Goal: Task Accomplishment & Management: Use online tool/utility

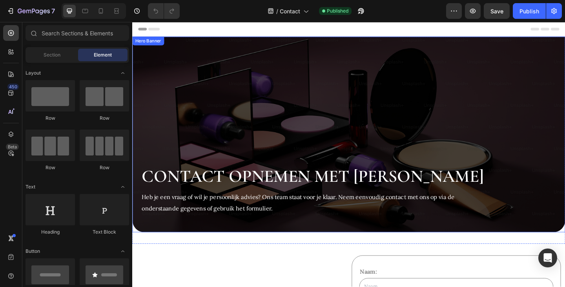
click at [230, 99] on div "Background Image" at bounding box center [367, 144] width 471 height 213
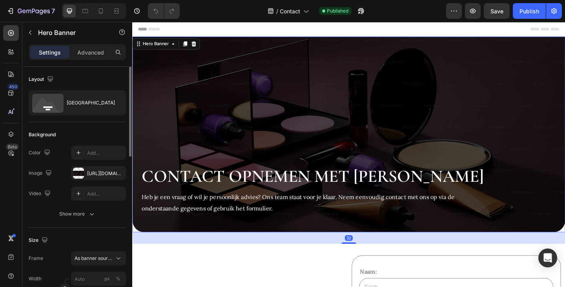
scroll to position [39, 0]
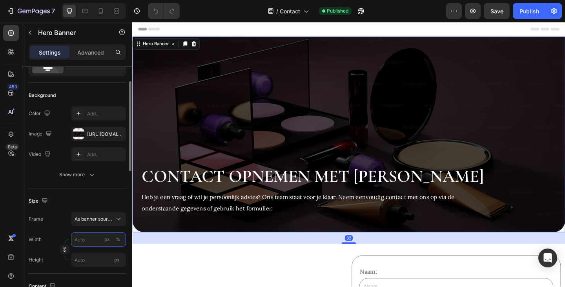
click at [97, 237] on input "px %" at bounding box center [98, 239] width 55 height 14
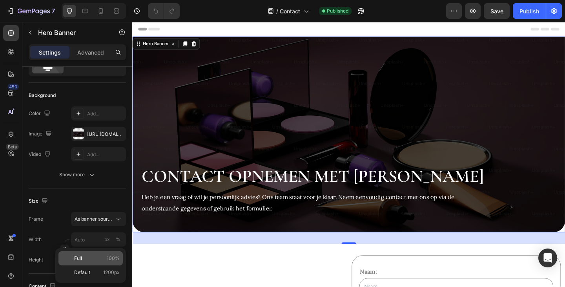
click at [93, 257] on p "Full 100%" at bounding box center [97, 258] width 46 height 7
type input "100"
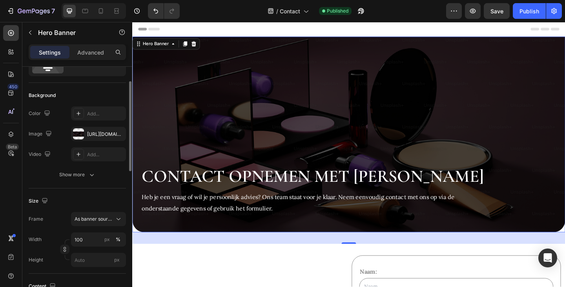
click at [58, 223] on div "Frame As banner source" at bounding box center [77, 219] width 97 height 14
click at [524, 10] on div "Publish" at bounding box center [530, 11] width 20 height 8
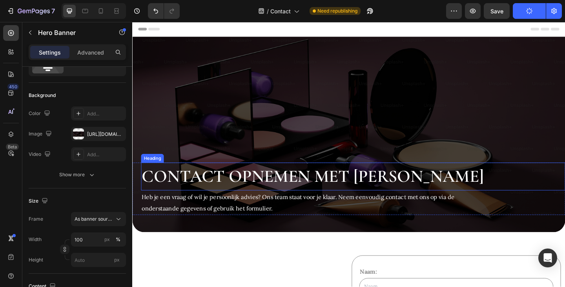
scroll to position [118, 0]
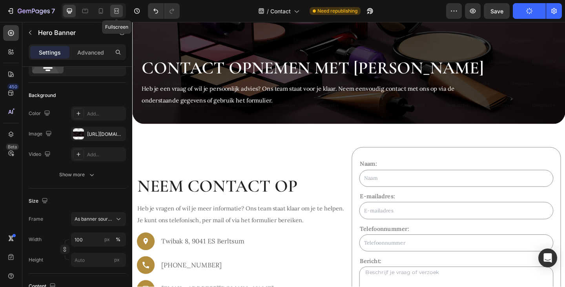
click at [116, 10] on icon at bounding box center [117, 11] width 8 height 8
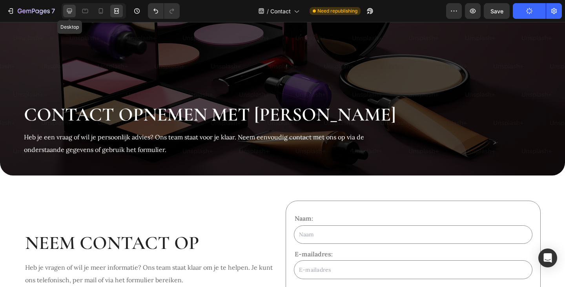
click at [67, 12] on icon at bounding box center [70, 11] width 8 height 8
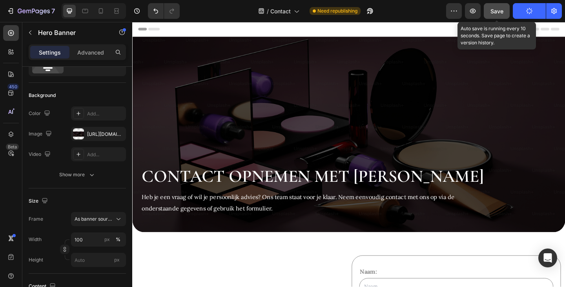
click at [505, 10] on button "Save" at bounding box center [497, 11] width 26 height 16
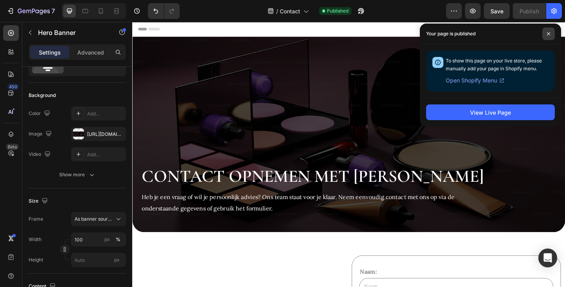
click at [549, 36] on span at bounding box center [548, 33] width 13 height 13
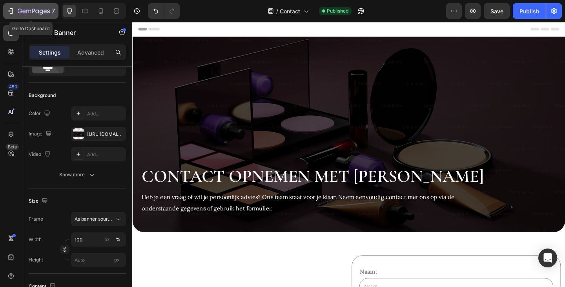
click at [12, 9] on icon "button" at bounding box center [11, 11] width 8 height 8
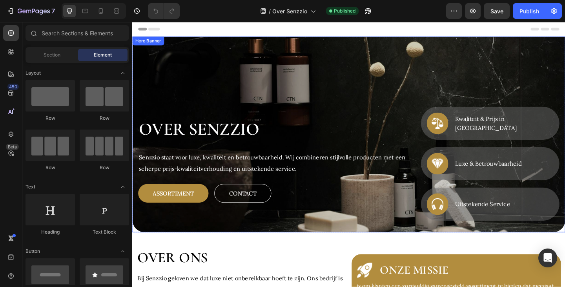
click at [298, 90] on div "Background Image" at bounding box center [367, 144] width 471 height 213
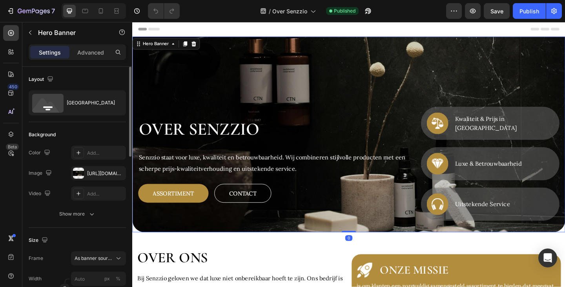
scroll to position [78, 0]
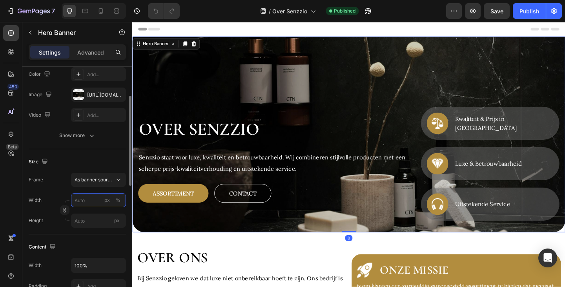
click at [91, 198] on input "px %" at bounding box center [98, 200] width 55 height 14
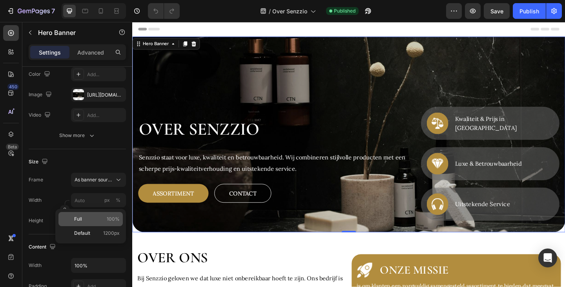
click at [94, 214] on div "Full 100%" at bounding box center [90, 219] width 64 height 14
type input "100"
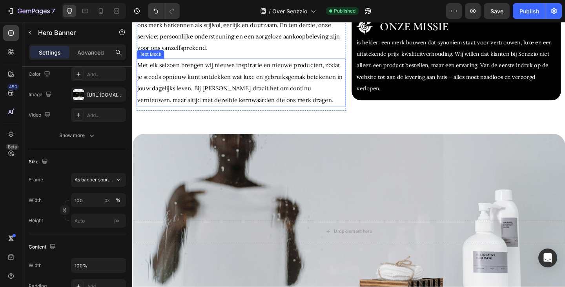
scroll to position [432, 0]
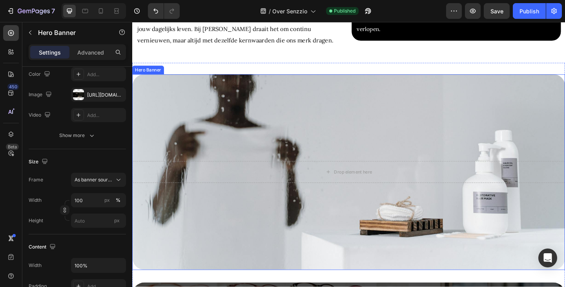
click at [336, 135] on div "Background Image" at bounding box center [367, 185] width 471 height 213
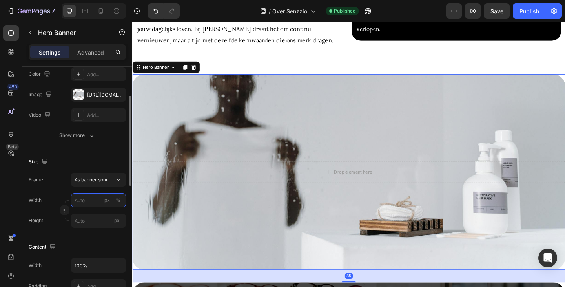
click at [90, 199] on input "px %" at bounding box center [98, 200] width 55 height 14
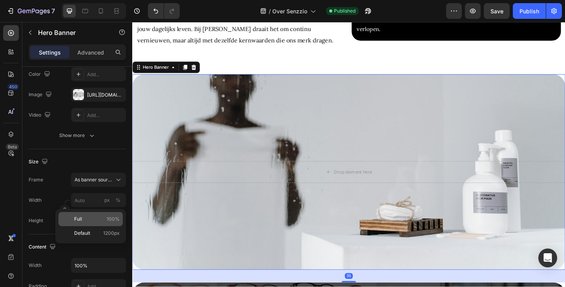
click at [86, 215] on div "Full 100%" at bounding box center [90, 219] width 64 height 14
type input "100"
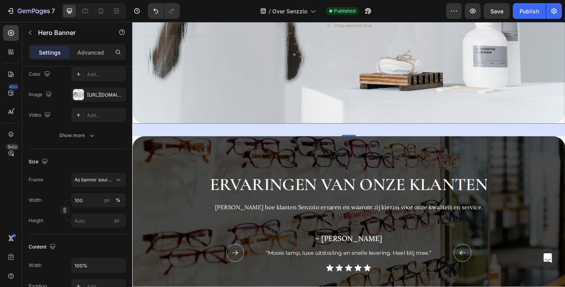
scroll to position [628, 0]
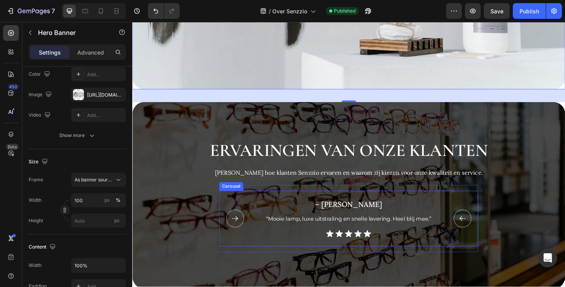
click at [485, 232] on icon "Carousel Next Arrow" at bounding box center [491, 236] width 20 height 20
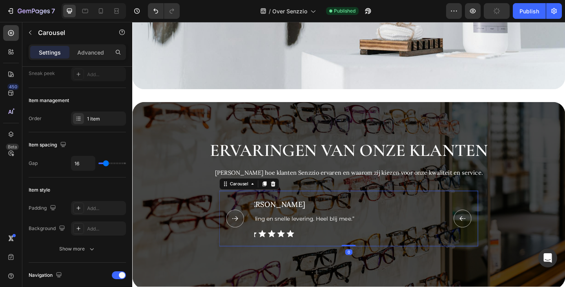
scroll to position [0, 0]
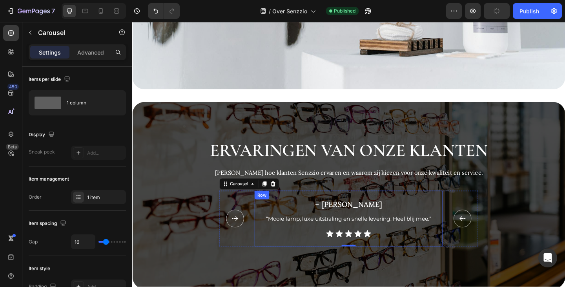
click at [272, 241] on div "– Daan L. Heading Row “Mooie lamp, luxe uitstraling en snelle levering. Heel bl…" at bounding box center [367, 236] width 199 height 42
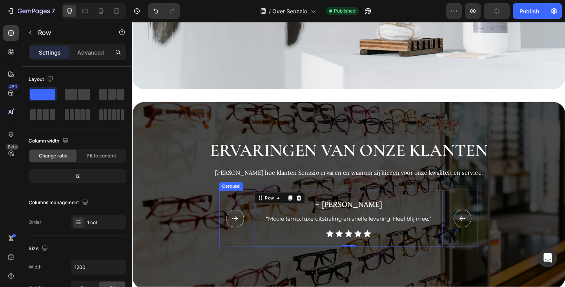
click at [489, 230] on icon "Carousel Next Arrow" at bounding box center [491, 236] width 20 height 20
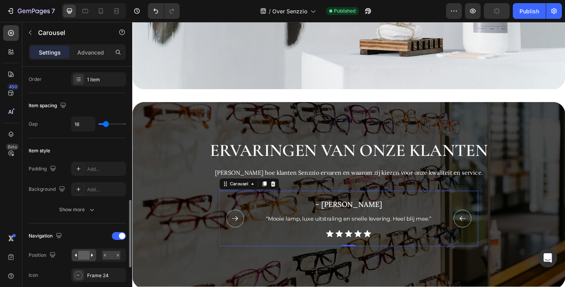
scroll to position [196, 0]
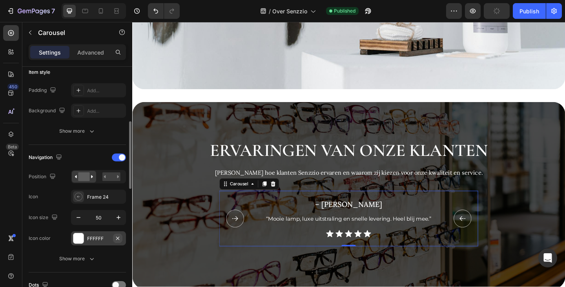
click at [119, 238] on icon "button" at bounding box center [118, 238] width 6 height 6
click at [66, 230] on div "Navigation Position Icon Frame 24 Icon size 50 Icon color Add..." at bounding box center [77, 198] width 97 height 94
click at [74, 255] on div "Show more" at bounding box center [77, 259] width 36 height 8
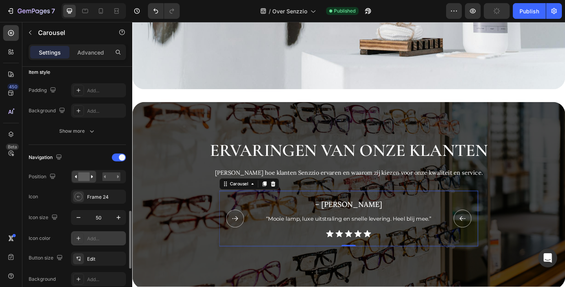
scroll to position [275, 0]
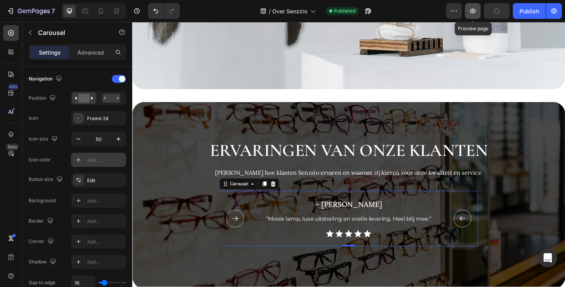
click at [472, 9] on icon "button" at bounding box center [473, 11] width 8 height 8
click at [538, 13] on div "Publish" at bounding box center [530, 11] width 20 height 8
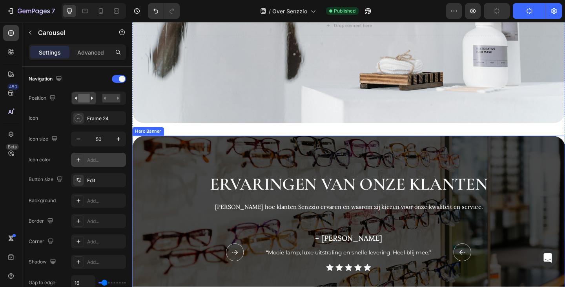
scroll to position [667, 0]
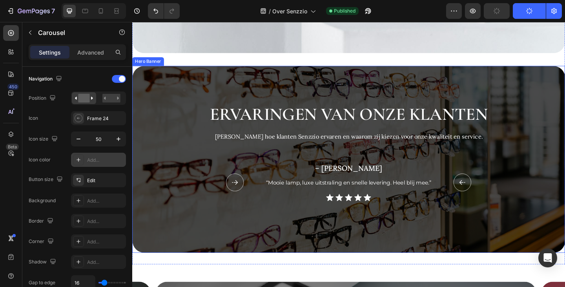
click at [190, 89] on div "Background Image" at bounding box center [367, 171] width 471 height 203
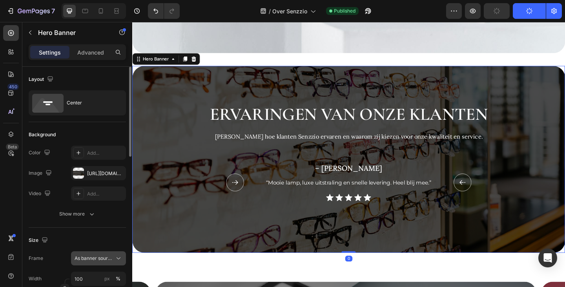
scroll to position [78, 0]
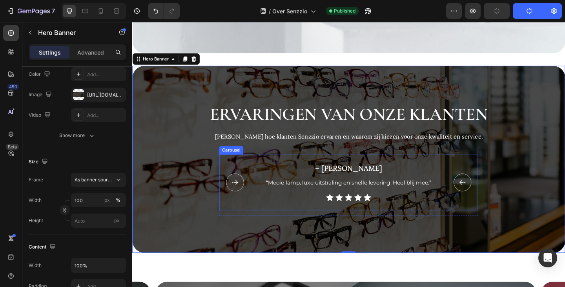
click at [240, 195] on icon "Carousel Back Arrow" at bounding box center [244, 197] width 20 height 20
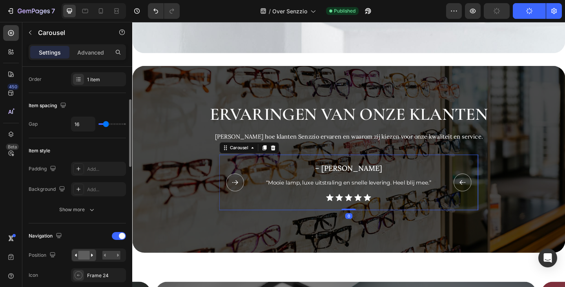
scroll to position [196, 0]
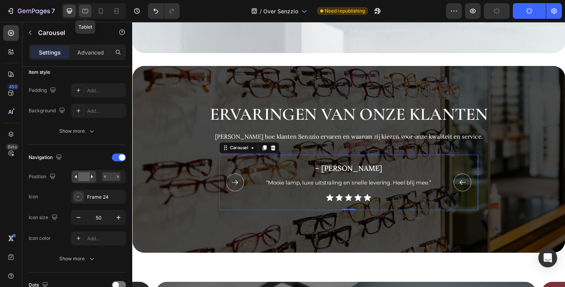
click at [86, 9] on icon at bounding box center [85, 11] width 6 height 4
type input "12"
type input "40"
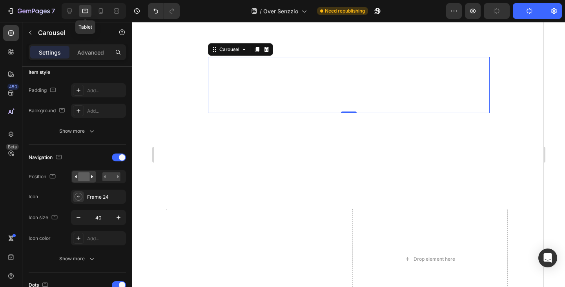
scroll to position [722, 0]
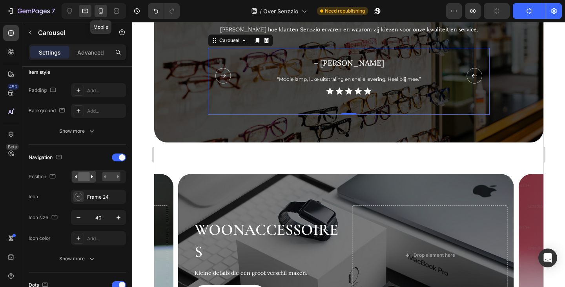
click at [100, 12] on icon at bounding box center [101, 11] width 8 height 8
type input "6"
type input "30"
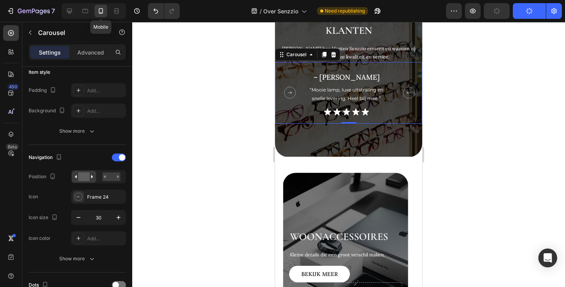
scroll to position [773, 0]
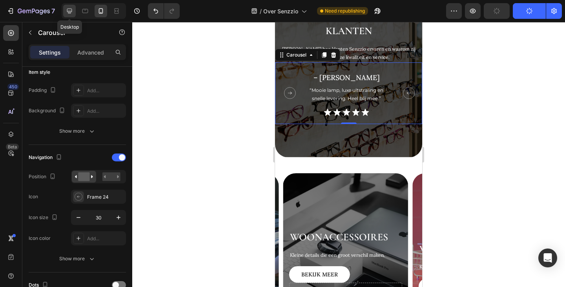
click at [72, 13] on icon at bounding box center [70, 11] width 8 height 8
type input "16"
type input "50"
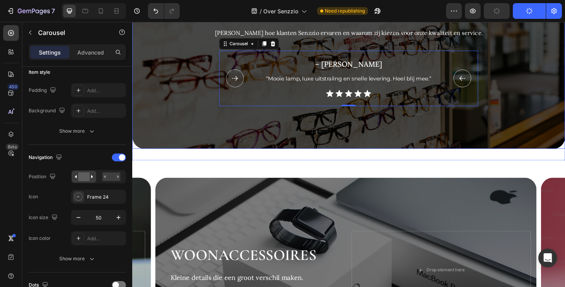
scroll to position [859, 0]
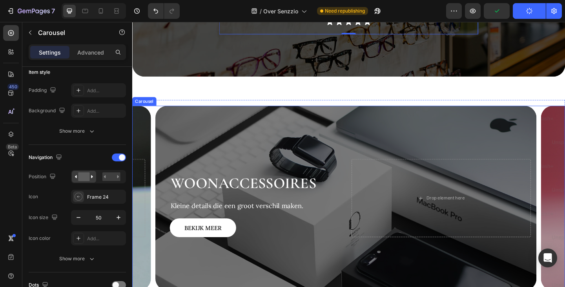
click at [154, 164] on div "Drop element here Woonaccessoires Heading Kleine details die een groot verschil…" at bounding box center [367, 213] width 471 height 201
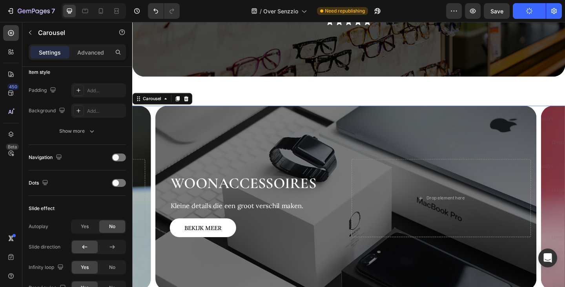
scroll to position [78, 0]
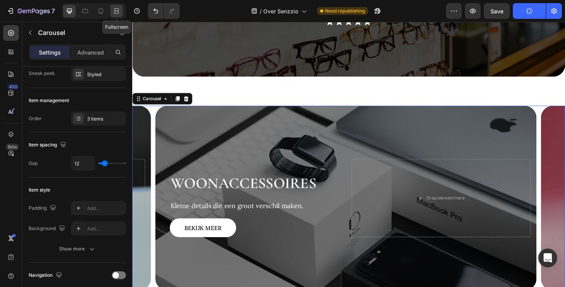
click at [114, 10] on icon at bounding box center [117, 11] width 8 height 8
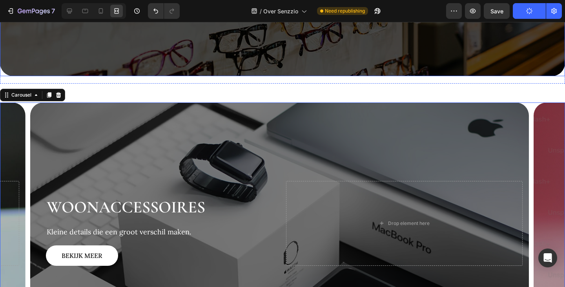
scroll to position [901, 0]
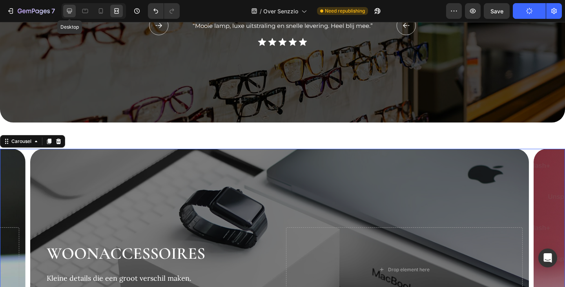
click at [66, 11] on icon at bounding box center [70, 11] width 8 height 8
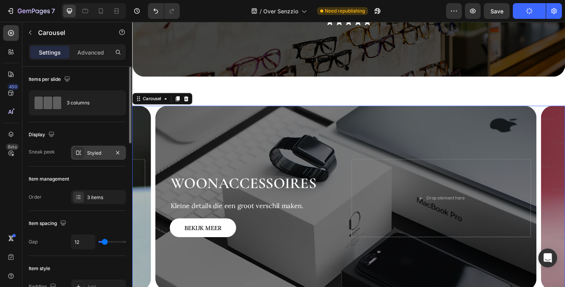
click at [94, 153] on div "Styled" at bounding box center [98, 153] width 23 height 7
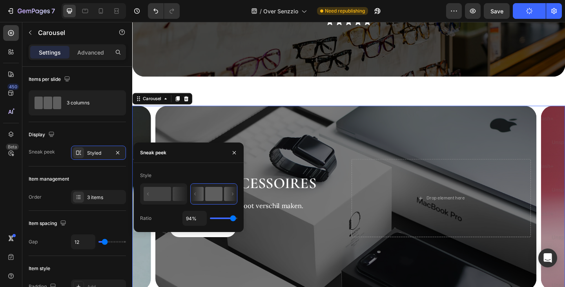
type input "71%"
type input "71"
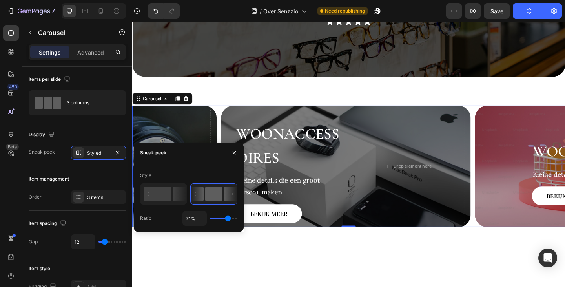
type input "65%"
type input "65"
type input "54%"
type input "54"
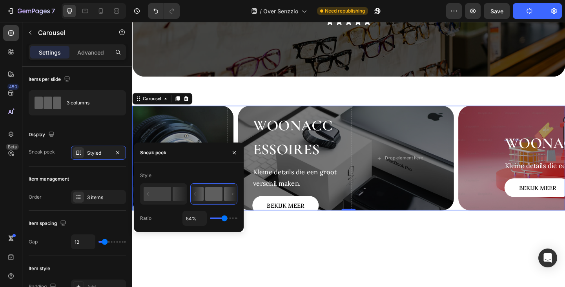
type input "52%"
type input "52"
type input "51%"
type input "51"
type input "49%"
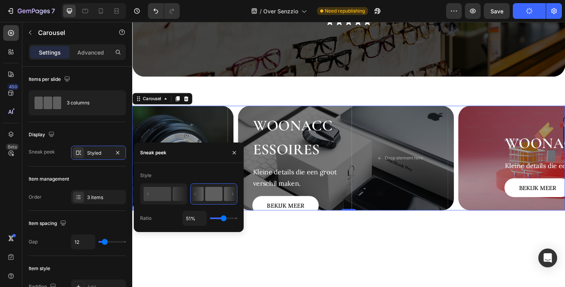
type input "49"
type input "36%"
type input "36"
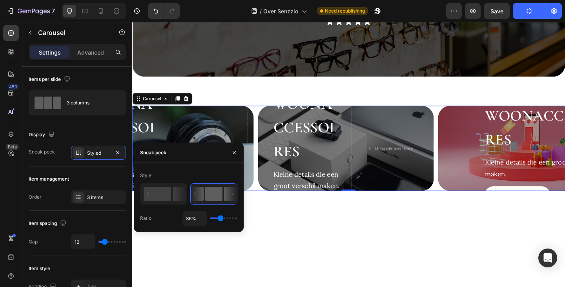
type input "30%"
type input "30"
type input "19%"
type input "19"
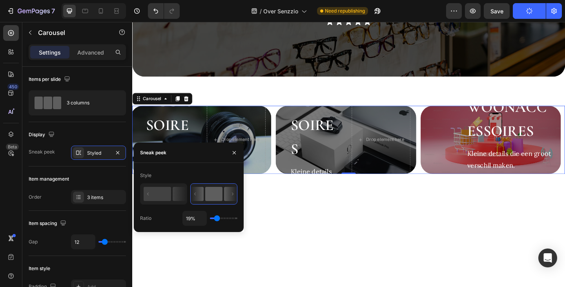
type input "1%"
type input "1"
type input "12%"
type input "12"
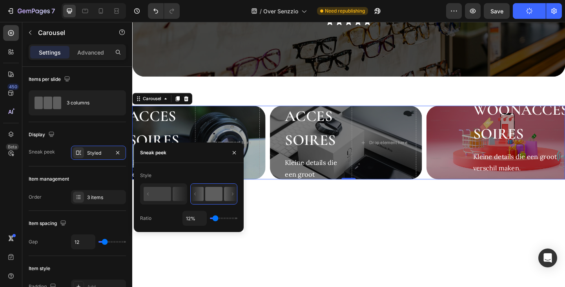
type input "14%"
type input "14"
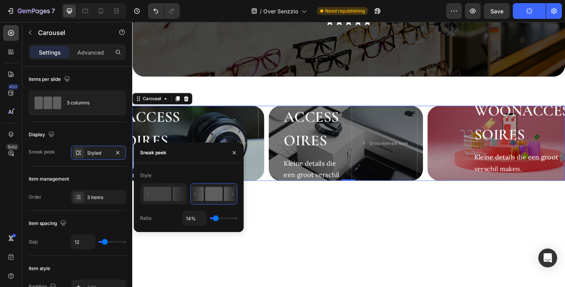
type input "19%"
type input "19"
type input "27%"
type input "27"
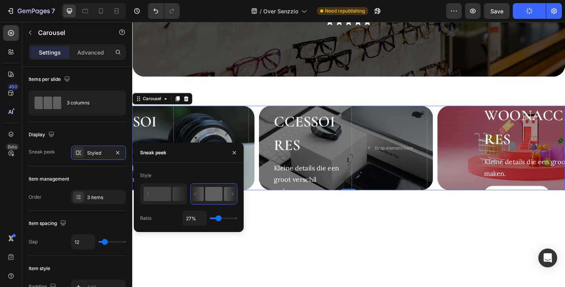
type input "29%"
type input "29"
type input "34%"
type input "34"
type input "40%"
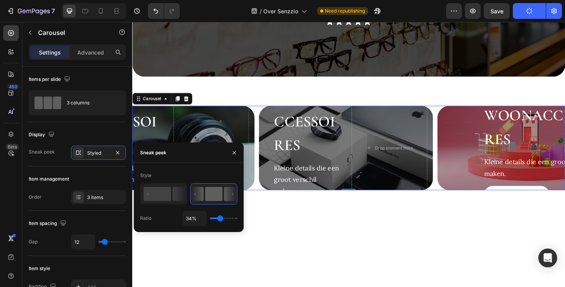
type input "40"
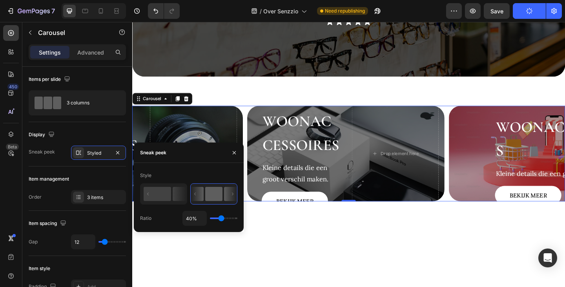
type input "43%"
type input "43"
type input "47%"
type input "47"
type input "51%"
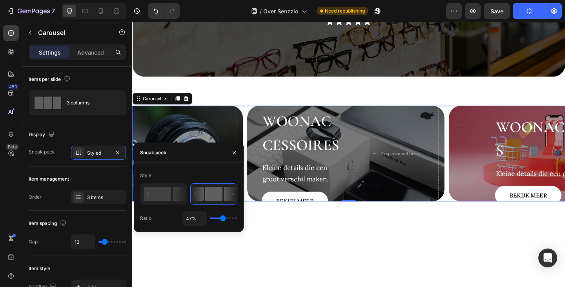
type input "51"
type input "56%"
type input "56"
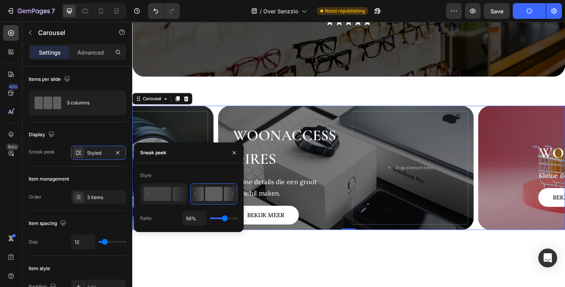
type input "67%"
type input "67"
type input "69%"
type input "69"
type input "72%"
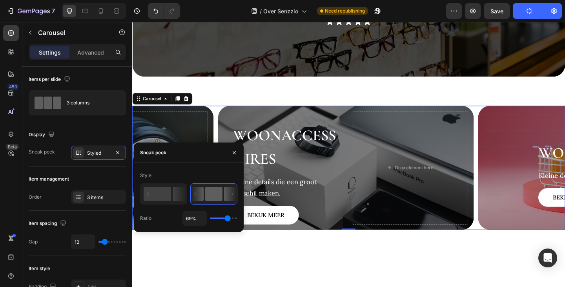
type input "72"
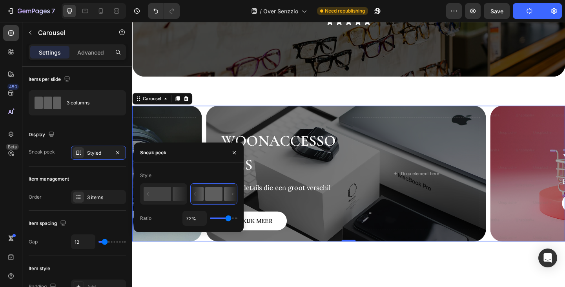
type input "74%"
type input "74"
type input "80%"
type input "80"
type input "82%"
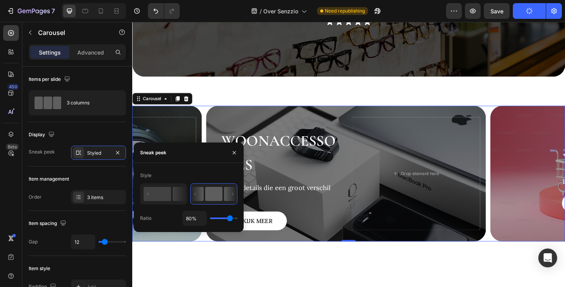
type input "82"
type input "85%"
type input "85"
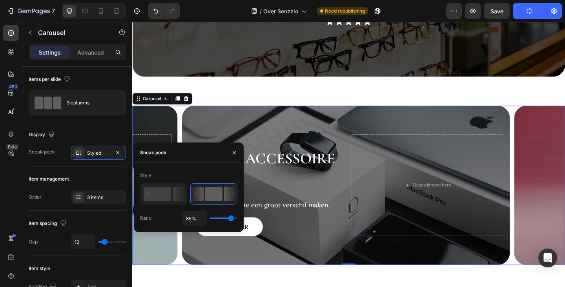
type input "89%"
type input "89"
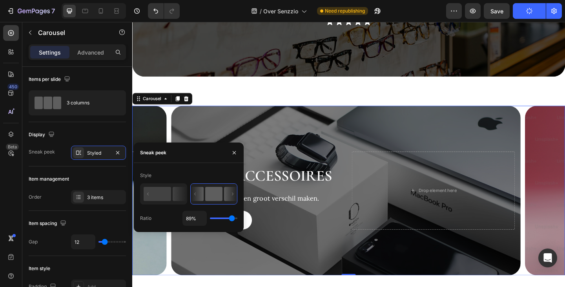
type input "91%"
type input "91"
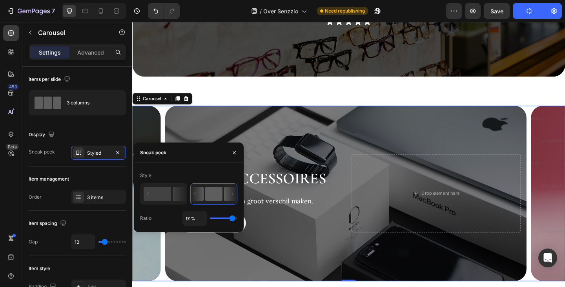
type input "94%"
type input "94"
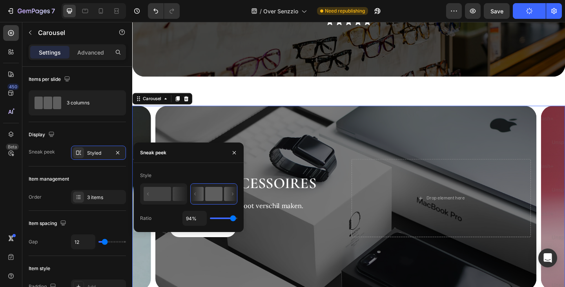
type input "98%"
type input "98"
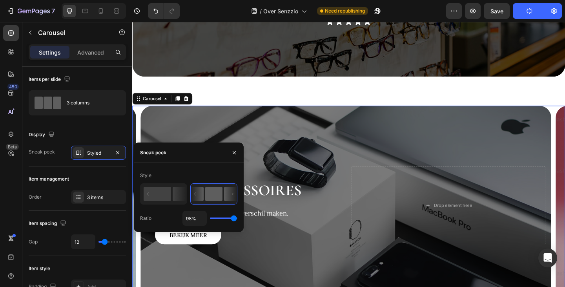
type input "96%"
type input "96"
type input "94%"
type input "94"
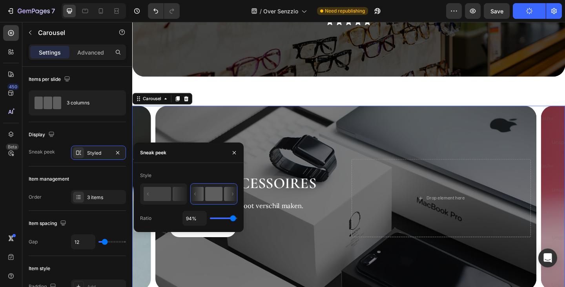
type input "93%"
type input "93"
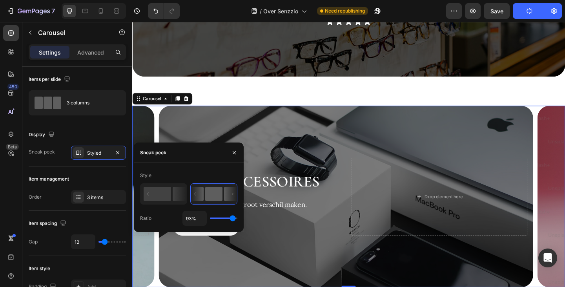
type input "94%"
type input "94"
type input "96%"
type input "96"
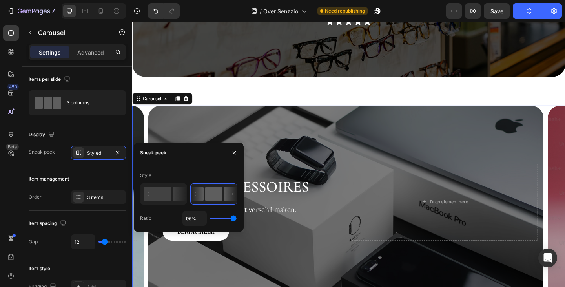
type input "98%"
type input "98"
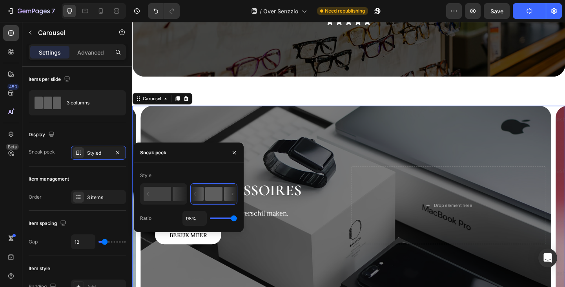
type input "100%"
type input "100"
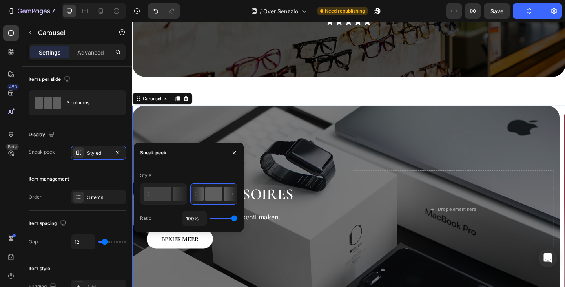
type input "94%"
type input "94"
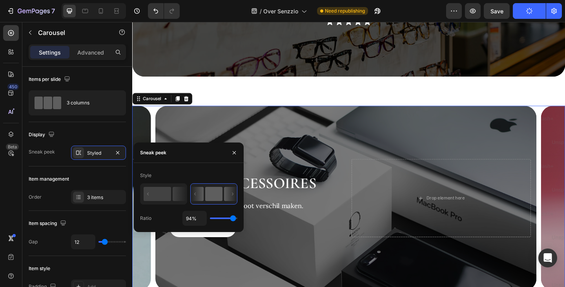
drag, startPoint x: 232, startPoint y: 220, endPoint x: 233, endPoint y: 224, distance: 4.2
click at [233, 219] on input "range" at bounding box center [223, 218] width 27 height 2
click at [190, 219] on input "94%" at bounding box center [195, 218] width 24 height 14
click at [192, 221] on input "94%" at bounding box center [195, 218] width 24 height 14
type input "9%"
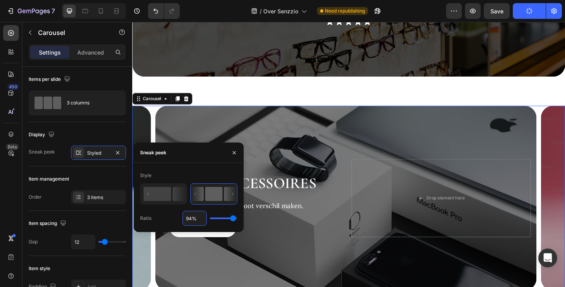
type input "9"
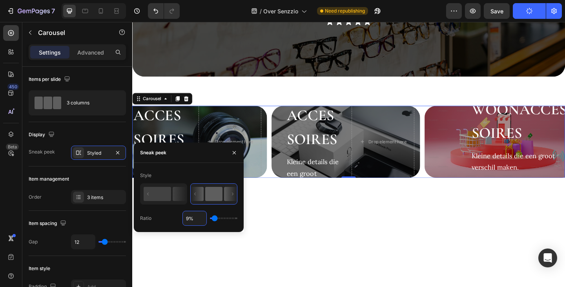
type input "96%"
type input "96"
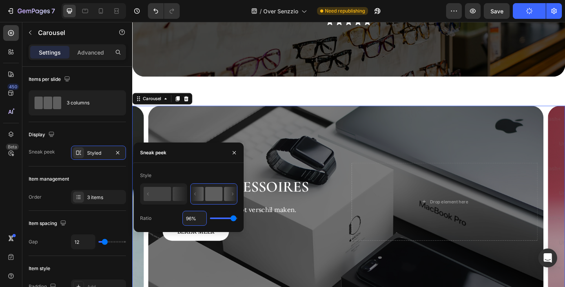
type input "96%"
click at [179, 215] on div "Ratio 96%" at bounding box center [188, 218] width 97 height 15
click at [117, 13] on icon at bounding box center [117, 11] width 8 height 8
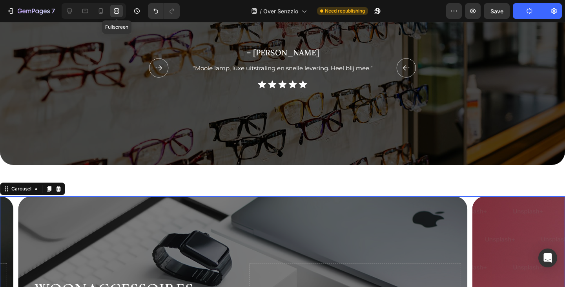
scroll to position [901, 0]
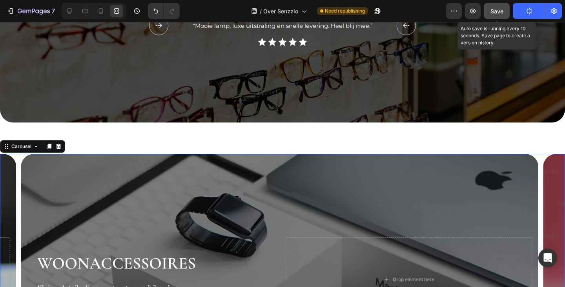
click at [503, 14] on span "Save" at bounding box center [497, 11] width 13 height 7
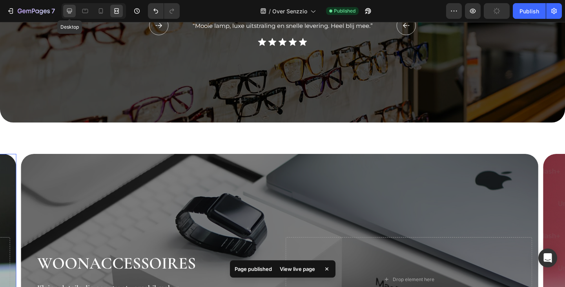
click at [69, 10] on icon at bounding box center [70, 11] width 8 height 8
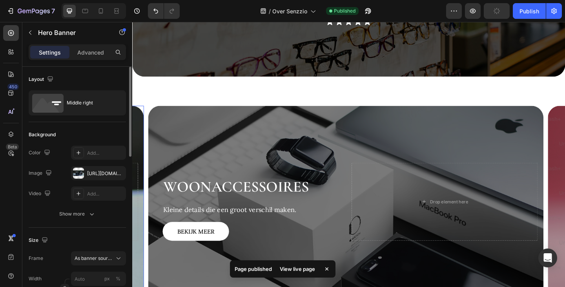
scroll to position [39, 0]
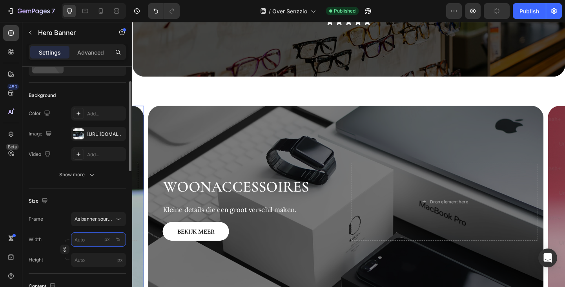
click at [80, 241] on input "px %" at bounding box center [98, 239] width 55 height 14
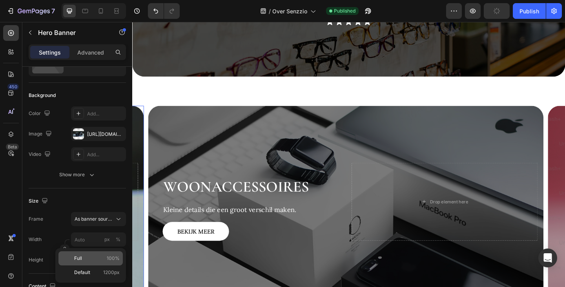
click at [85, 257] on p "Full 100%" at bounding box center [97, 258] width 46 height 7
type input "100"
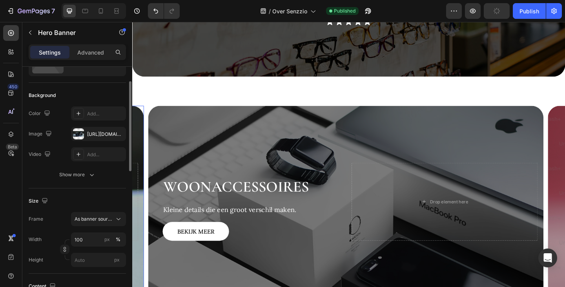
click at [62, 230] on div "Frame As banner source Width 100 px % Height px" at bounding box center [77, 239] width 97 height 55
click at [188, 122] on div "Background Image" at bounding box center [365, 217] width 430 height 209
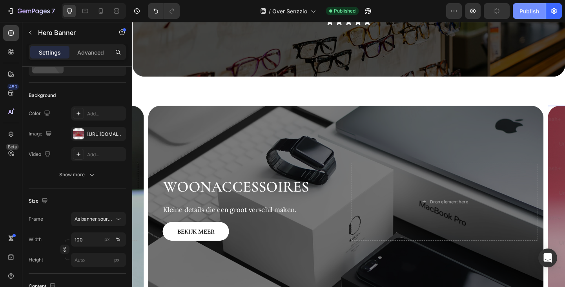
click at [528, 13] on div "Publish" at bounding box center [530, 11] width 20 height 8
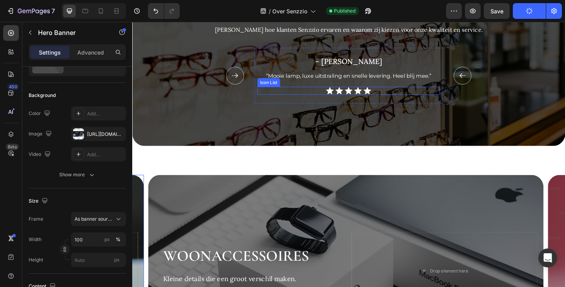
scroll to position [780, 0]
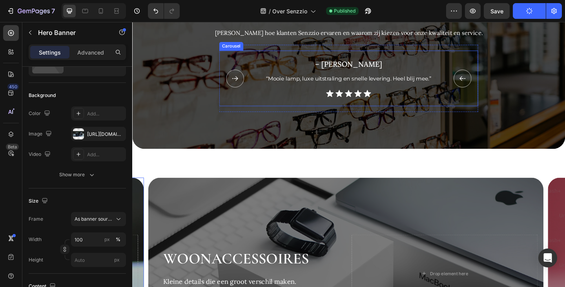
click at [256, 95] on button "Carousel Back Arrow" at bounding box center [244, 83] width 32 height 32
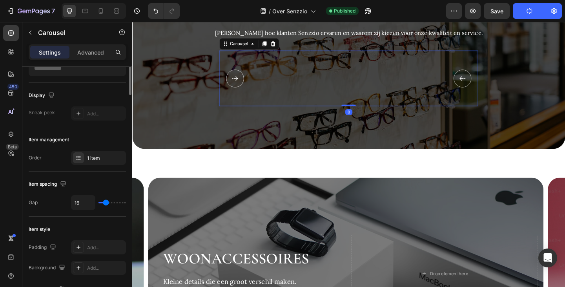
scroll to position [0, 0]
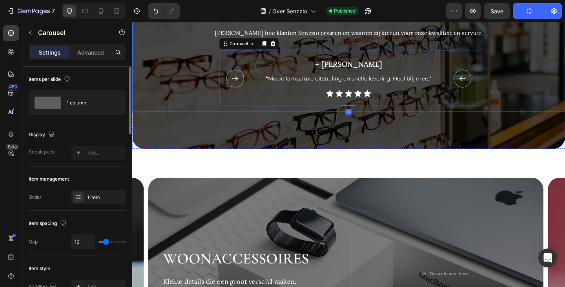
click at [207, 105] on div "Ervaringen van onze klanten Heading Lees hoe klanten Senzzio ervaren en waarom …" at bounding box center [367, 58] width 471 height 123
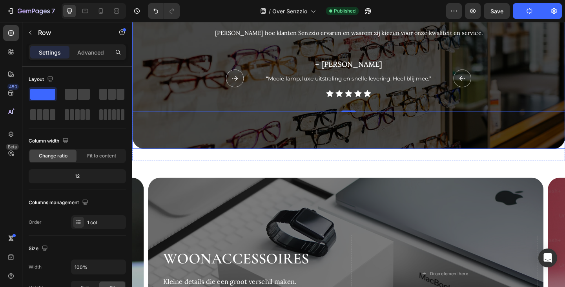
click at [174, 137] on div "Background Image" at bounding box center [367, 58] width 471 height 203
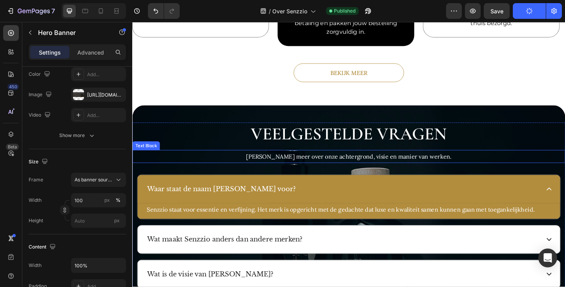
scroll to position [1369, 0]
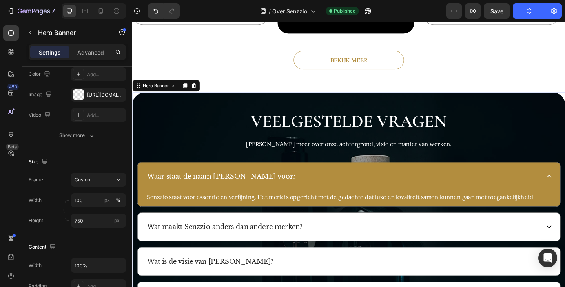
click at [199, 102] on div "Background Image" at bounding box center [367, 246] width 471 height 294
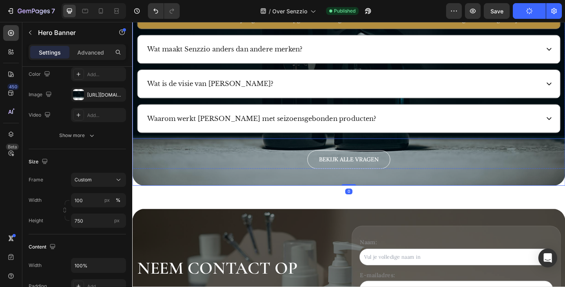
scroll to position [1604, 0]
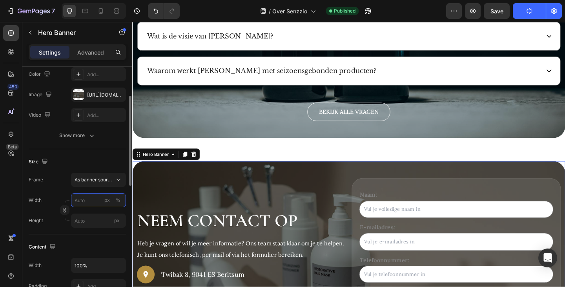
click at [96, 201] on input "px %" at bounding box center [98, 200] width 55 height 14
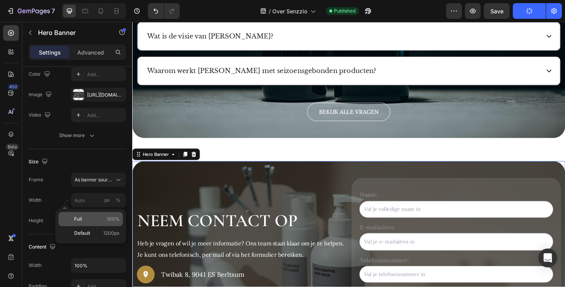
click at [92, 214] on div "Full 100%" at bounding box center [90, 219] width 64 height 14
type input "100"
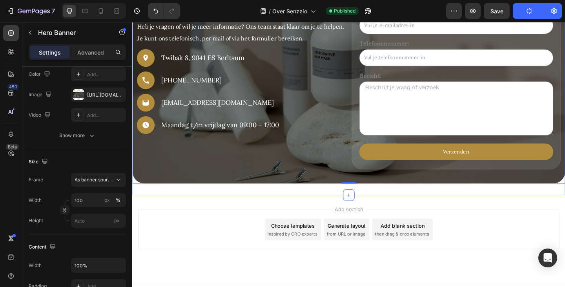
scroll to position [1850, 0]
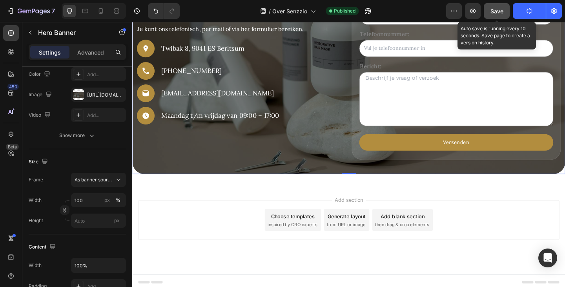
click at [505, 9] on button "Save" at bounding box center [497, 11] width 26 height 16
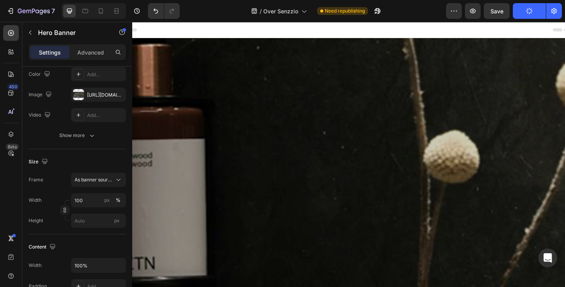
scroll to position [0, 0]
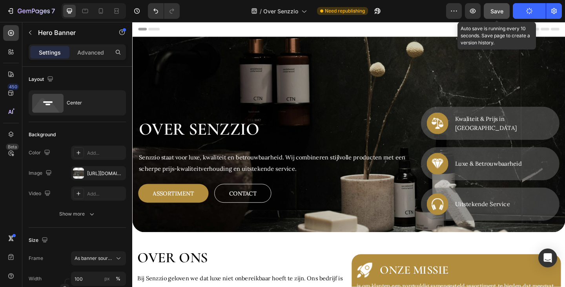
click at [503, 7] on div "Save" at bounding box center [497, 11] width 13 height 8
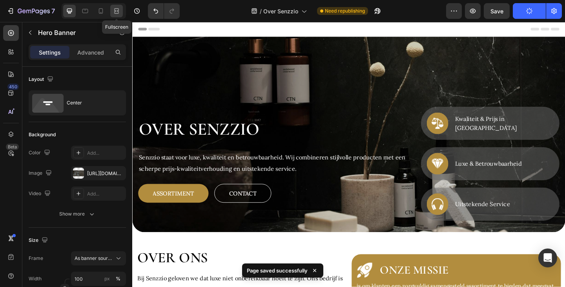
click at [121, 10] on div at bounding box center [116, 11] width 13 height 13
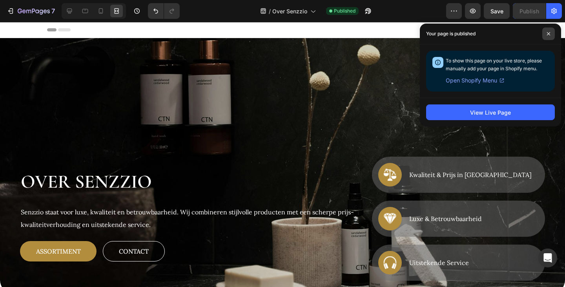
click at [545, 30] on span at bounding box center [548, 33] width 13 height 13
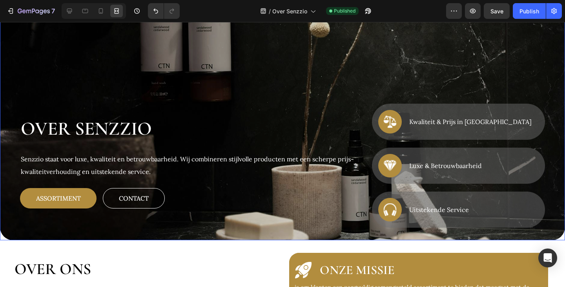
scroll to position [39, 0]
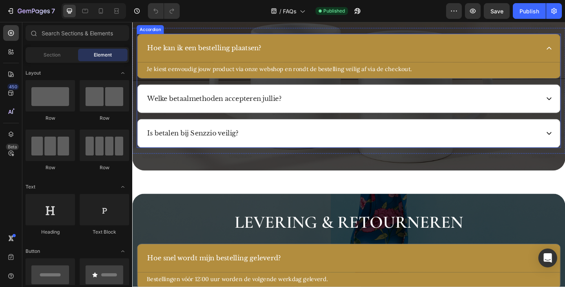
scroll to position [392, 0]
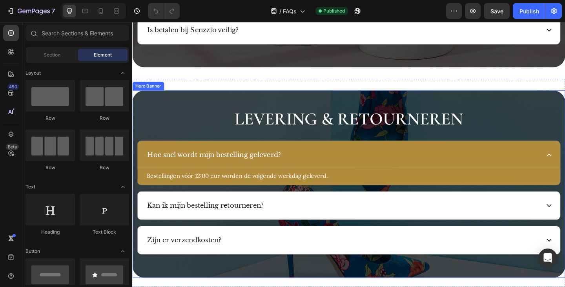
click at [177, 103] on div "Background Image" at bounding box center [367, 198] width 471 height 203
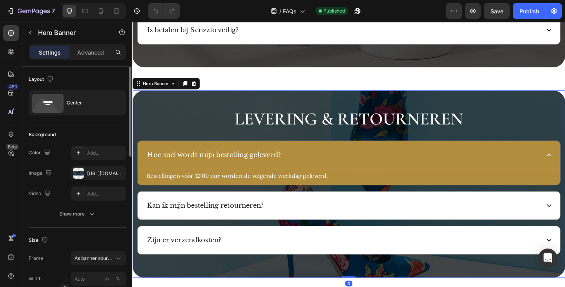
scroll to position [78, 0]
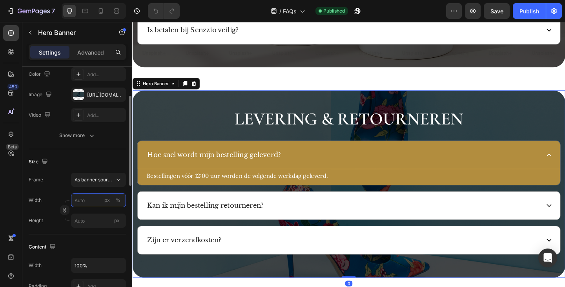
click at [84, 196] on input "px %" at bounding box center [98, 200] width 55 height 14
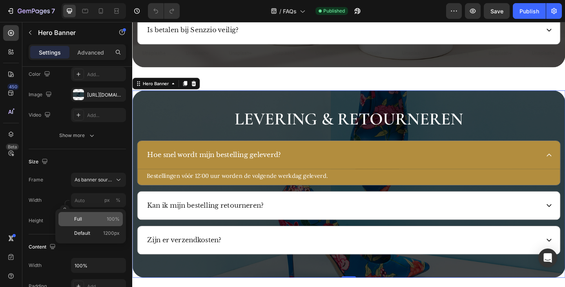
click at [93, 215] on div "Full 100%" at bounding box center [90, 219] width 64 height 14
type input "100"
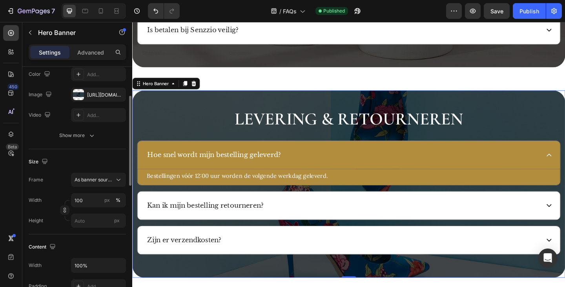
click at [54, 186] on div "Frame As banner source Width 100 px % Height px" at bounding box center [77, 200] width 97 height 55
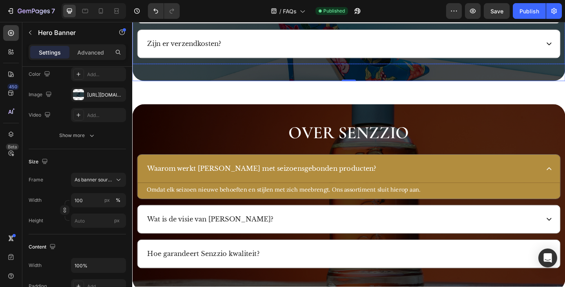
scroll to position [628, 0]
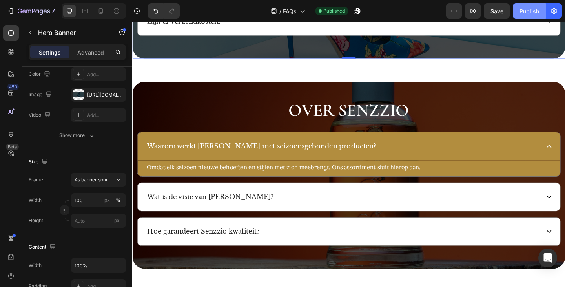
click at [526, 13] on div "Publish" at bounding box center [530, 11] width 20 height 8
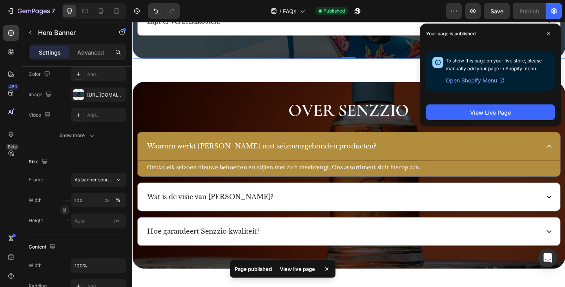
drag, startPoint x: 547, startPoint y: 35, endPoint x: 483, endPoint y: 32, distance: 64.0
click at [548, 35] on icon at bounding box center [549, 34] width 4 height 4
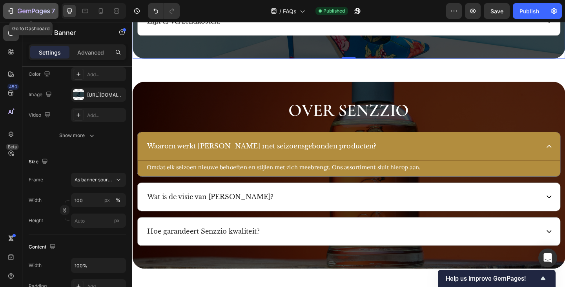
click at [12, 12] on icon "button" at bounding box center [11, 11] width 8 height 8
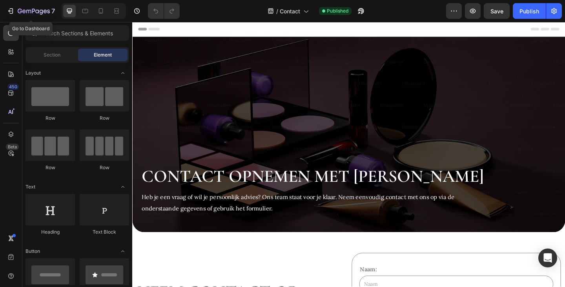
drag, startPoint x: 12, startPoint y: 11, endPoint x: 23, endPoint y: 2, distance: 13.7
click at [12, 10] on icon "button" at bounding box center [11, 11] width 8 height 8
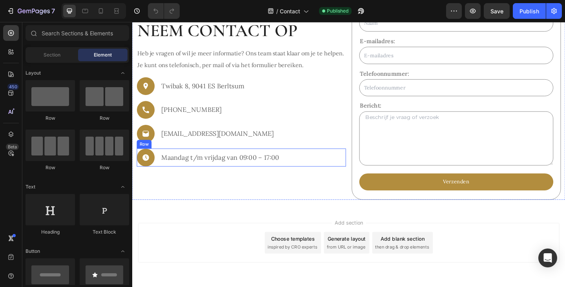
scroll to position [312, 0]
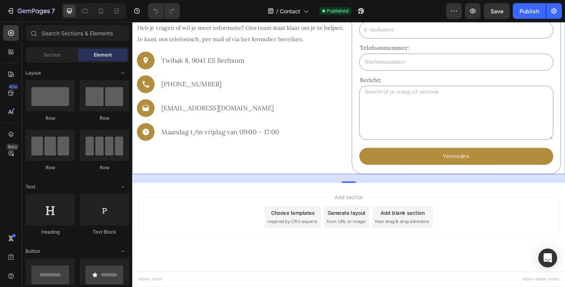
click at [333, 172] on div "Neem contact op Heading Heb je vragen of wil je meer informatie? Ons team staat…" at bounding box center [251, 75] width 228 height 226
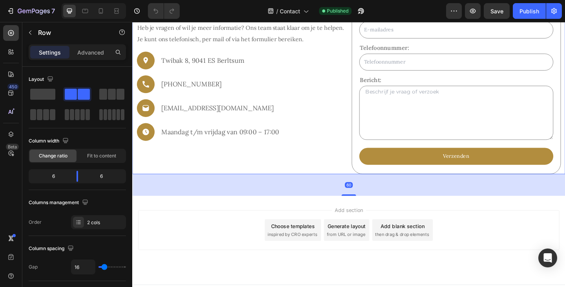
drag, startPoint x: 364, startPoint y: 195, endPoint x: 372, endPoint y: 206, distance: 13.2
click at [367, 210] on div at bounding box center [368, 211] width 16 height 2
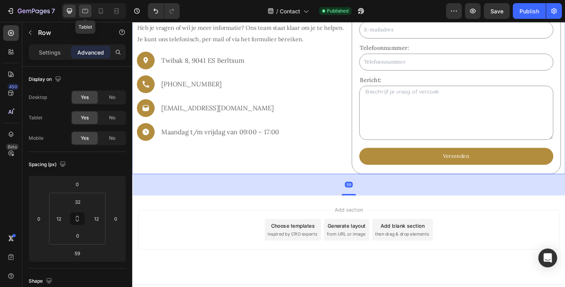
drag, startPoint x: 81, startPoint y: 14, endPoint x: 83, endPoint y: 22, distance: 8.1
click at [82, 13] on icon at bounding box center [85, 11] width 8 height 8
type input "0"
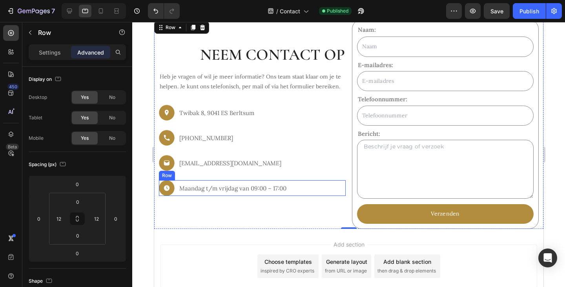
scroll to position [296, 0]
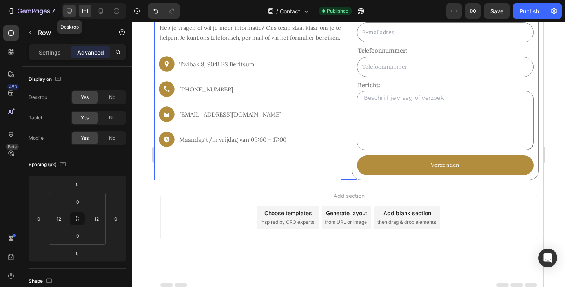
click at [64, 13] on div at bounding box center [69, 11] width 13 height 13
type input "59"
type input "32"
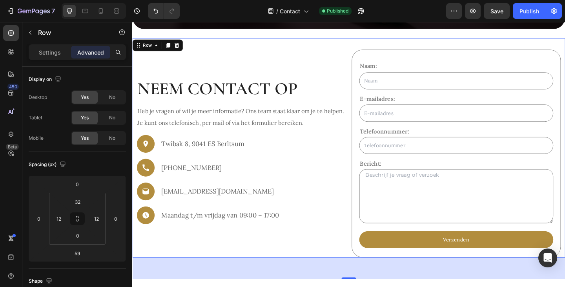
scroll to position [211, 0]
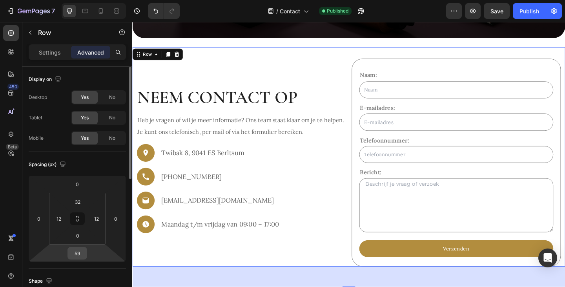
click at [69, 254] on div "59" at bounding box center [77, 253] width 20 height 13
click at [76, 254] on input "59" at bounding box center [77, 253] width 16 height 12
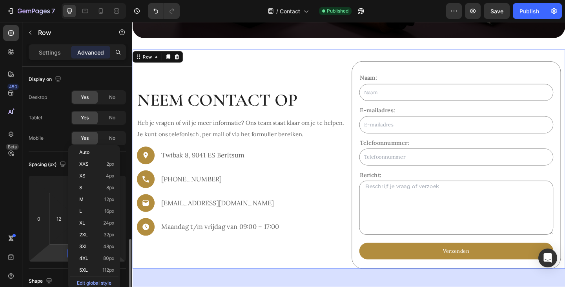
scroll to position [118, 0]
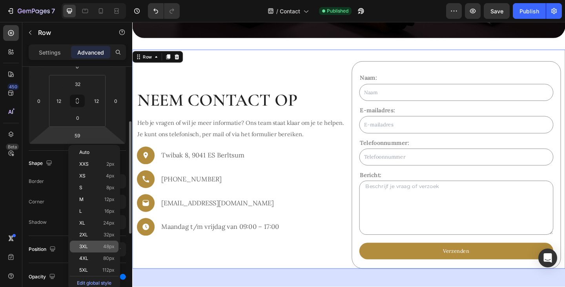
click at [109, 244] on span "48px" at bounding box center [108, 246] width 11 height 5
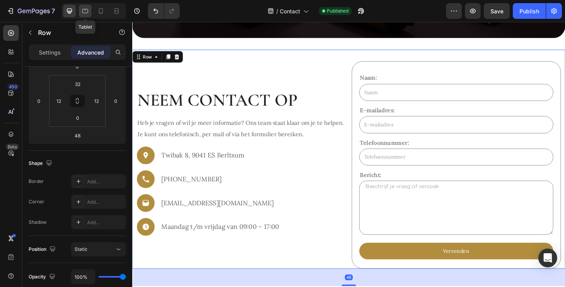
click at [85, 15] on div at bounding box center [85, 11] width 13 height 13
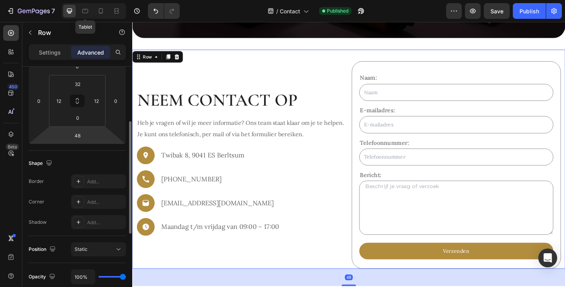
type input "0"
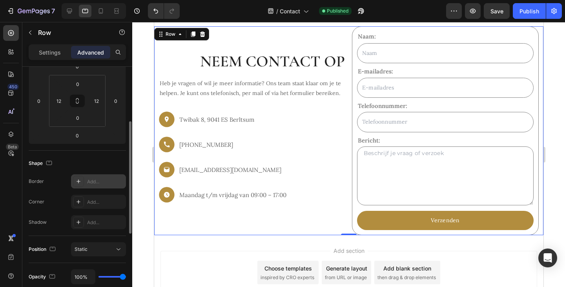
scroll to position [188, 0]
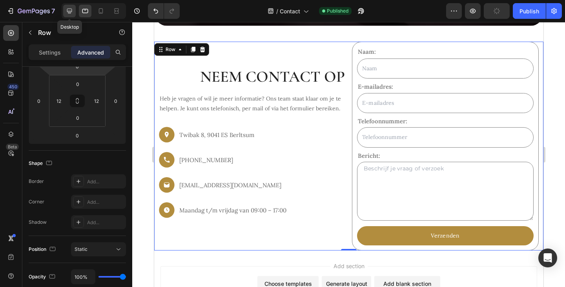
click at [72, 16] on div at bounding box center [69, 11] width 13 height 13
type input "48"
type input "32"
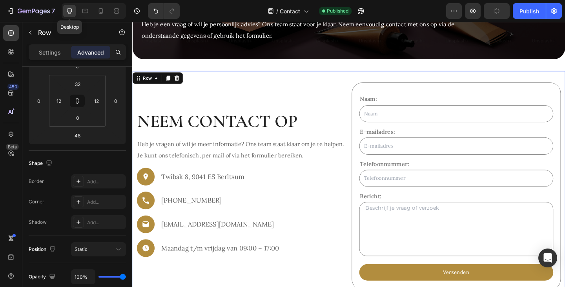
scroll to position [211, 0]
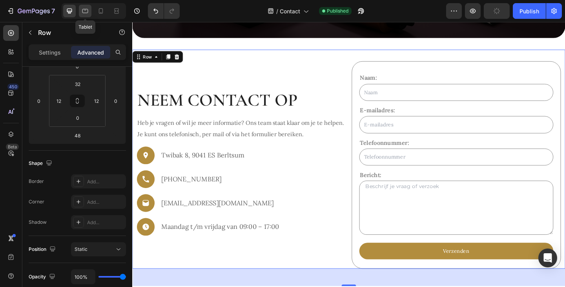
click at [83, 15] on icon at bounding box center [85, 11] width 8 height 8
type input "0"
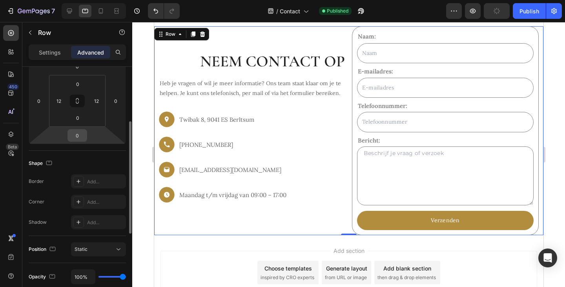
scroll to position [188, 0]
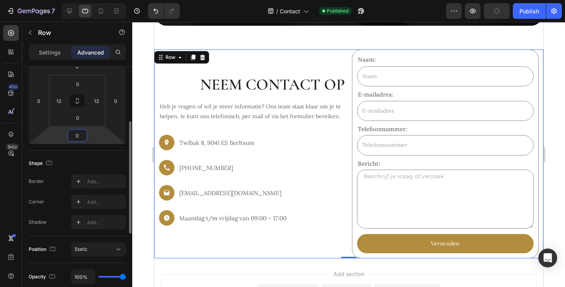
click at [78, 135] on input "0" at bounding box center [77, 135] width 16 height 12
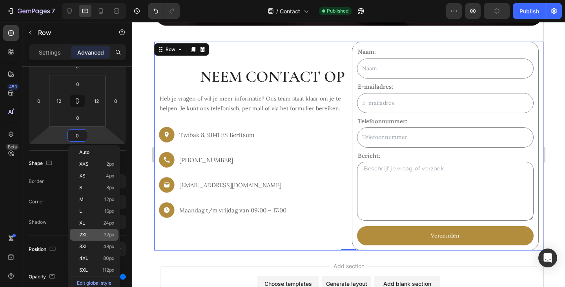
click at [91, 236] on p "2XL 32px" at bounding box center [96, 234] width 35 height 5
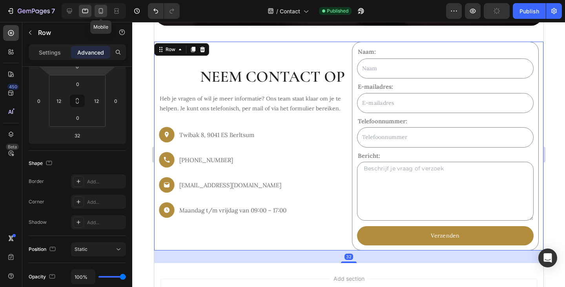
click at [98, 12] on icon at bounding box center [101, 11] width 8 height 8
type input "12"
type input "16"
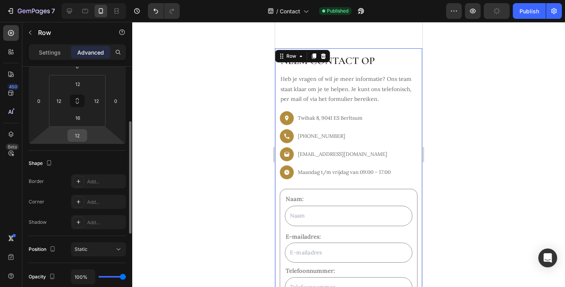
scroll to position [151, 0]
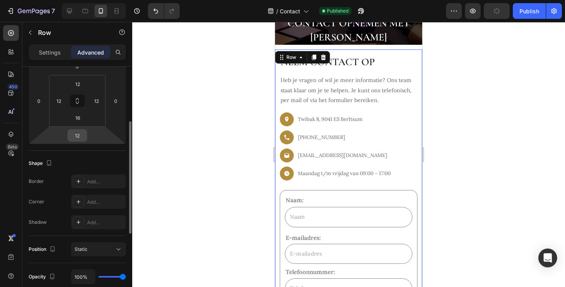
click at [77, 135] on input "12" at bounding box center [77, 135] width 16 height 12
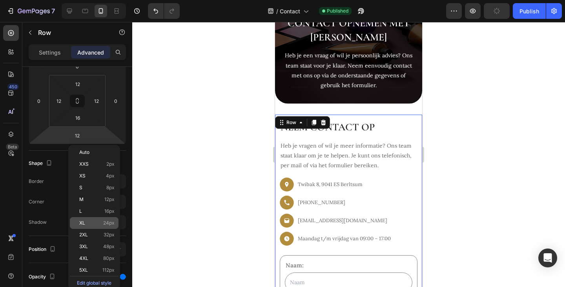
click at [89, 223] on p "XL 24px" at bounding box center [96, 222] width 35 height 5
type input "24"
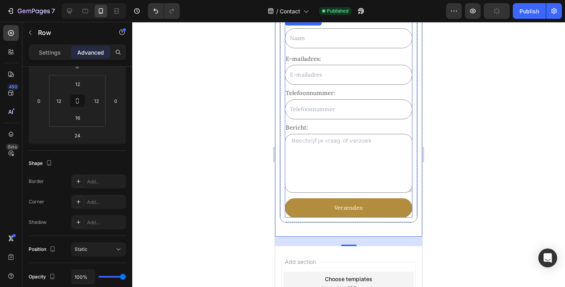
scroll to position [426, 0]
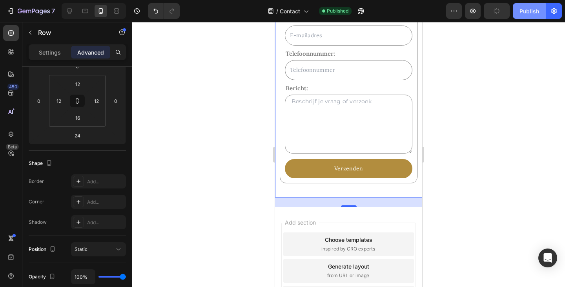
click at [524, 5] on button "Publish" at bounding box center [529, 11] width 33 height 16
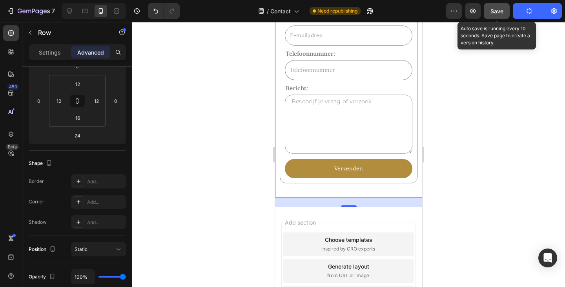
click at [498, 8] on span "Save" at bounding box center [497, 11] width 13 height 7
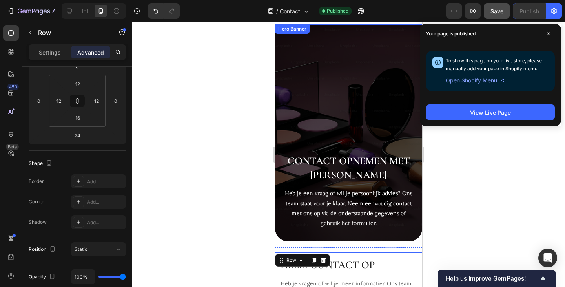
scroll to position [0, 0]
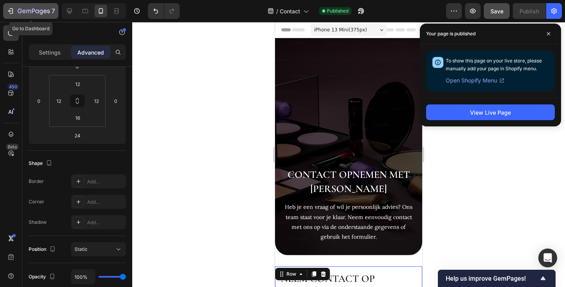
click at [11, 8] on icon "button" at bounding box center [11, 11] width 8 height 8
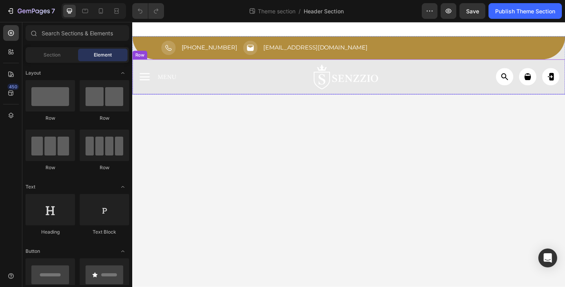
click at [230, 97] on div "✕ Sluiten Home Assortiment Over ons Nieuws & Inzichten Contact Us Zoeken Login …" at bounding box center [367, 82] width 471 height 38
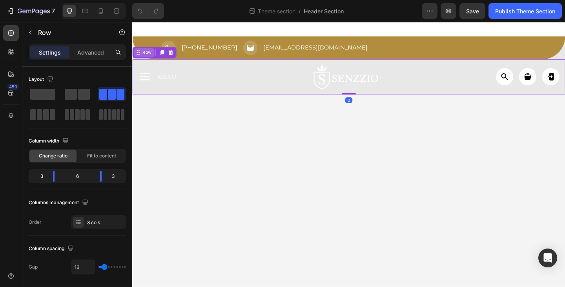
click at [147, 57] on div "Row" at bounding box center [148, 55] width 13 height 7
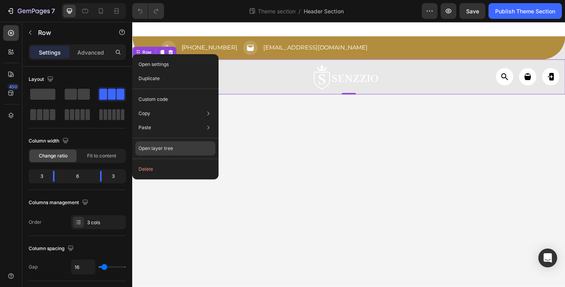
click at [186, 149] on div "Open layer tree" at bounding box center [175, 148] width 80 height 14
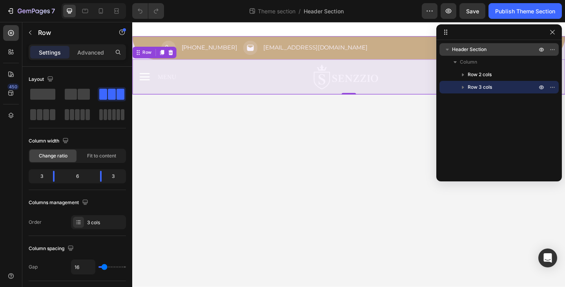
click at [465, 49] on span "Header Section" at bounding box center [469, 50] width 35 height 8
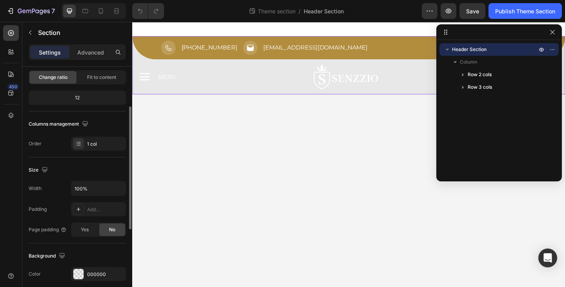
scroll to position [118, 0]
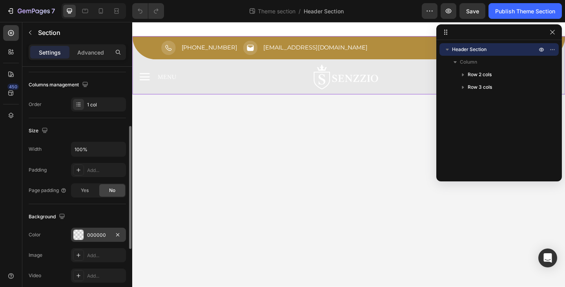
click at [94, 235] on div "000000" at bounding box center [98, 235] width 23 height 7
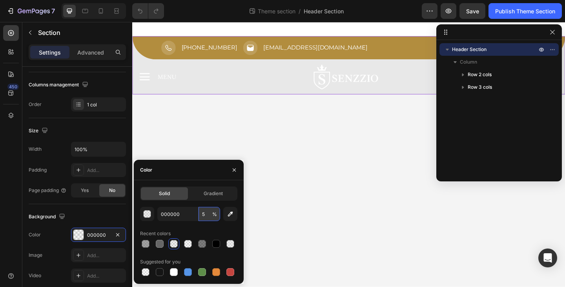
click at [207, 215] on input "5" at bounding box center [210, 214] width 22 height 14
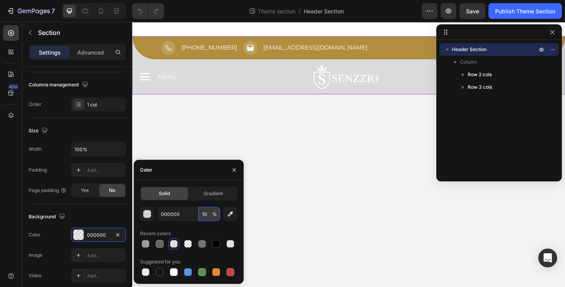
click at [207, 215] on input "10" at bounding box center [210, 214] width 22 height 14
click at [206, 215] on input "10" at bounding box center [210, 214] width 22 height 14
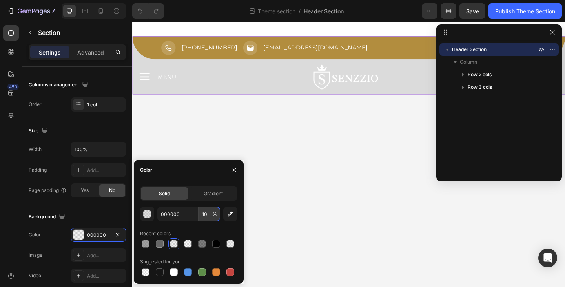
drag, startPoint x: 210, startPoint y: 215, endPoint x: 203, endPoint y: 217, distance: 6.9
click at [203, 217] on input "10" at bounding box center [210, 214] width 22 height 14
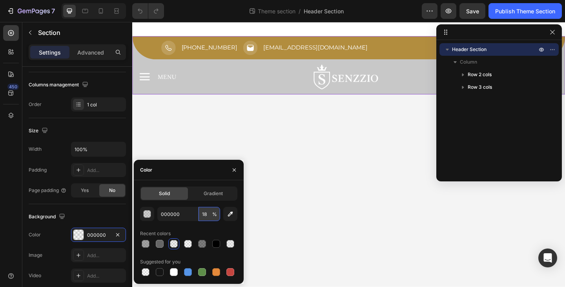
click at [204, 217] on input "18" at bounding box center [210, 214] width 22 height 14
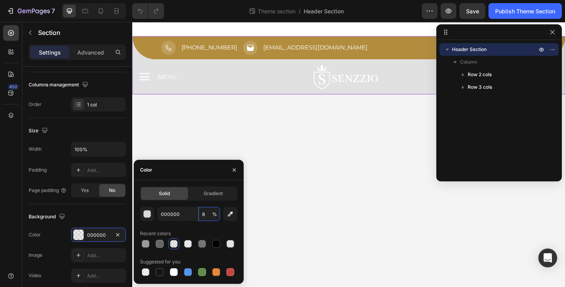
type input "8"
click at [202, 227] on div "000000 8 % Recent colors Suggested for you" at bounding box center [188, 242] width 97 height 71
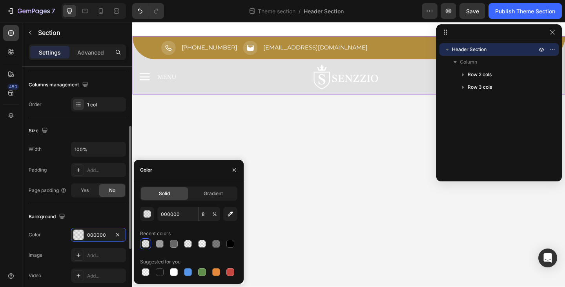
click at [99, 216] on div "Background" at bounding box center [77, 216] width 97 height 13
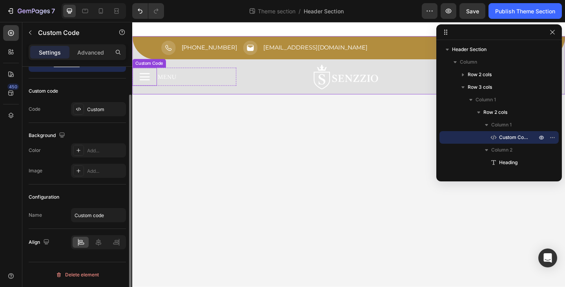
click at [152, 82] on header at bounding box center [145, 82] width 27 height 20
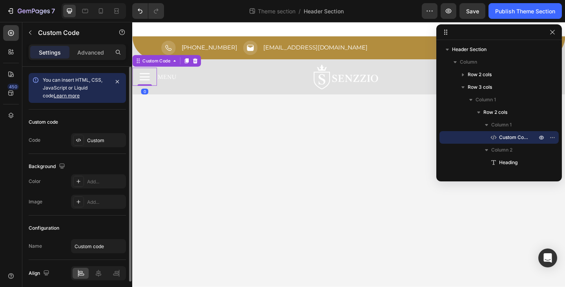
click at [93, 148] on div "Custom code Code Custom" at bounding box center [77, 131] width 97 height 44
click at [93, 139] on div "Custom" at bounding box center [105, 140] width 37 height 7
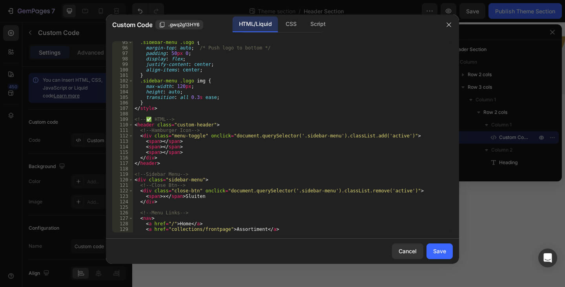
scroll to position [612, 0]
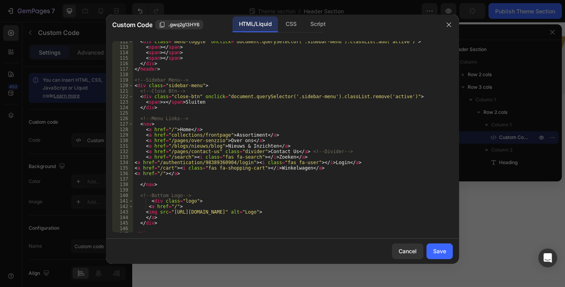
click at [194, 164] on div "< div class = "menu-toggle" onclick = "document.querySelector('.sidebar-menu').…" at bounding box center [290, 140] width 314 height 202
drag, startPoint x: 229, startPoint y: 161, endPoint x: 159, endPoint y: 164, distance: 69.9
click at [159, 164] on div "< div class = "menu-toggle" onclick = "document.querySelector('.sidebar-menu').…" at bounding box center [290, 140] width 314 height 202
click at [173, 164] on div "< div class = "menu-toggle" onclick = "document.querySelector('.sidebar-menu').…" at bounding box center [290, 140] width 314 height 202
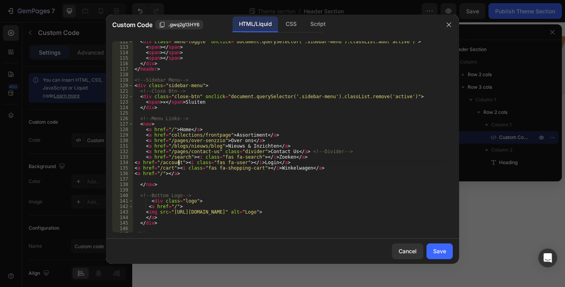
click at [291, 161] on div "< div class = "menu-toggle" onclick = "document.querySelector('.sidebar-menu').…" at bounding box center [290, 140] width 314 height 202
type textarea "<a href="/account"><i class="fas fa-user"></i> Login</a>"
click at [447, 254] on button "Save" at bounding box center [440, 251] width 26 height 16
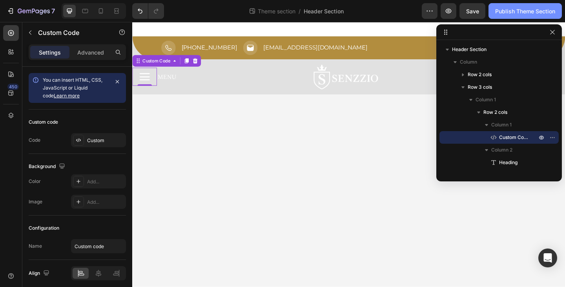
click at [527, 11] on div "Publish Theme Section" at bounding box center [525, 11] width 60 height 8
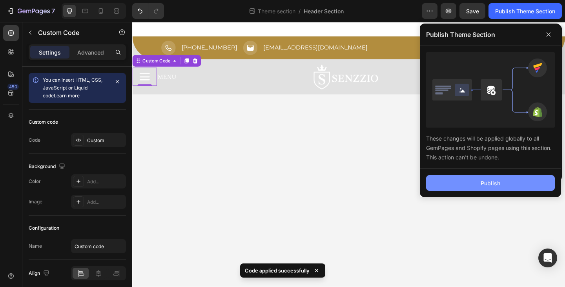
click at [484, 184] on div "Publish" at bounding box center [491, 183] width 20 height 8
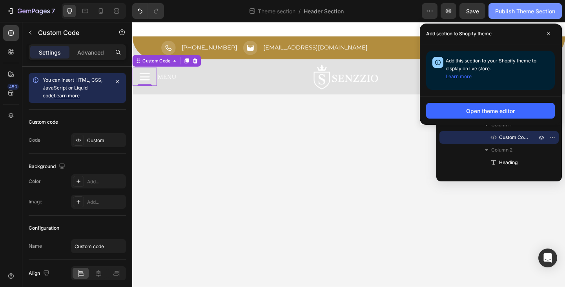
click at [524, 16] on button "Publish Theme Section" at bounding box center [525, 11] width 73 height 16
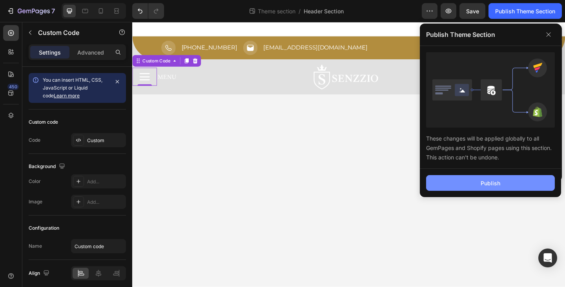
click at [472, 184] on button "Publish" at bounding box center [490, 183] width 129 height 16
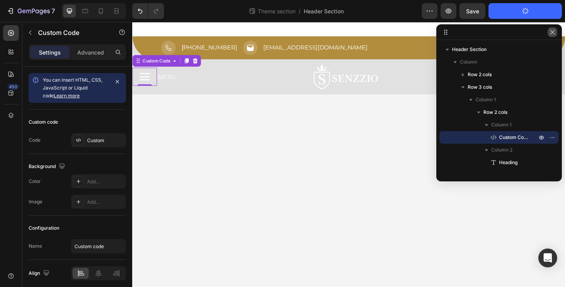
click at [554, 35] on icon "button" at bounding box center [552, 32] width 6 height 6
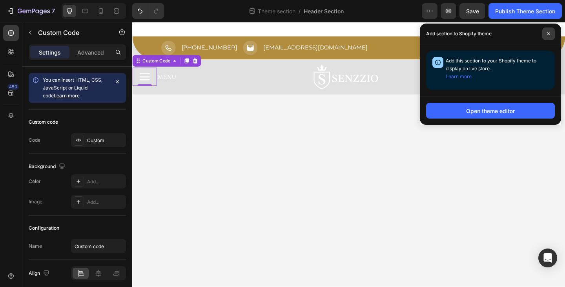
click at [551, 36] on span at bounding box center [548, 33] width 13 height 13
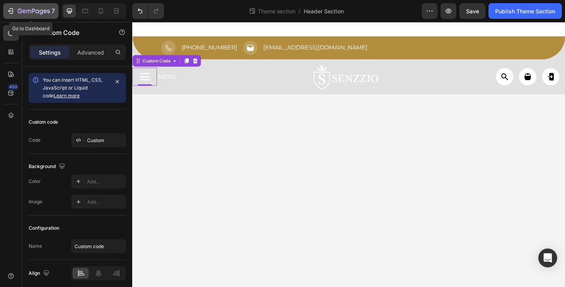
click at [12, 12] on icon "button" at bounding box center [11, 11] width 8 height 8
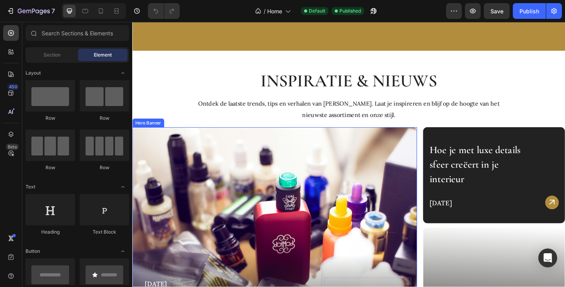
scroll to position [1884, 0]
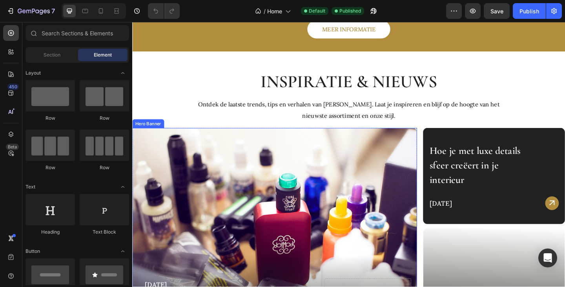
click at [275, 167] on div "Background Image" at bounding box center [287, 258] width 310 height 242
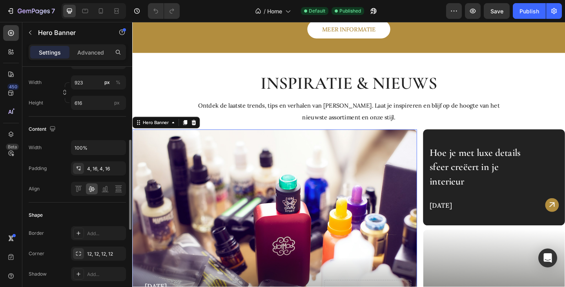
scroll to position [353, 0]
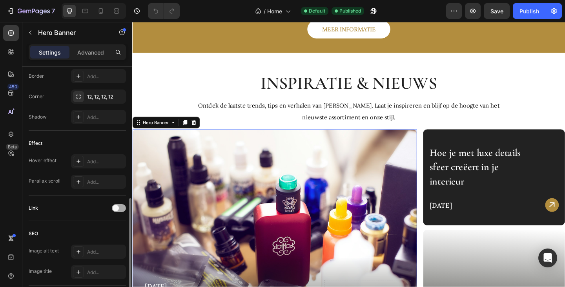
click at [114, 208] on span at bounding box center [116, 208] width 6 height 6
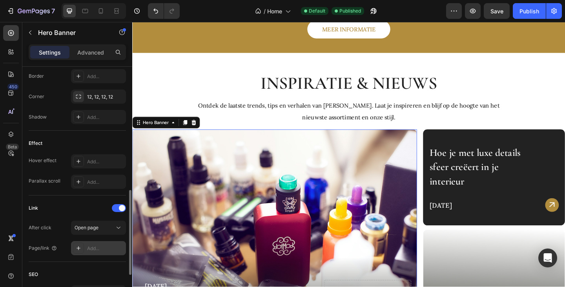
click at [92, 249] on div "Add..." at bounding box center [105, 248] width 37 height 7
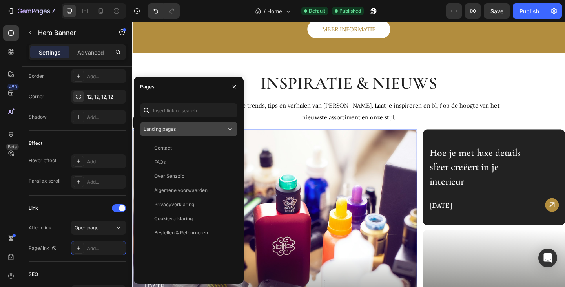
click at [184, 129] on div "Landing pages" at bounding box center [185, 129] width 82 height 7
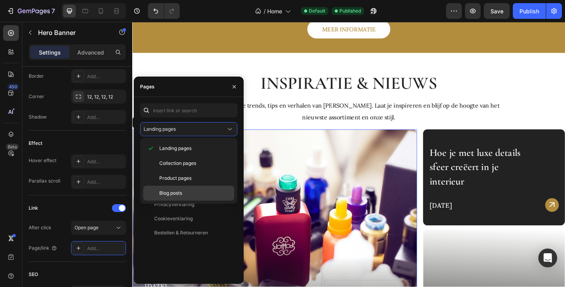
click at [179, 190] on span "Blog posts" at bounding box center [170, 193] width 23 height 7
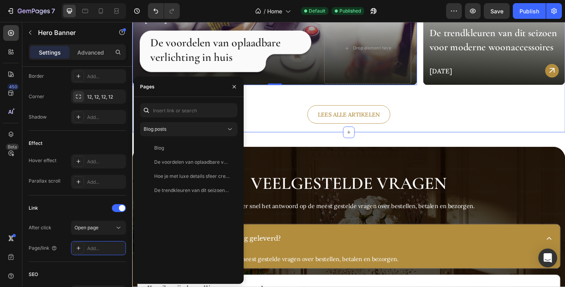
scroll to position [2158, 0]
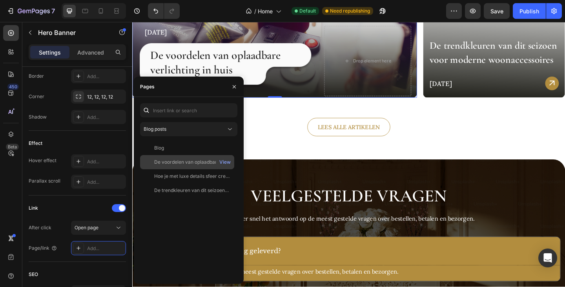
click at [172, 163] on div "De voordelen van oplaadbare verlichting in huis" at bounding box center [191, 162] width 75 height 7
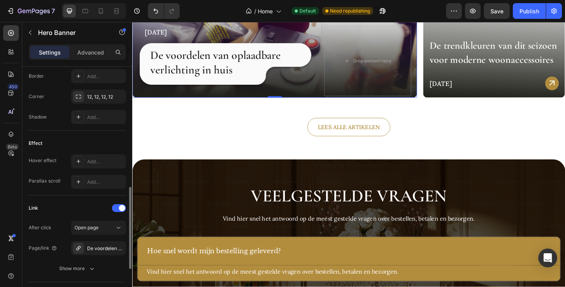
click at [73, 206] on div "Link" at bounding box center [77, 208] width 97 height 13
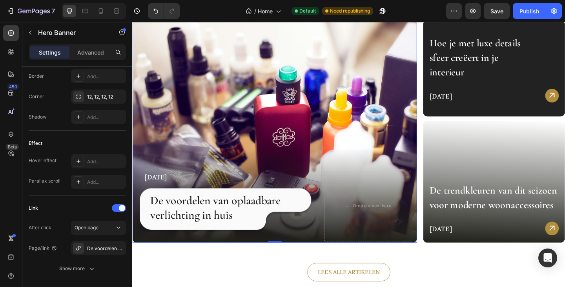
scroll to position [2001, 0]
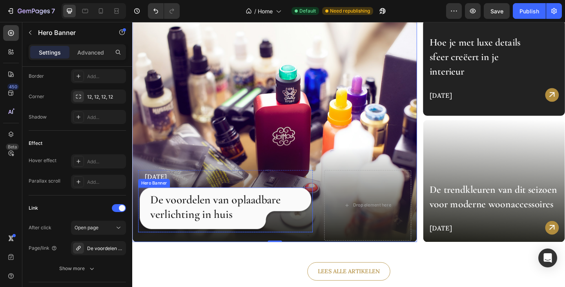
click at [321, 224] on div "De voordelen van oplaadbare verlichting in huis Heading" at bounding box center [234, 226] width 190 height 42
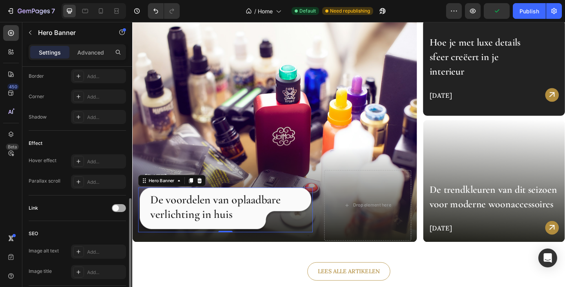
click at [119, 208] on div at bounding box center [119, 208] width 14 height 8
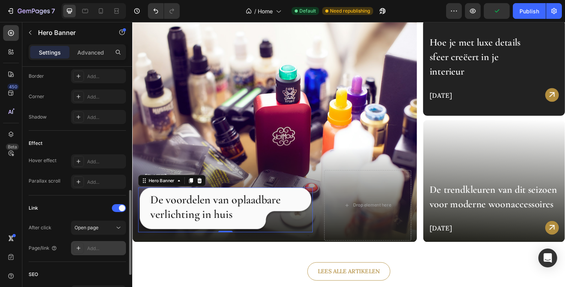
click at [98, 246] on div "Add..." at bounding box center [105, 248] width 37 height 7
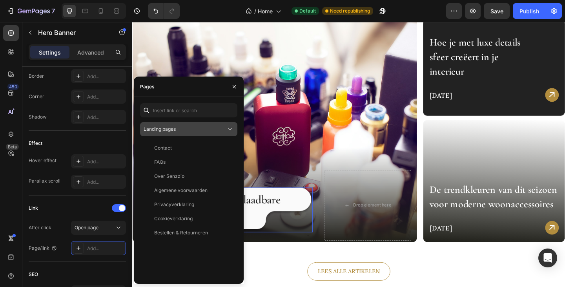
click at [177, 128] on div "Landing pages" at bounding box center [185, 129] width 82 height 7
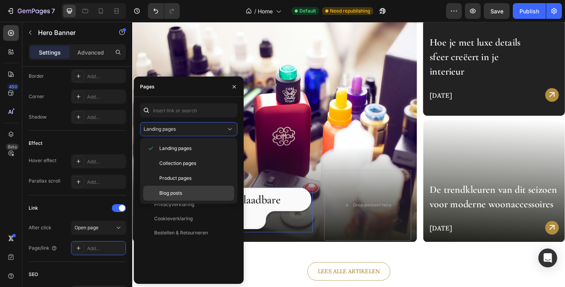
click at [180, 190] on div "Blog posts" at bounding box center [188, 193] width 91 height 15
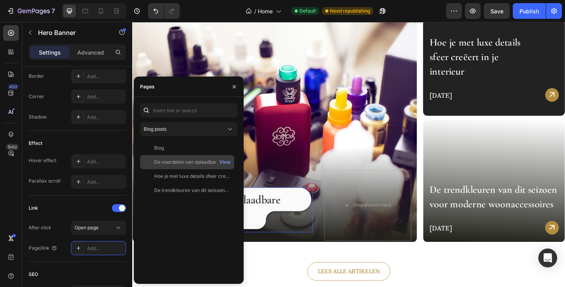
click at [174, 162] on div "De voordelen van oplaadbare verlichting in huis" at bounding box center [191, 162] width 75 height 7
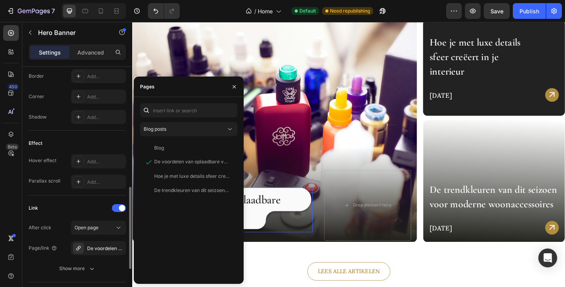
click at [74, 205] on div "Link" at bounding box center [77, 208] width 97 height 13
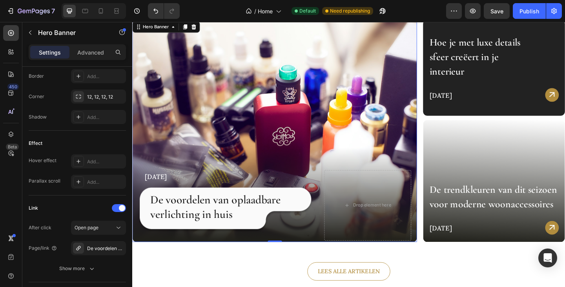
click at [298, 255] on div "[DATE] Text Block De voordelen van oplaadbare verlichting in huis Heading Hero …" at bounding box center [234, 221] width 190 height 77
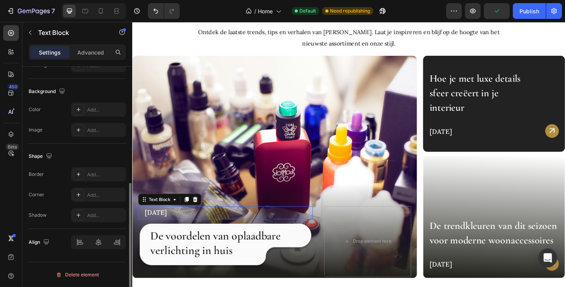
click at [188, 229] on p "[DATE]" at bounding box center [237, 229] width 182 height 13
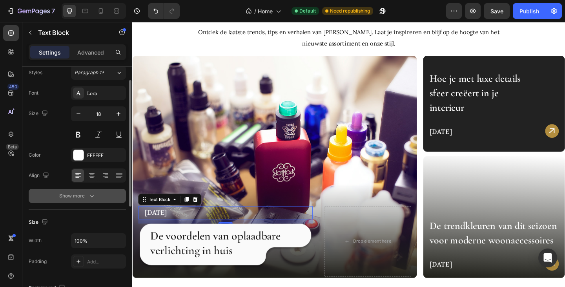
scroll to position [0, 0]
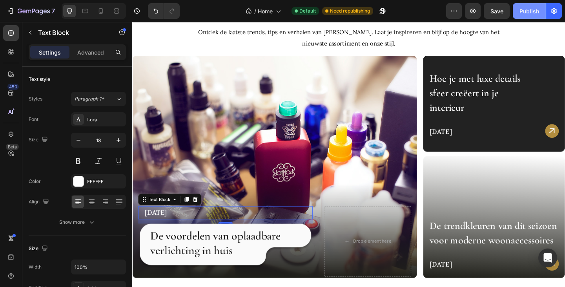
click at [535, 13] on div "Publish" at bounding box center [530, 11] width 20 height 8
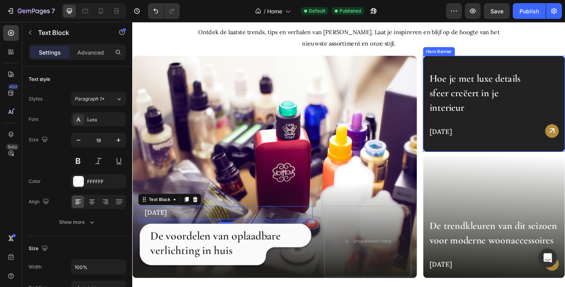
click at [479, 68] on div "Background Image" at bounding box center [526, 111] width 154 height 104
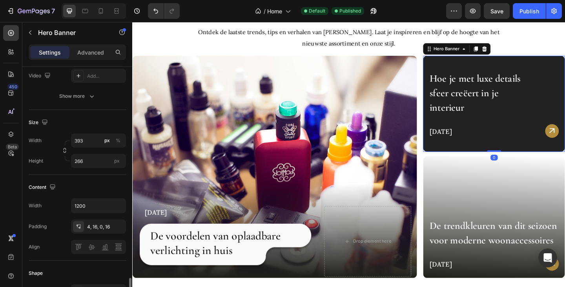
scroll to position [275, 0]
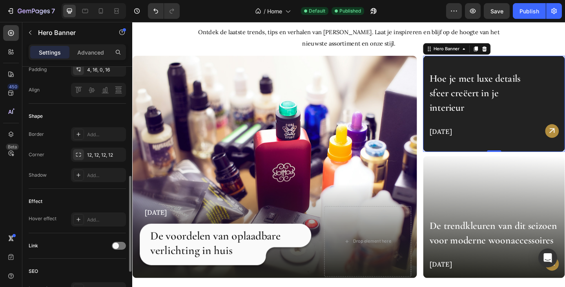
click at [122, 252] on div "Link" at bounding box center [77, 246] width 97 height 26
click at [117, 246] on span at bounding box center [116, 246] width 6 height 6
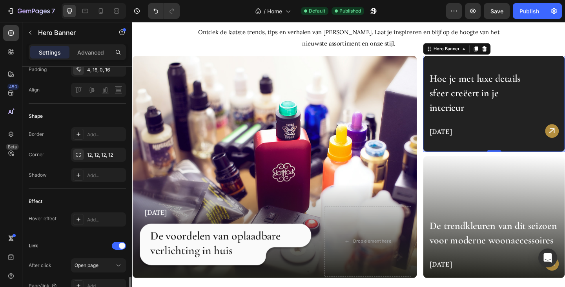
scroll to position [392, 0]
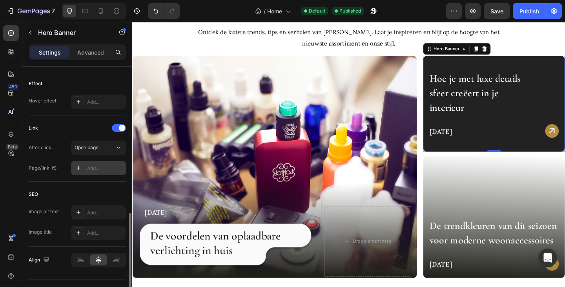
click at [102, 166] on div "Add..." at bounding box center [105, 168] width 37 height 7
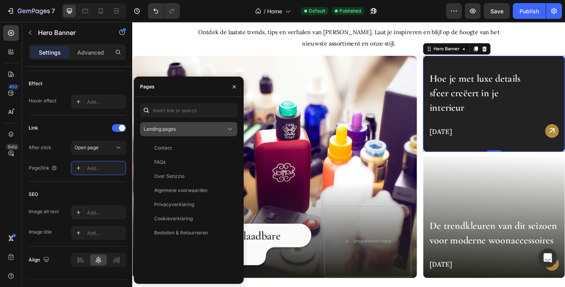
click at [176, 128] on span "Landing pages" at bounding box center [160, 129] width 32 height 6
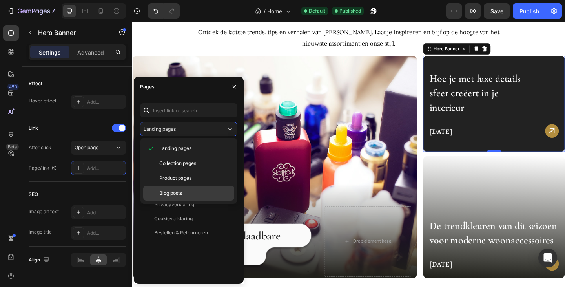
click at [179, 192] on span "Blog posts" at bounding box center [170, 193] width 23 height 7
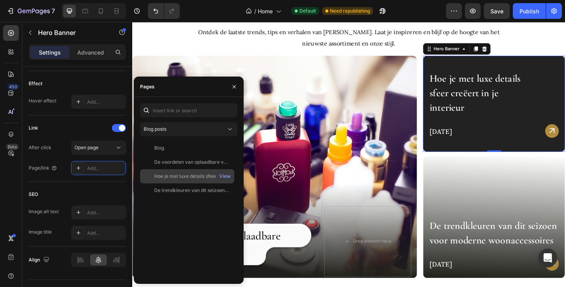
click at [186, 181] on div "Hoe je met luxe details sfeer creëert in je interieur View" at bounding box center [187, 176] width 94 height 14
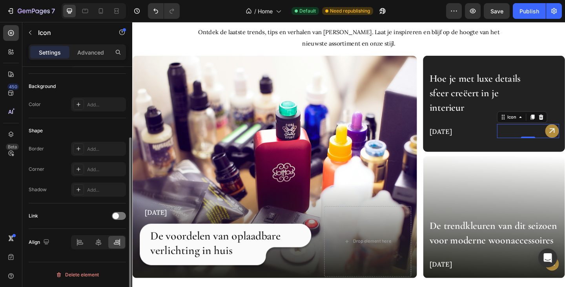
click at [565, 140] on div "Icon 0" at bounding box center [563, 140] width 68 height 15
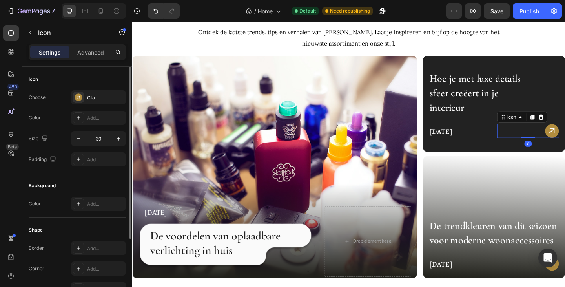
scroll to position [99, 0]
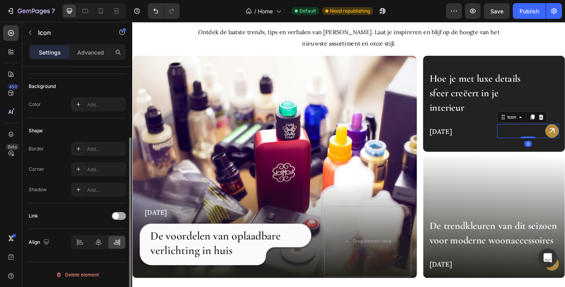
click at [122, 216] on div at bounding box center [119, 216] width 14 height 8
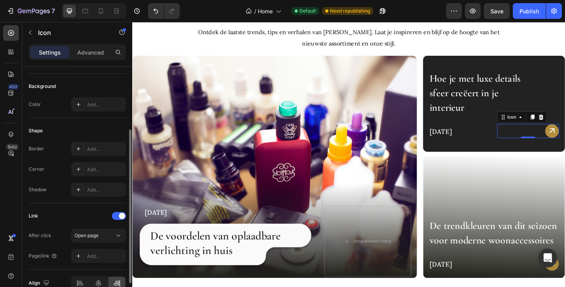
scroll to position [140, 0]
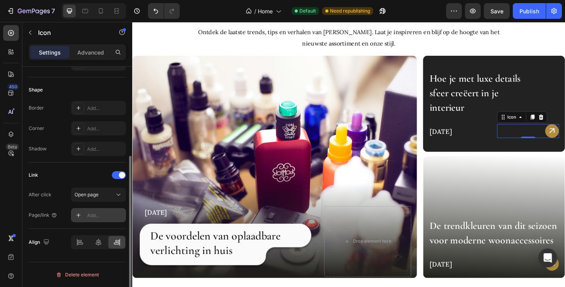
click at [108, 215] on div "Add..." at bounding box center [105, 215] width 37 height 7
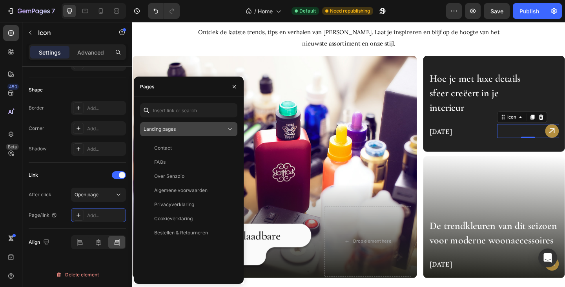
click at [185, 126] on div "Landing pages" at bounding box center [185, 129] width 82 height 7
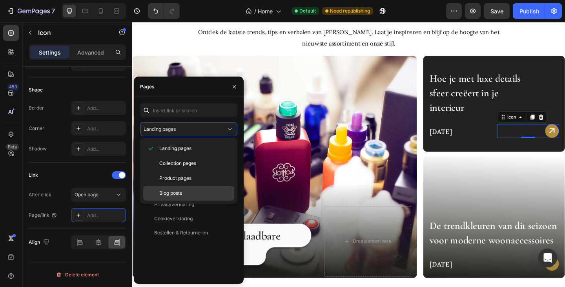
click at [178, 193] on span "Blog posts" at bounding box center [170, 193] width 23 height 7
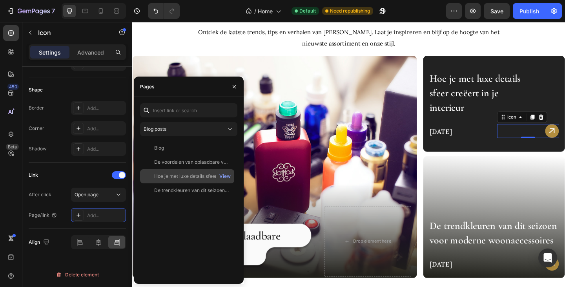
click at [183, 177] on div "Hoe je met luxe details sfeer creëert in je interieur" at bounding box center [191, 176] width 75 height 7
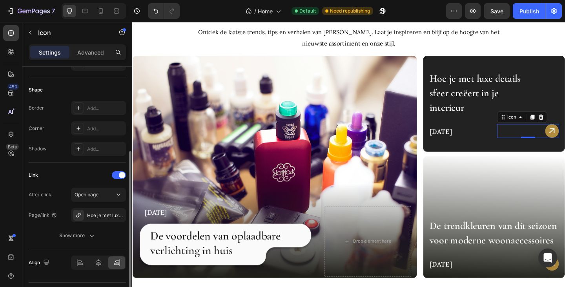
click at [67, 173] on div "Link" at bounding box center [77, 175] width 97 height 13
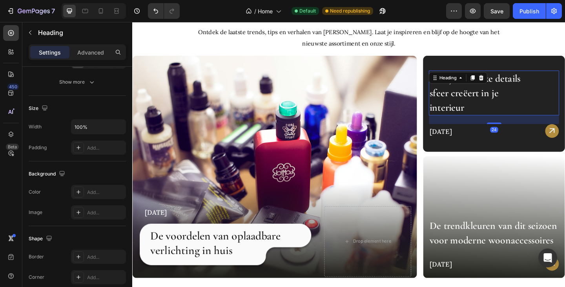
click at [494, 92] on h2 "Hoe je met luxe details sfeer creëert in je interieur" at bounding box center [510, 99] width 110 height 49
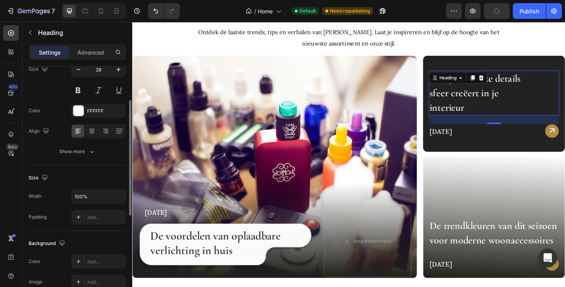
scroll to position [0, 0]
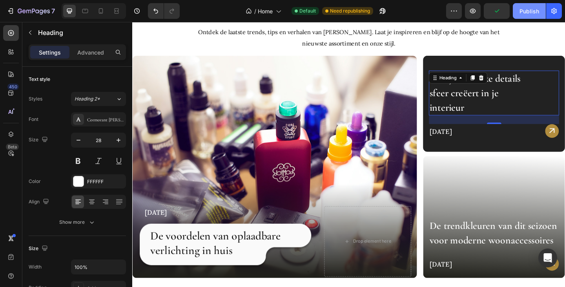
click at [530, 14] on div "Publish" at bounding box center [530, 11] width 20 height 8
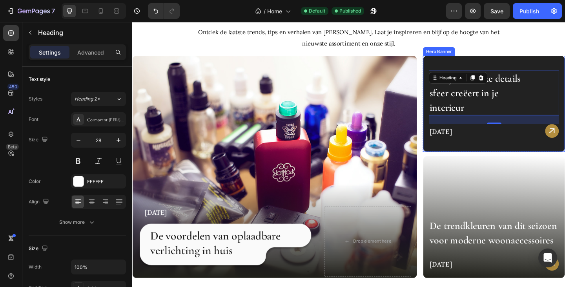
scroll to position [2041, 0]
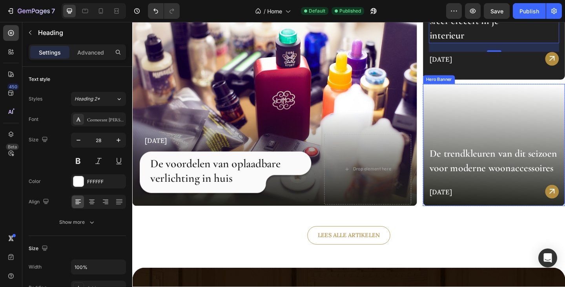
click at [478, 123] on div "Background Image" at bounding box center [526, 155] width 154 height 133
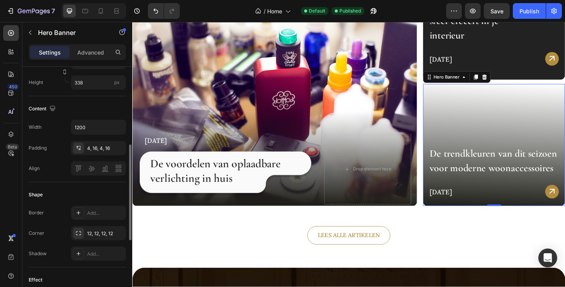
scroll to position [314, 0]
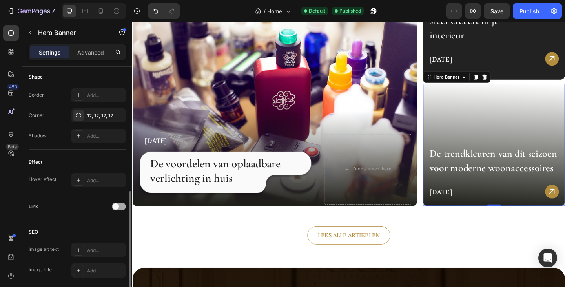
click at [114, 207] on span at bounding box center [116, 206] width 6 height 6
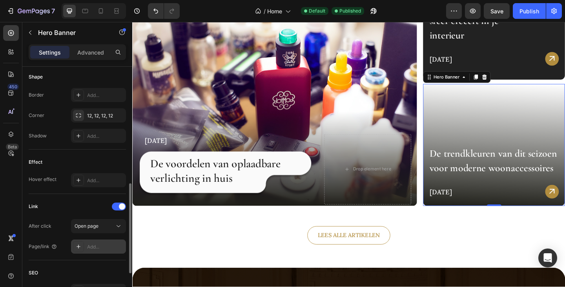
click at [97, 247] on div "Add..." at bounding box center [105, 246] width 37 height 7
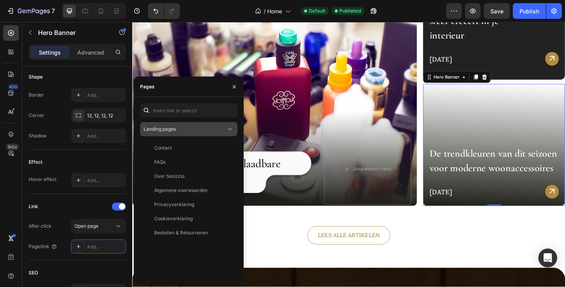
click at [174, 131] on span "Landing pages" at bounding box center [160, 129] width 32 height 6
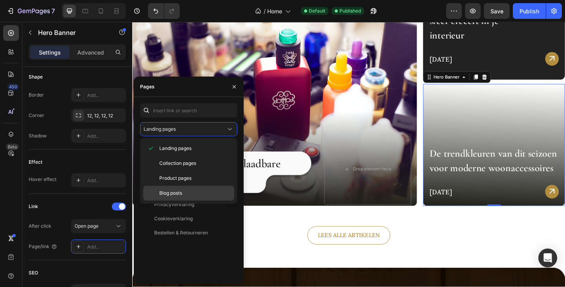
click at [179, 190] on span "Blog posts" at bounding box center [170, 193] width 23 height 7
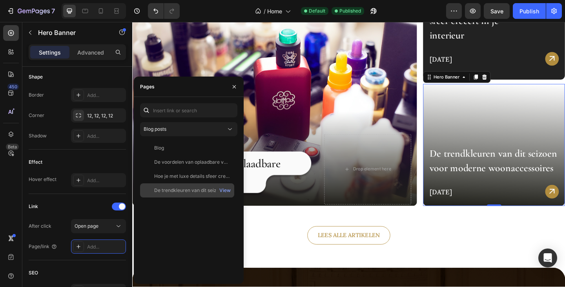
click at [176, 191] on div "De trendkleuren van dit seizoen voor moderne woonaccessoires" at bounding box center [191, 190] width 75 height 7
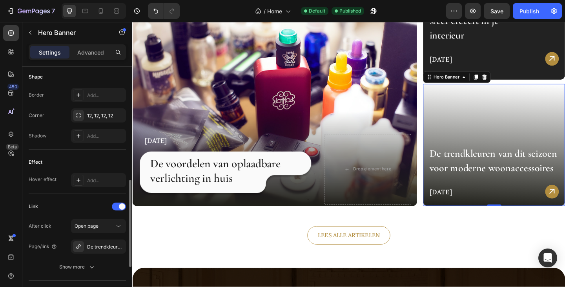
drag, startPoint x: 84, startPoint y: 200, endPoint x: 199, endPoint y: 204, distance: 115.4
click at [84, 200] on div "Link" at bounding box center [77, 206] width 97 height 13
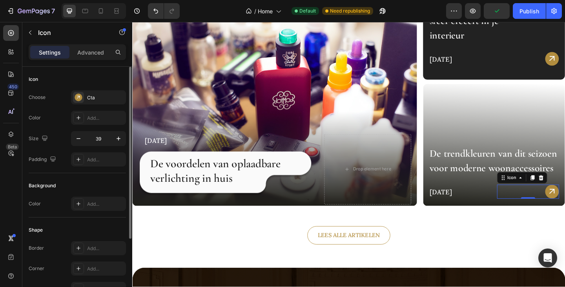
scroll to position [99, 0]
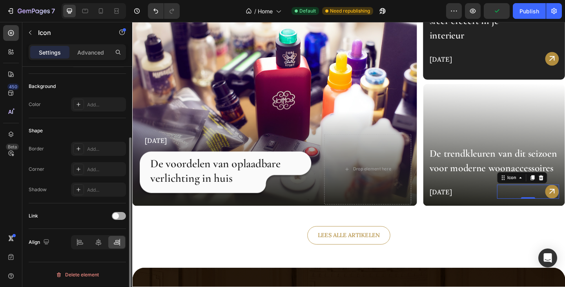
click at [116, 219] on div at bounding box center [119, 216] width 14 height 8
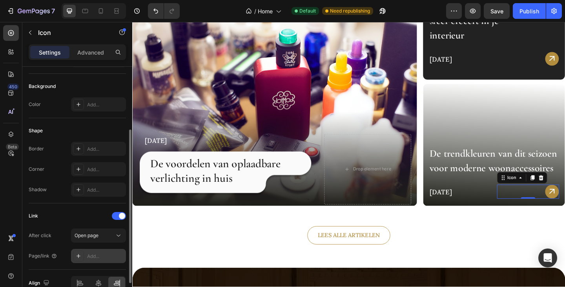
click at [92, 250] on div "Add..." at bounding box center [98, 256] width 55 height 14
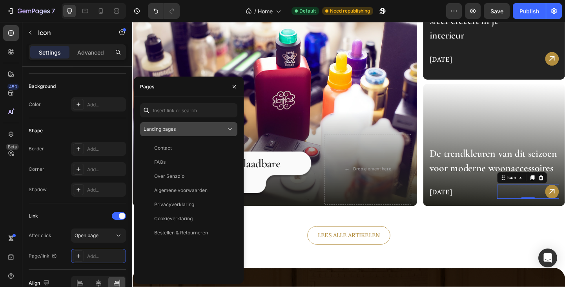
click at [171, 129] on span "Landing pages" at bounding box center [160, 129] width 32 height 6
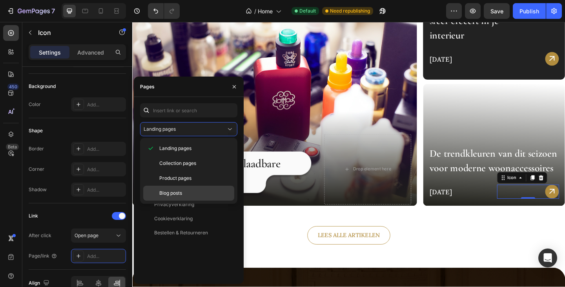
click at [170, 196] on span "Blog posts" at bounding box center [170, 193] width 23 height 7
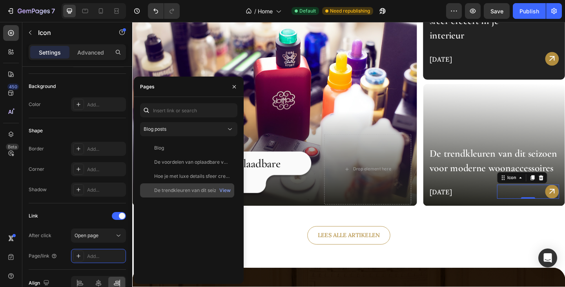
click at [174, 192] on div "De trendkleuren van dit seizoen voor moderne woonaccessoires" at bounding box center [191, 190] width 75 height 7
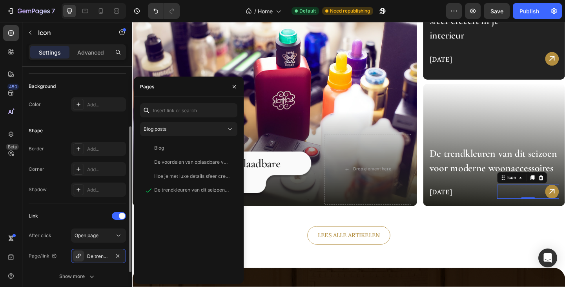
click at [64, 213] on div "Link" at bounding box center [77, 216] width 97 height 13
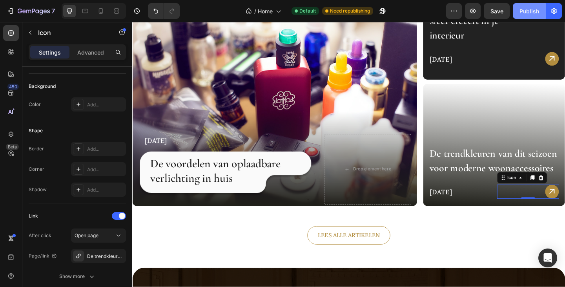
click at [529, 10] on div "Publish" at bounding box center [530, 11] width 20 height 8
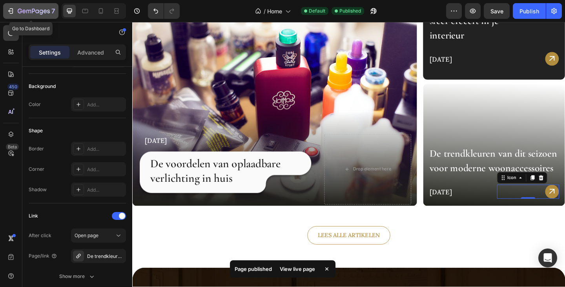
click at [9, 15] on div "7" at bounding box center [31, 10] width 48 height 9
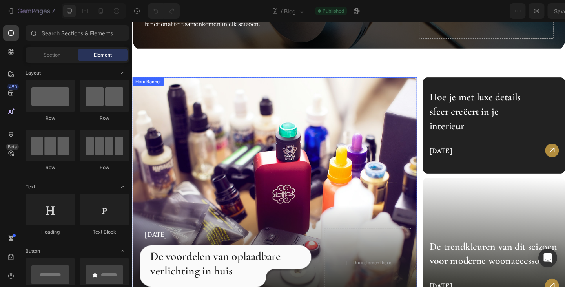
scroll to position [196, 0]
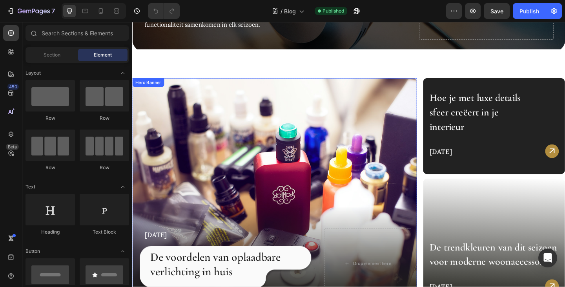
click at [233, 115] on div "Background Image" at bounding box center [287, 204] width 310 height 242
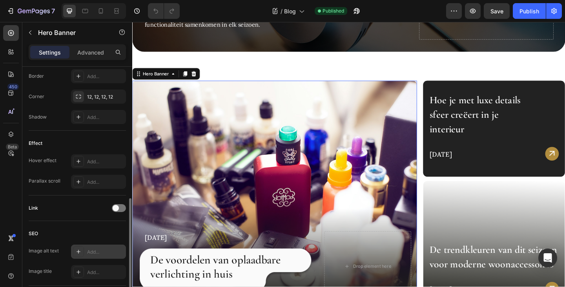
scroll to position [392, 0]
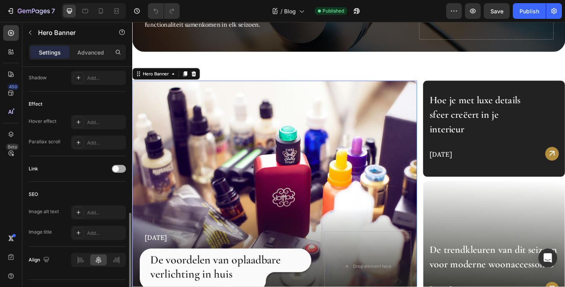
click at [117, 168] on span at bounding box center [116, 169] width 6 height 6
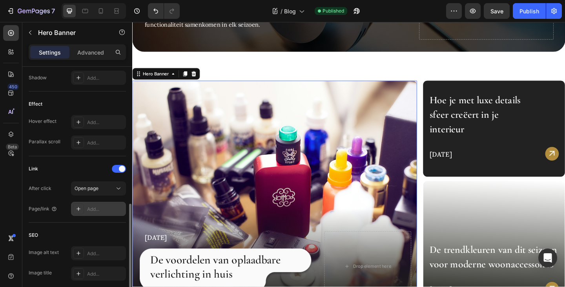
click at [101, 206] on div "Add..." at bounding box center [105, 209] width 37 height 7
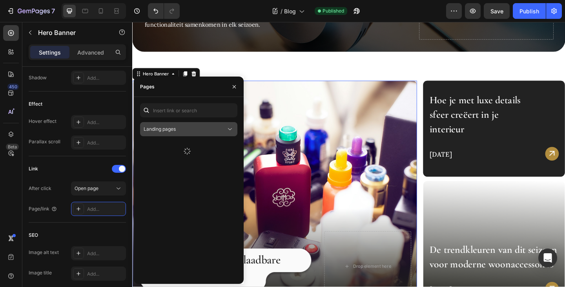
click at [195, 128] on div "Landing pages" at bounding box center [185, 129] width 82 height 7
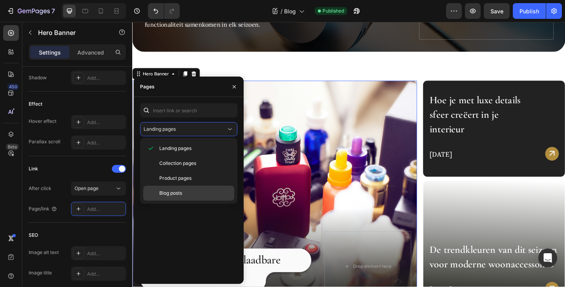
click at [174, 189] on div "Blog posts" at bounding box center [188, 193] width 91 height 15
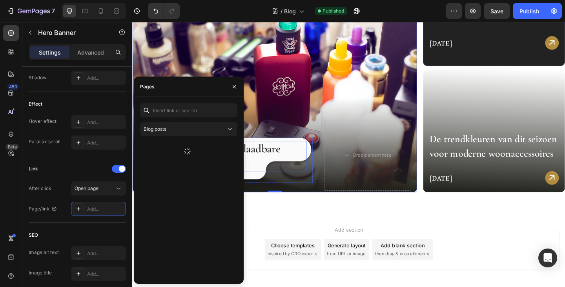
scroll to position [349, 0]
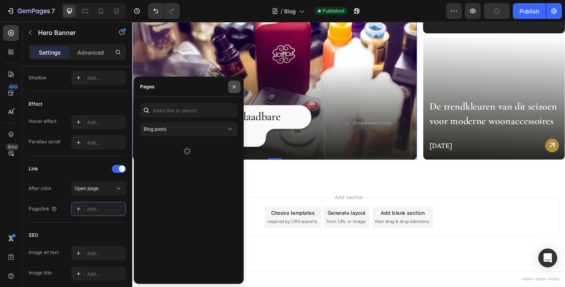
click at [234, 87] on icon "button" at bounding box center [234, 87] width 6 height 6
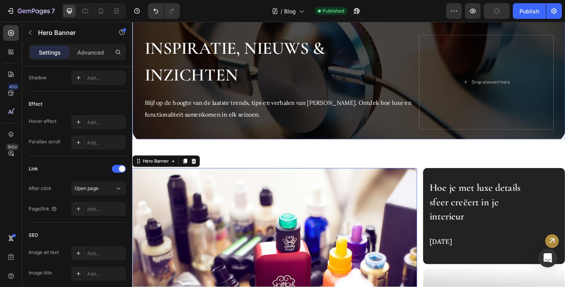
scroll to position [0, 0]
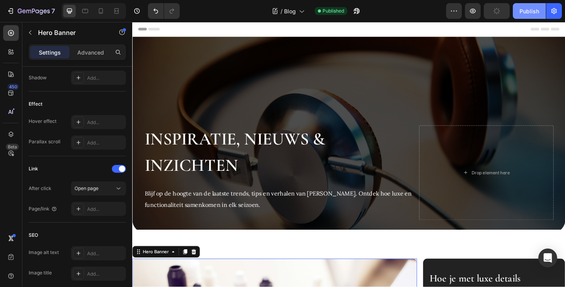
click at [527, 8] on div "Publish" at bounding box center [530, 11] width 20 height 8
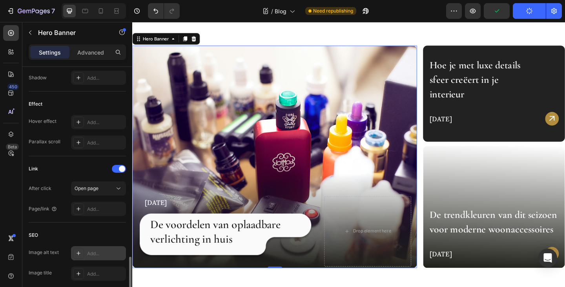
scroll to position [432, 0]
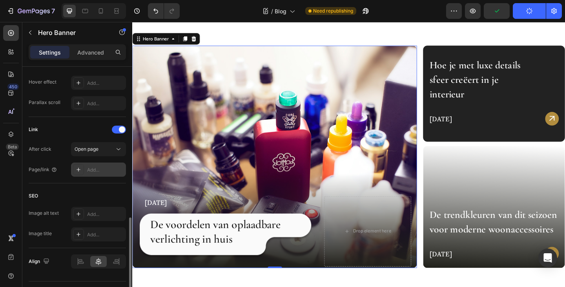
click at [89, 166] on div "Add..." at bounding box center [105, 169] width 37 height 7
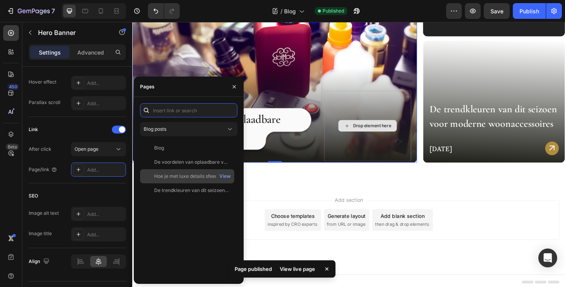
scroll to position [349, 0]
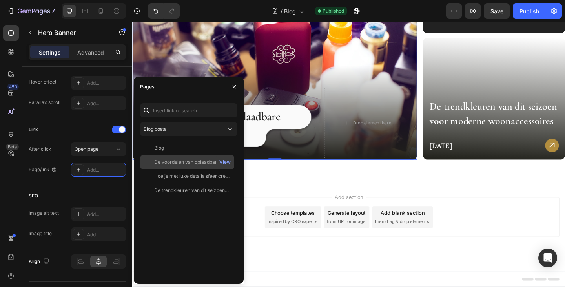
click at [190, 163] on div "De voordelen van oplaadbare verlichting in huis" at bounding box center [191, 162] width 75 height 7
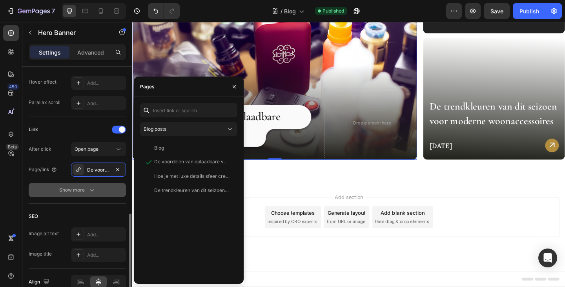
click at [51, 184] on button "Show more" at bounding box center [77, 190] width 97 height 14
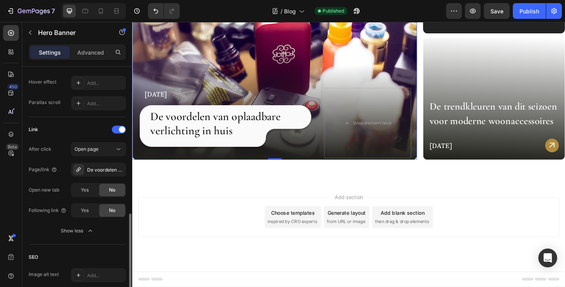
click at [23, 181] on div "Layout Bottom left Background The changes might be hidden by the video. Color A…" at bounding box center [77, 12] width 110 height 755
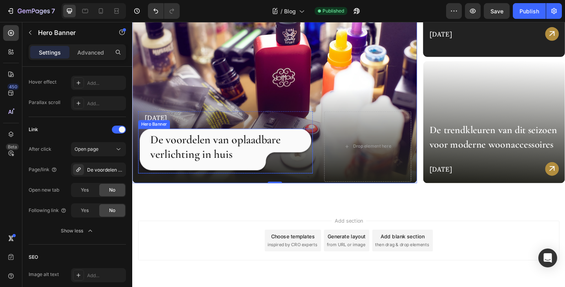
scroll to position [310, 0]
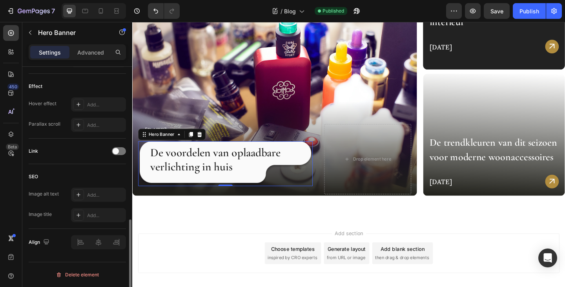
click at [145, 179] on div "De voordelen van oplaadbare verlichting in huis Heading" at bounding box center [234, 176] width 190 height 45
click at [117, 155] on div "Link" at bounding box center [77, 151] width 97 height 13
click at [117, 155] on div at bounding box center [119, 151] width 14 height 8
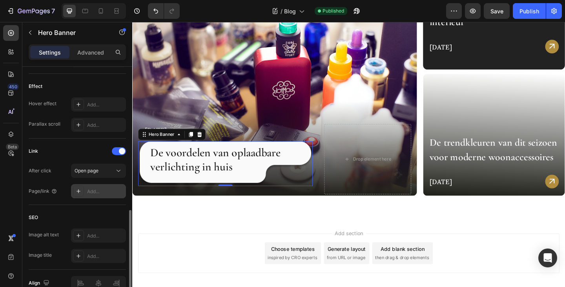
click at [103, 189] on div "Add..." at bounding box center [105, 191] width 37 height 7
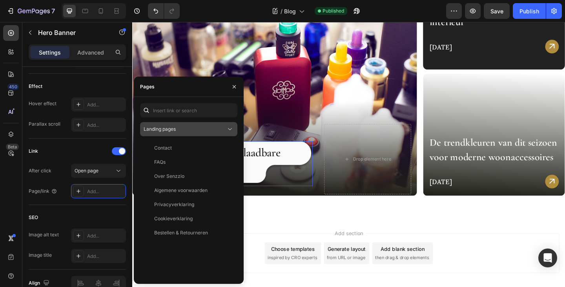
click at [188, 130] on div "Landing pages" at bounding box center [185, 129] width 82 height 7
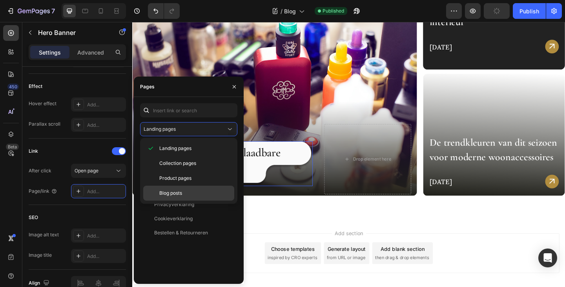
click at [173, 190] on div "Blog posts" at bounding box center [188, 193] width 91 height 15
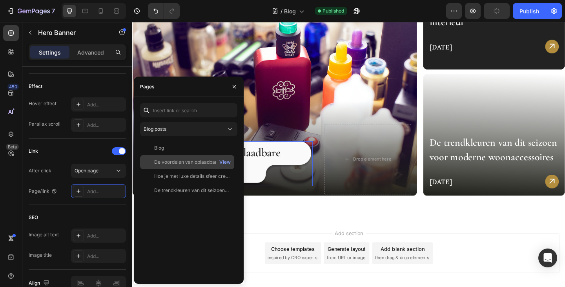
click at [179, 165] on div "De voordelen van oplaadbare verlichting in huis" at bounding box center [191, 162] width 75 height 7
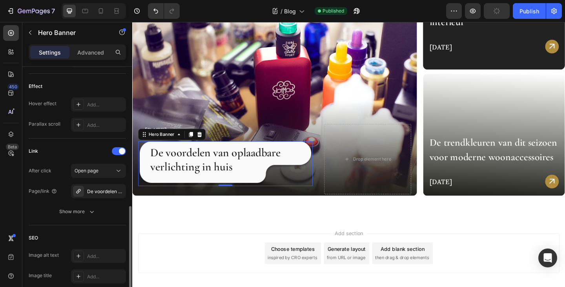
click at [62, 164] on div "After click Open page" at bounding box center [77, 171] width 97 height 14
click at [537, 16] on button "Publish" at bounding box center [529, 11] width 33 height 16
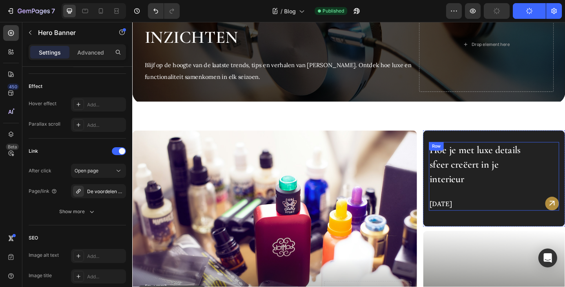
scroll to position [153, 0]
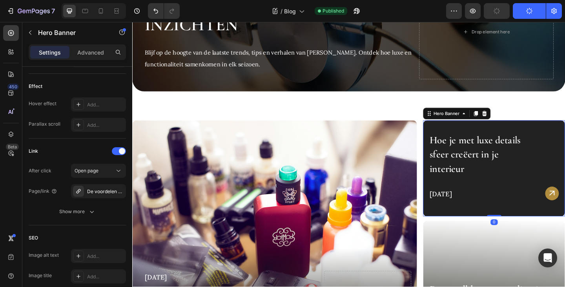
click at [455, 136] on div "Background Image" at bounding box center [526, 181] width 154 height 104
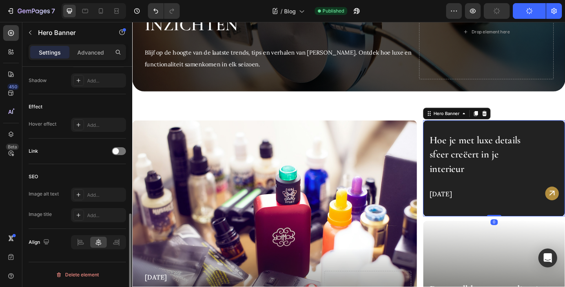
scroll to position [369, 0]
click at [119, 151] on div at bounding box center [119, 151] width 14 height 8
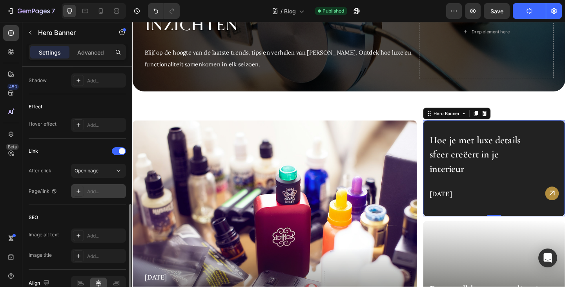
click at [99, 189] on div "Add..." at bounding box center [105, 191] width 37 height 7
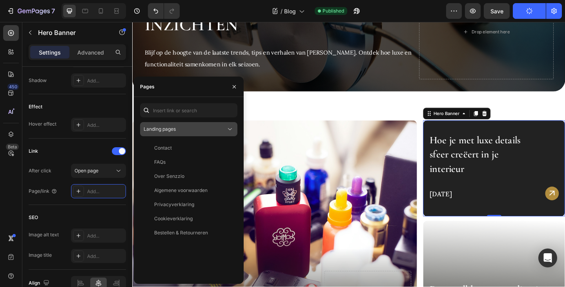
click at [175, 128] on span "Landing pages" at bounding box center [160, 129] width 32 height 6
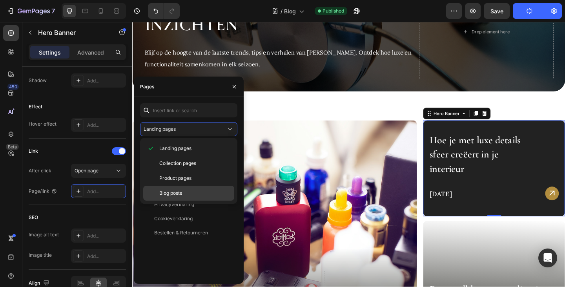
click at [173, 193] on span "Blog posts" at bounding box center [170, 193] width 23 height 7
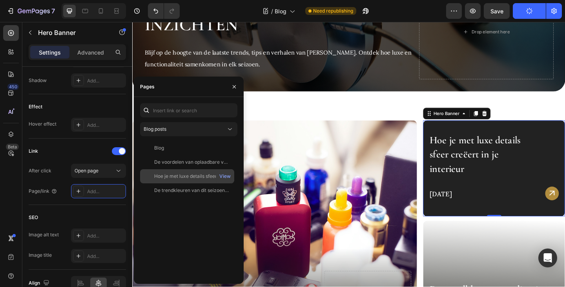
click at [186, 176] on div "Hoe je met luxe details sfeer creëert in je interieur" at bounding box center [191, 176] width 75 height 7
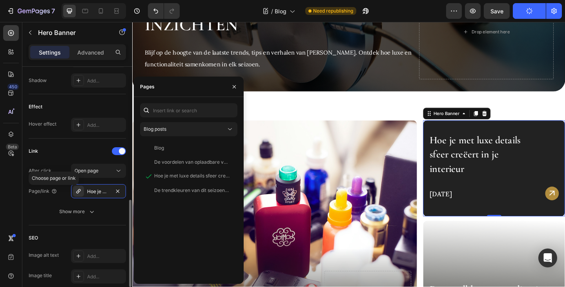
click at [64, 188] on div "Page/link Hoe je met luxe details sfeer creëert in je interieur" at bounding box center [77, 191] width 97 height 14
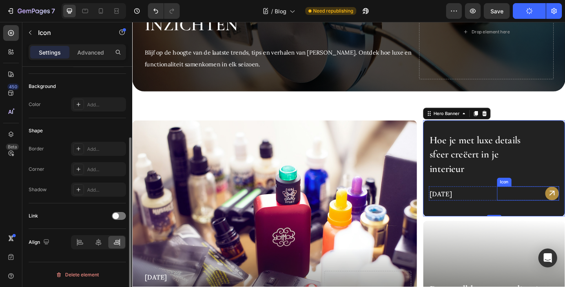
scroll to position [0, 0]
click at [565, 202] on div "Icon" at bounding box center [563, 208] width 68 height 15
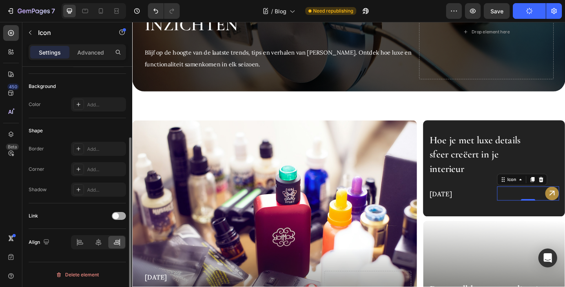
click at [118, 212] on div at bounding box center [119, 216] width 14 height 8
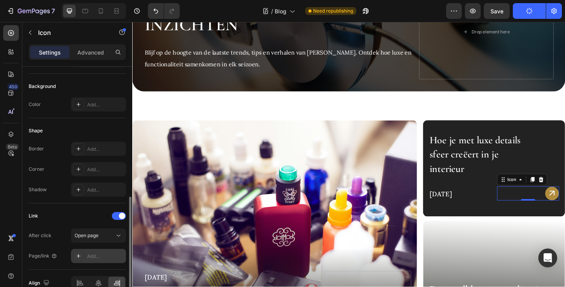
scroll to position [140, 0]
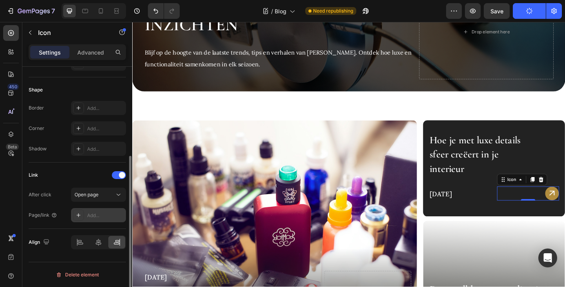
click at [100, 215] on div "Add..." at bounding box center [105, 215] width 37 height 7
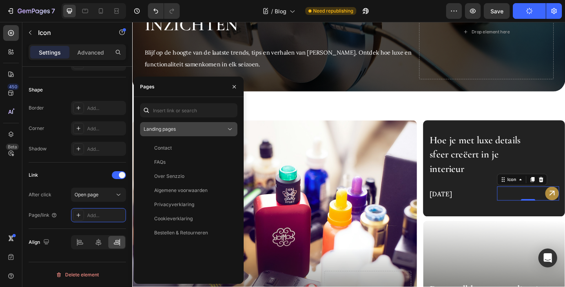
drag, startPoint x: 169, startPoint y: 118, endPoint x: 169, endPoint y: 128, distance: 9.4
click at [169, 120] on div "Landing pages Contact View FAQs View Over Senzzio View Algemene voorwaarden Vie…" at bounding box center [188, 190] width 97 height 174
click at [169, 128] on span "Landing pages" at bounding box center [160, 129] width 32 height 6
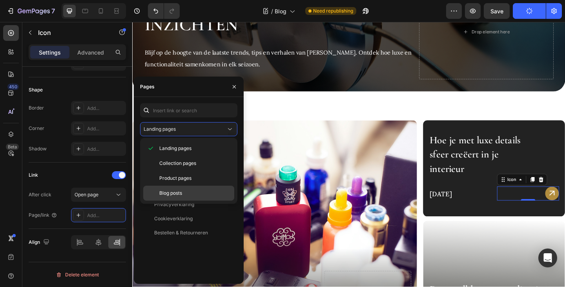
click at [177, 191] on span "Blog posts" at bounding box center [170, 193] width 23 height 7
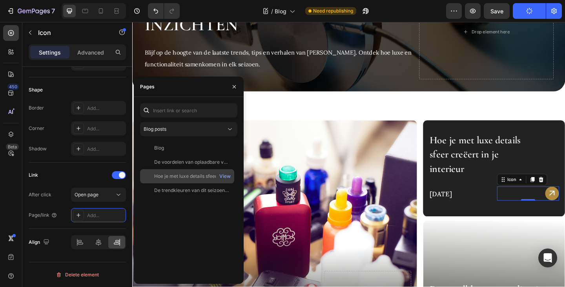
click at [177, 177] on div "Hoe je met luxe details sfeer creëert in je interieur" at bounding box center [191, 176] width 75 height 7
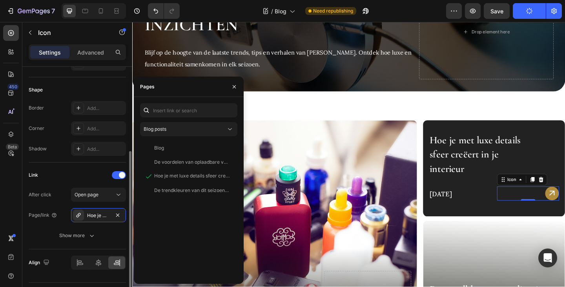
click at [66, 173] on div "Link" at bounding box center [77, 175] width 97 height 13
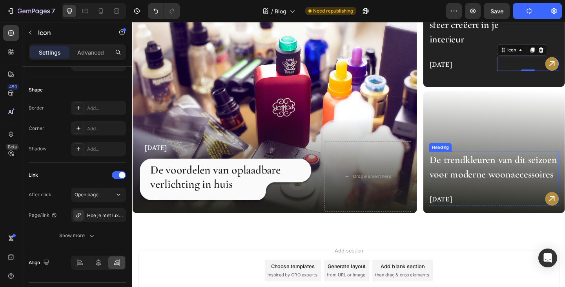
scroll to position [310, 0]
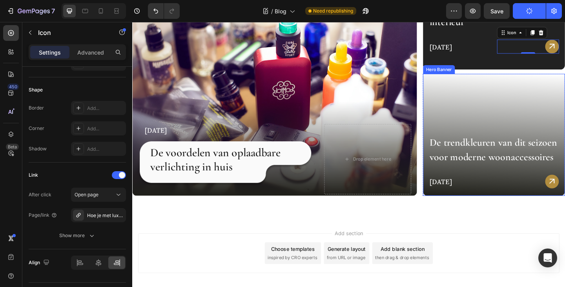
click at [478, 111] on div "Background Image" at bounding box center [526, 144] width 154 height 133
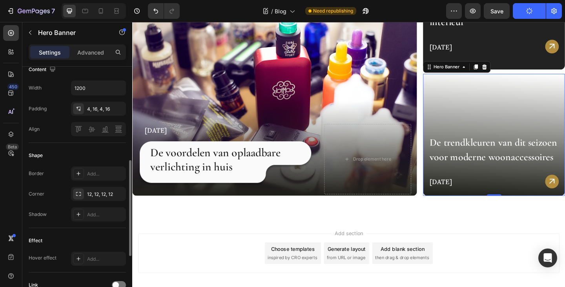
scroll to position [275, 0]
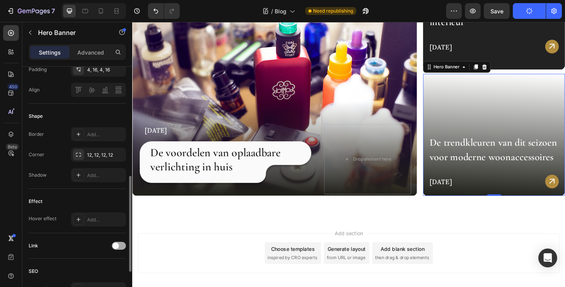
click at [117, 244] on span at bounding box center [116, 246] width 6 height 6
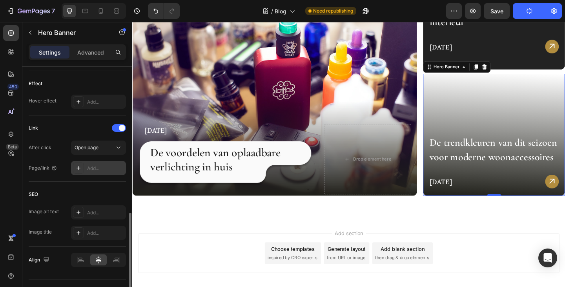
click at [101, 165] on div "Add..." at bounding box center [105, 168] width 37 height 7
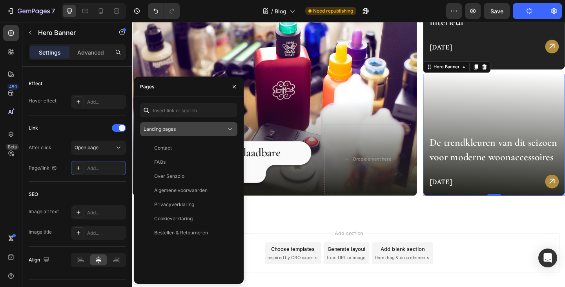
click at [182, 130] on div "Landing pages" at bounding box center [185, 129] width 82 height 7
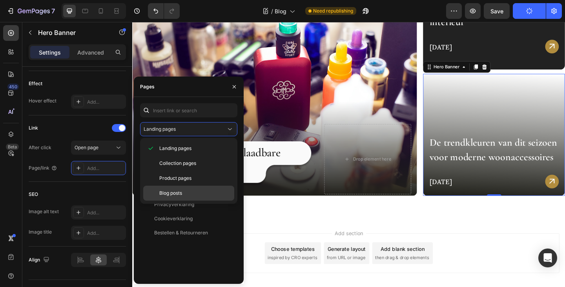
click at [175, 189] on div "Blog posts" at bounding box center [188, 193] width 91 height 15
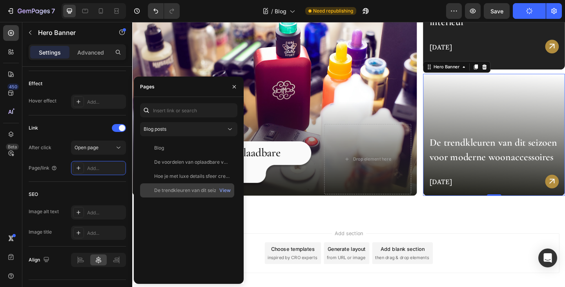
click at [177, 190] on div "De trendkleuren van dit seizoen voor moderne woonaccessoires" at bounding box center [191, 190] width 75 height 7
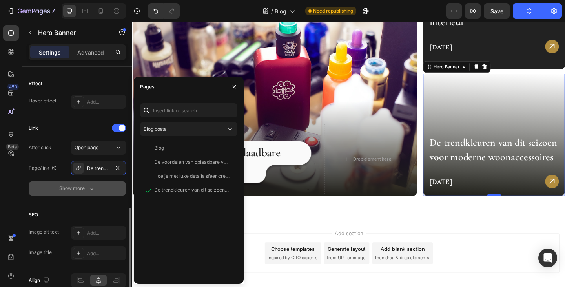
click at [105, 187] on button "Show more" at bounding box center [77, 188] width 97 height 14
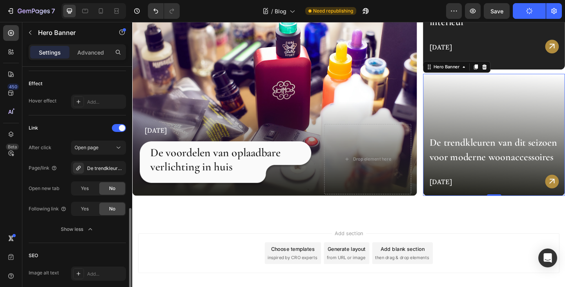
click at [61, 178] on div "After click Open page Page/link De trendkleuren van dit seizoen voor moderne wo…" at bounding box center [77, 188] width 97 height 96
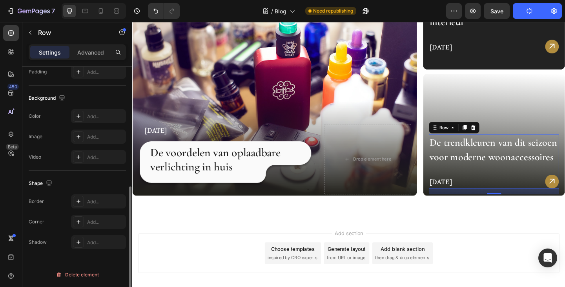
click at [499, 183] on div "De trendkleuren van dit seizoen voor moderne woonaccessoires Heading 21 06 2025…" at bounding box center [526, 173] width 142 height 59
click at [565, 195] on div "Icon" at bounding box center [563, 195] width 68 height 15
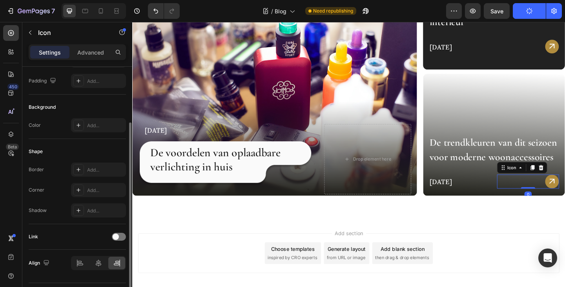
scroll to position [99, 0]
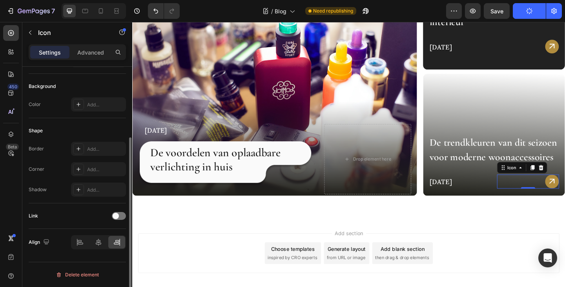
click at [111, 215] on div "Link" at bounding box center [77, 216] width 97 height 13
click at [116, 219] on div at bounding box center [119, 216] width 14 height 8
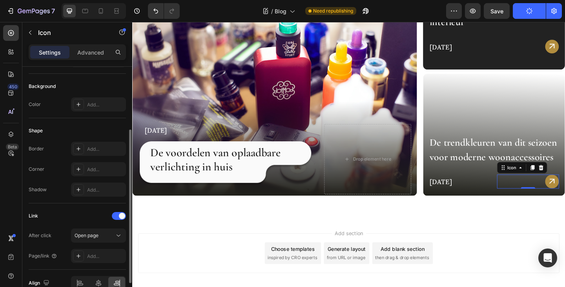
scroll to position [140, 0]
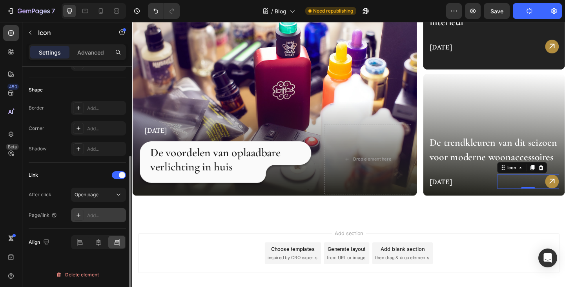
click at [93, 215] on div "Add..." at bounding box center [105, 215] width 37 height 7
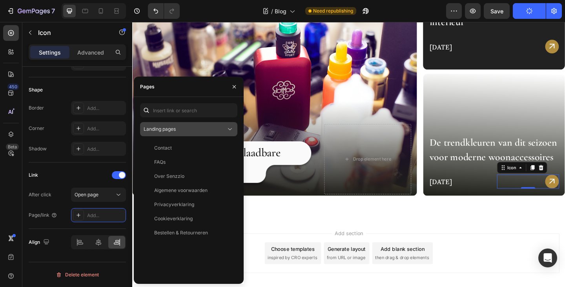
click at [183, 125] on div "Landing pages" at bounding box center [189, 129] width 90 height 8
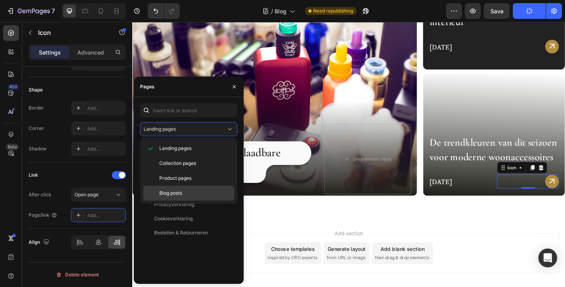
click at [172, 192] on span "Blog posts" at bounding box center [170, 193] width 23 height 7
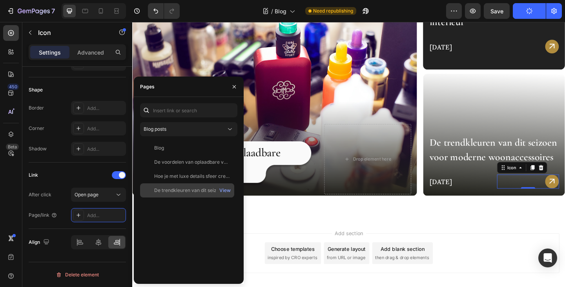
click at [172, 191] on div "De trendkleuren van dit seizoen voor moderne woonaccessoires" at bounding box center [191, 190] width 75 height 7
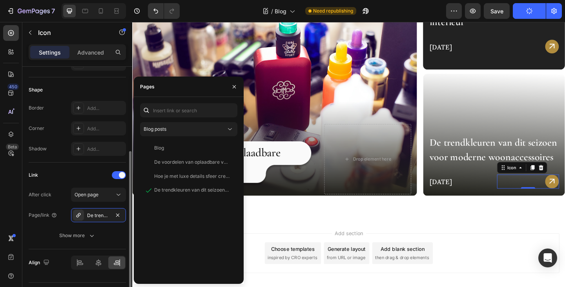
click at [74, 173] on div "Link" at bounding box center [77, 175] width 97 height 13
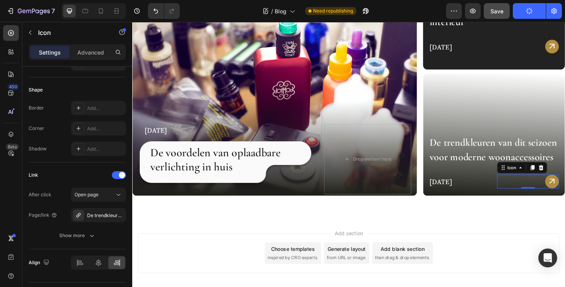
click at [499, 12] on span "Save" at bounding box center [497, 11] width 13 height 7
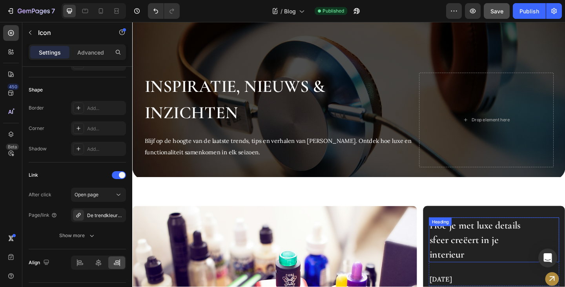
scroll to position [0, 0]
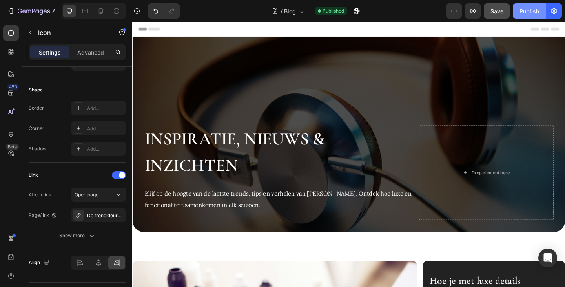
click at [530, 4] on button "Publish" at bounding box center [529, 11] width 33 height 16
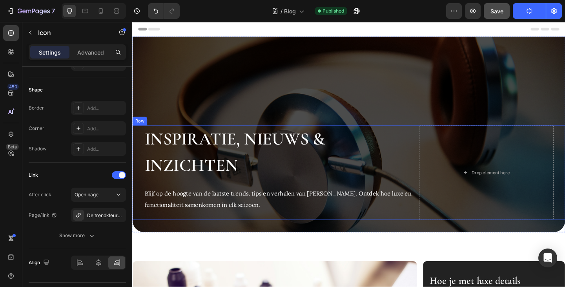
click at [436, 150] on div "Inspiratie, Nieuws & Inzichten Heading Blijf op de hoogte van de laatste trends…" at bounding box center [367, 186] width 471 height 103
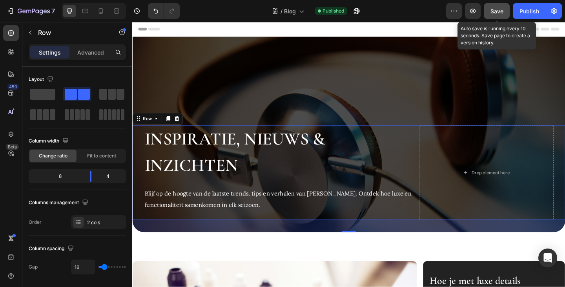
click at [500, 9] on span "Save" at bounding box center [497, 11] width 13 height 7
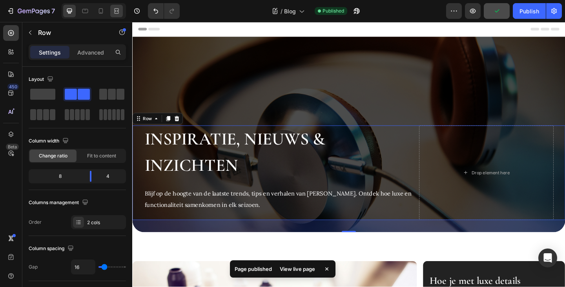
click at [121, 13] on div at bounding box center [116, 11] width 13 height 13
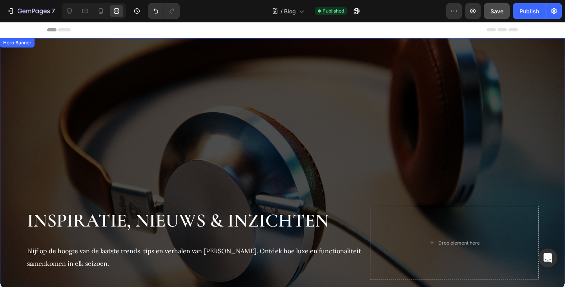
click at [254, 111] on div "Background Image" at bounding box center [282, 165] width 565 height 255
drag, startPoint x: 71, startPoint y: 11, endPoint x: 70, endPoint y: 36, distance: 24.7
click at [71, 12] on icon at bounding box center [69, 11] width 5 height 5
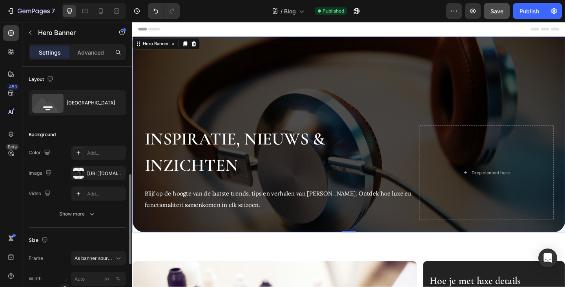
scroll to position [78, 0]
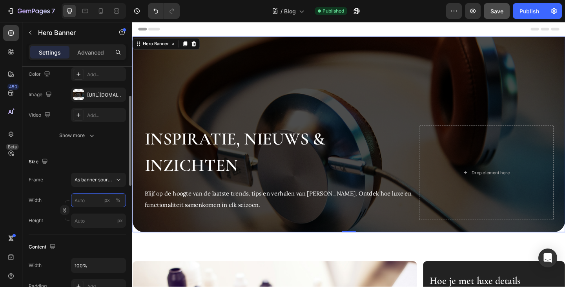
click at [86, 200] on input "px %" at bounding box center [98, 200] width 55 height 14
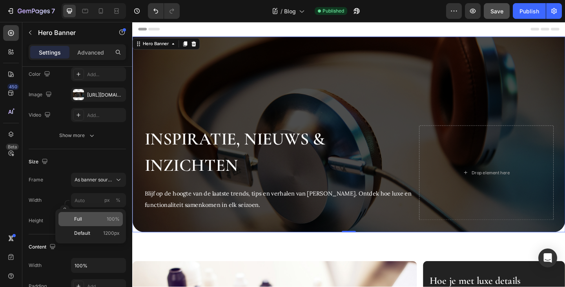
click at [93, 214] on div "Full 100%" at bounding box center [90, 219] width 64 height 14
type input "100"
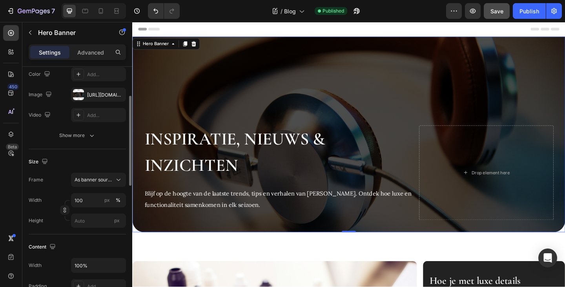
click at [60, 188] on div "Frame As banner source Width 100 px % Height px" at bounding box center [77, 200] width 97 height 55
click at [524, 13] on div "Publish" at bounding box center [530, 11] width 20 height 8
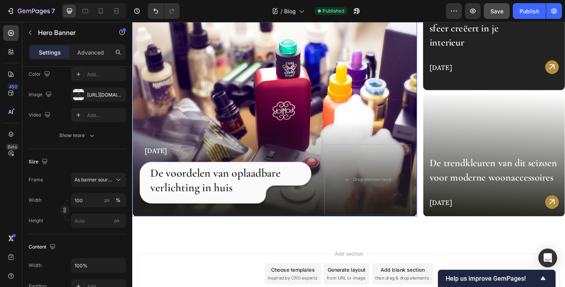
scroll to position [349, 0]
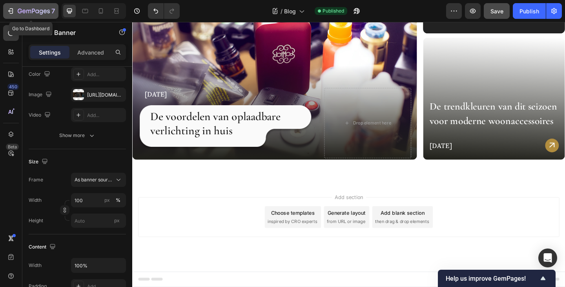
click at [10, 12] on icon "button" at bounding box center [11, 11] width 8 height 8
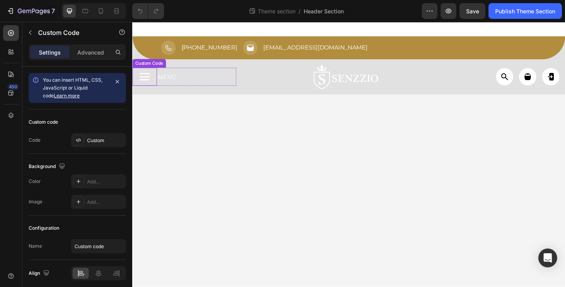
click at [149, 85] on span at bounding box center [145, 84] width 11 height 1
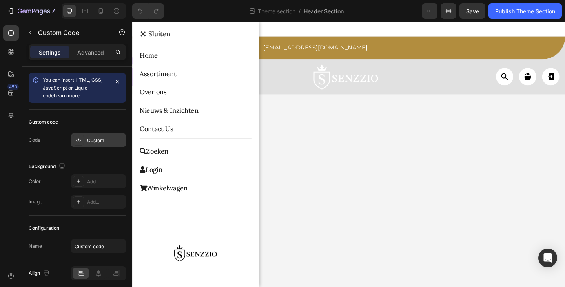
click at [95, 140] on div "Custom" at bounding box center [105, 140] width 37 height 7
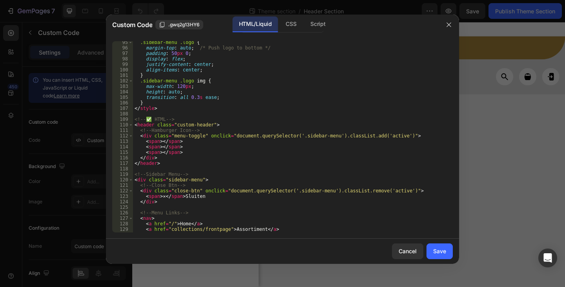
scroll to position [565, 0]
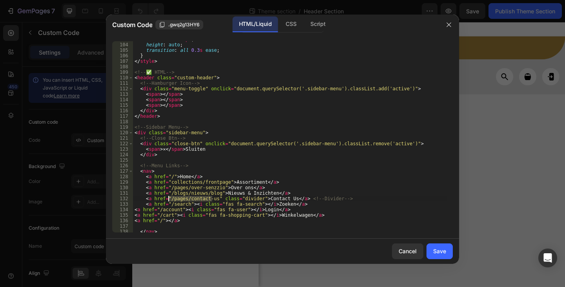
drag, startPoint x: 211, startPoint y: 197, endPoint x: 169, endPoint y: 197, distance: 42.4
click at [169, 197] on div "max-width : 120 px ; height : auto ; transition : all 0.3 s ease ; } </ style >…" at bounding box center [290, 137] width 314 height 202
paste textarea
click at [206, 197] on div "max-width : 120 px ; height : auto ; transition : all 0.3 s ease ; } </ style >…" at bounding box center [290, 136] width 314 height 191
drag, startPoint x: 213, startPoint y: 197, endPoint x: 169, endPoint y: 198, distance: 43.6
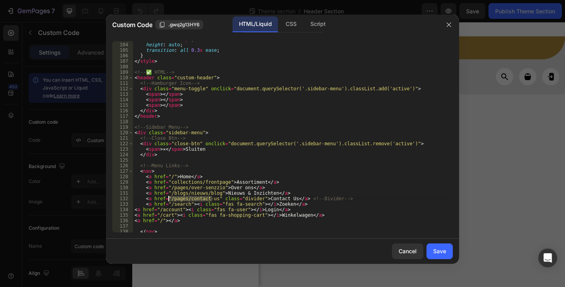
click at [169, 198] on div "max-width : 120 px ; height : auto ; transition : all 0.3 s ease ; } </ style >…" at bounding box center [290, 137] width 314 height 202
paste textarea "Contact"
click at [263, 198] on div "max-width : 120 px ; height : auto ; transition : all 0.3 s ease ; } </ style >…" at bounding box center [290, 137] width 314 height 202
drag, startPoint x: 277, startPoint y: 197, endPoint x: 252, endPoint y: 197, distance: 24.7
click at [252, 197] on div "max-width : 120 px ; height : auto ; transition : all 0.3 s ease ; } </ style >…" at bounding box center [290, 137] width 314 height 202
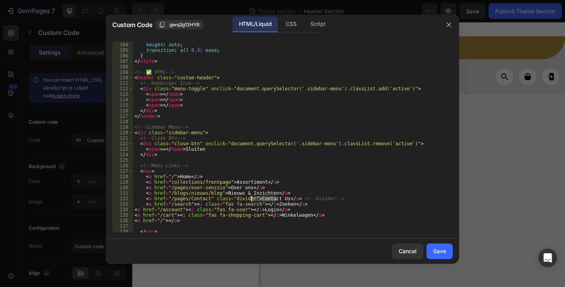
paste textarea "/pages/Contact"
click at [262, 193] on div "max-width : 120 px ; height : auto ; transition : all 0.3 s ease ; } </ style >…" at bounding box center [290, 137] width 314 height 202
drag, startPoint x: 277, startPoint y: 198, endPoint x: 261, endPoint y: 200, distance: 15.4
click at [252, 196] on div "max-width : 120 px ; height : auto ; transition : all 0.3 s ease ; } </ style >…" at bounding box center [290, 137] width 314 height 202
paste textarea "Contact"
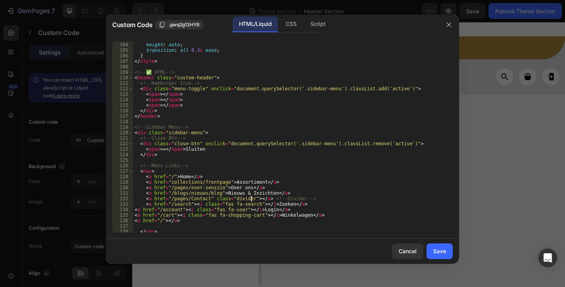
type textarea "<a href="/pages/Contact" class="divider">Contact</a> <!-- Divider -->"
click at [440, 250] on div "Save" at bounding box center [439, 251] width 13 height 8
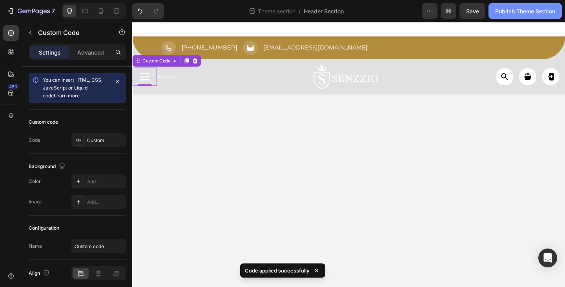
click at [523, 11] on div "Publish Theme Section" at bounding box center [525, 11] width 60 height 8
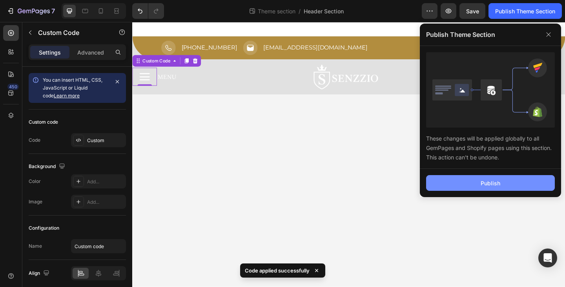
click at [487, 186] on div "Publish" at bounding box center [491, 183] width 20 height 8
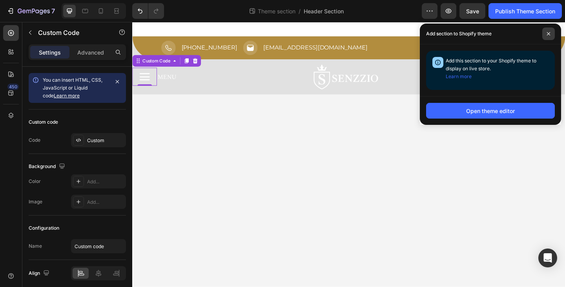
click at [550, 34] on icon at bounding box center [549, 34] width 4 height 4
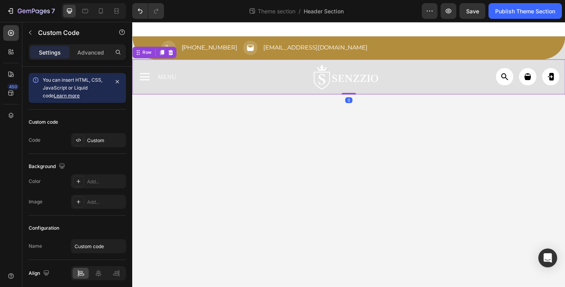
click at [249, 91] on div "✕ Sluiten Home Assortiment Over ons Nieuws & Inzichten Contact Zoeken Login Win…" at bounding box center [367, 82] width 471 height 38
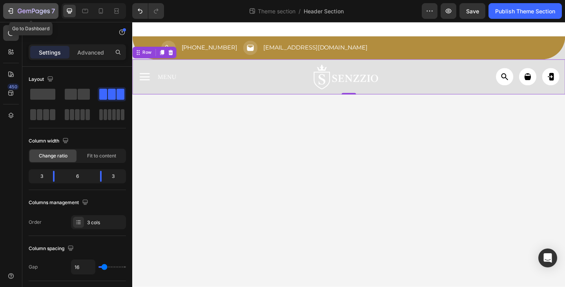
click at [10, 9] on icon "button" at bounding box center [12, 10] width 4 height 5
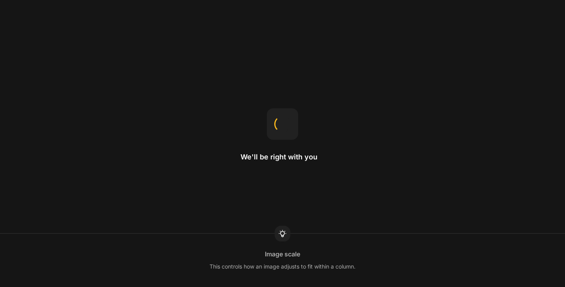
click at [188, 84] on div "We'll be right with you Image scale This controls how an image adjusts to fit w…" at bounding box center [282, 143] width 565 height 287
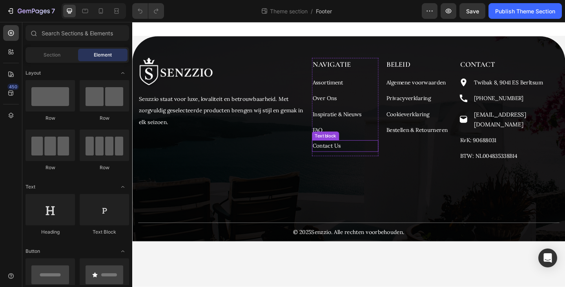
click at [338, 159] on link "Contact Us" at bounding box center [343, 156] width 31 height 7
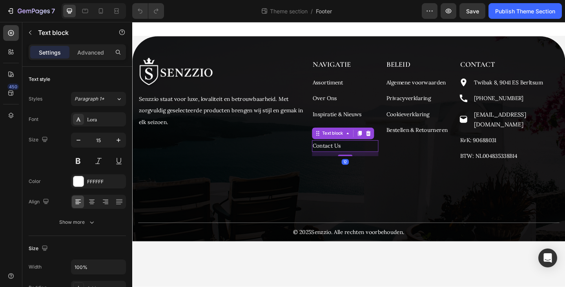
click at [337, 157] on link "Contact Us" at bounding box center [343, 156] width 31 height 7
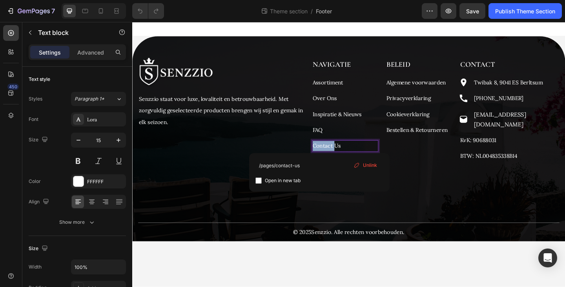
click at [337, 157] on link "Contact Us" at bounding box center [343, 156] width 31 height 7
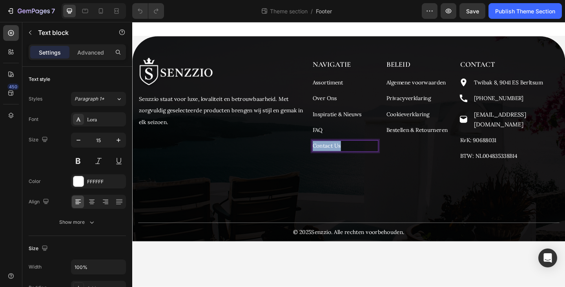
click at [337, 157] on link "Contact Us" at bounding box center [343, 156] width 31 height 7
click at [308, 188] on div "Image Senzzio staat voor luxe, kwaliteit en betrouwbaarheid. Met zorgvuldig ges…" at bounding box center [368, 160] width 458 height 199
click at [343, 156] on p "Contact" at bounding box center [363, 156] width 71 height 11
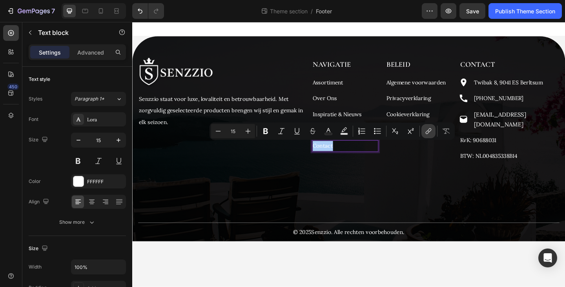
click at [425, 131] on icon "Editor contextual toolbar" at bounding box center [429, 131] width 8 height 8
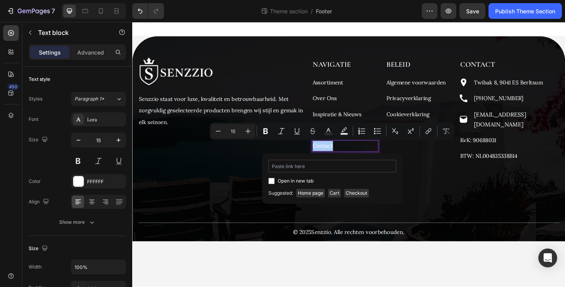
click at [313, 165] on input "Editor contextual toolbar" at bounding box center [332, 166] width 128 height 13
type input "/pages/Contact"
click at [266, 167] on div "/pages/Contact Open in new tab Unlink" at bounding box center [332, 172] width 140 height 38
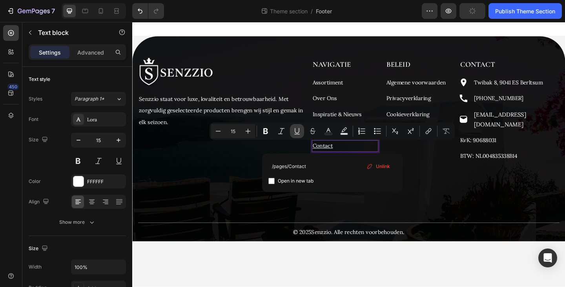
click at [301, 134] on icon "Editor contextual toolbar" at bounding box center [297, 131] width 8 height 8
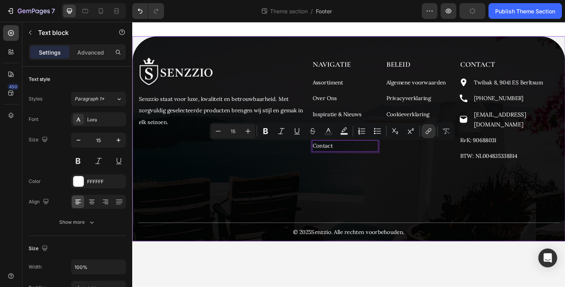
click at [334, 175] on div "Image Senzzio staat voor luxe, kwaliteit en betrouwbaarheid. Met zorgvuldig ges…" at bounding box center [368, 160] width 458 height 199
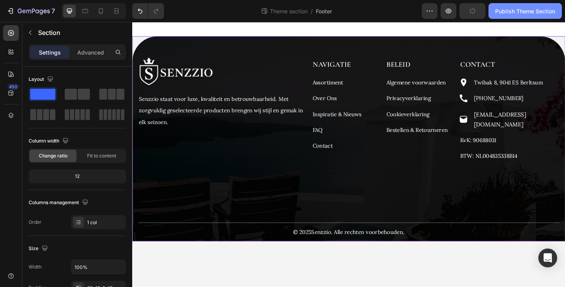
click at [510, 11] on div "Publish Theme Section" at bounding box center [525, 11] width 60 height 8
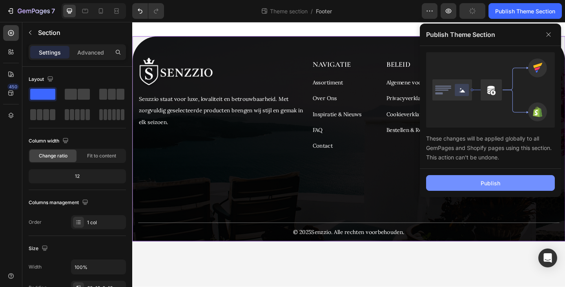
click at [480, 185] on button "Publish" at bounding box center [490, 183] width 129 height 16
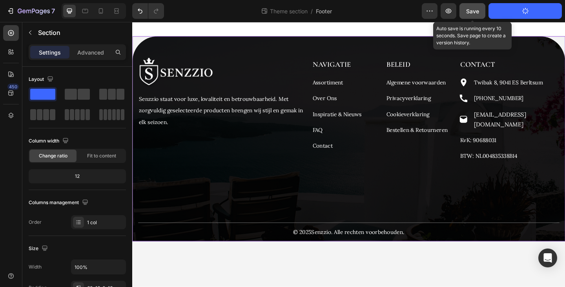
click at [477, 11] on span "Save" at bounding box center [472, 11] width 13 height 7
click at [479, 10] on button "Save" at bounding box center [473, 11] width 26 height 16
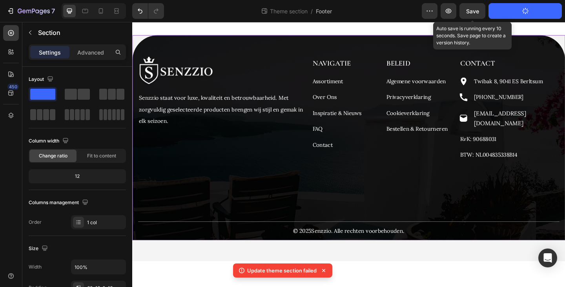
click at [471, 9] on span "Save" at bounding box center [472, 11] width 13 height 7
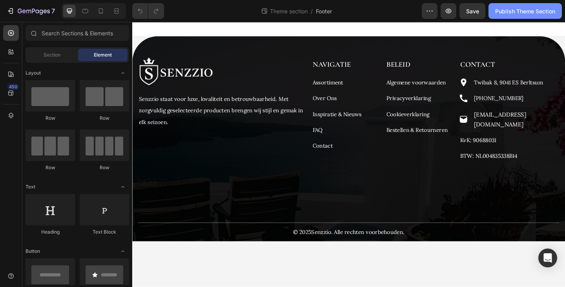
click at [519, 11] on div "Publish Theme Section" at bounding box center [525, 11] width 60 height 8
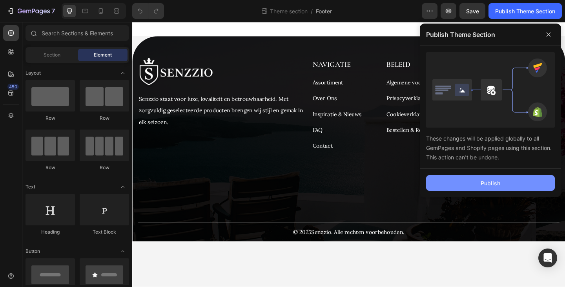
click at [491, 186] on div "Publish" at bounding box center [491, 183] width 20 height 8
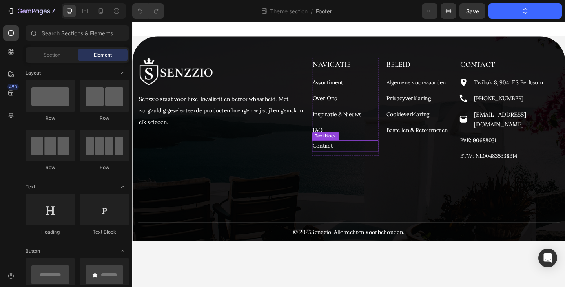
click at [357, 157] on p "Contact" at bounding box center [363, 156] width 71 height 11
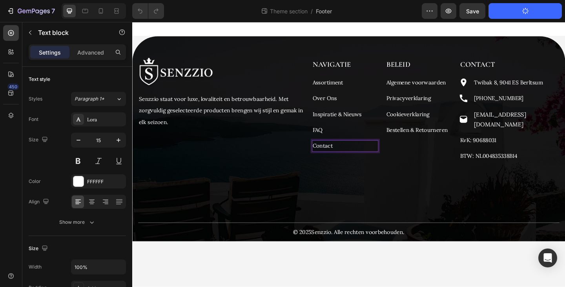
click at [357, 157] on p "Contact" at bounding box center [363, 156] width 71 height 11
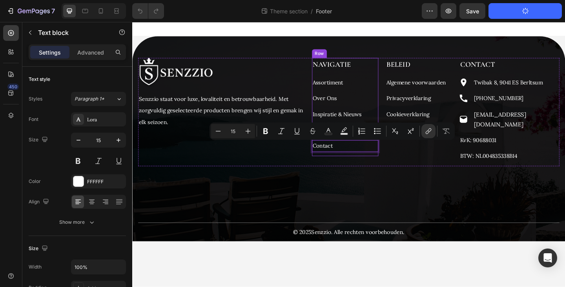
click at [361, 178] on div "Image Senzzio staat voor luxe, kwaliteit en betrouwbaarheid. Met zorgvuldig ges…" at bounding box center [368, 160] width 458 height 199
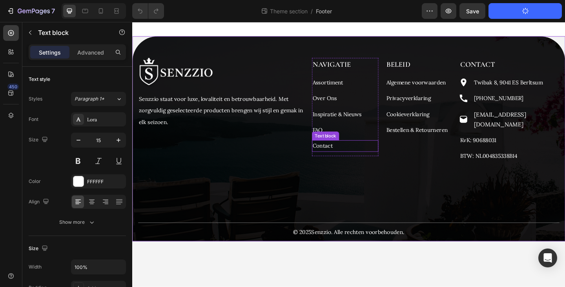
click at [361, 156] on p "Contact" at bounding box center [363, 156] width 71 height 11
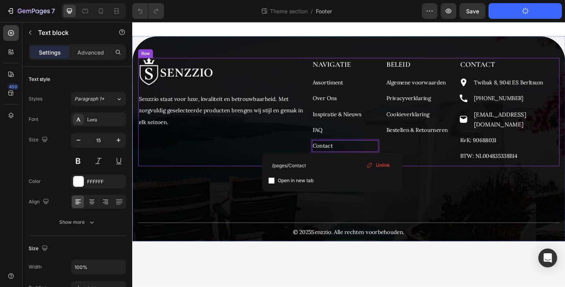
click at [299, 155] on div "Image Senzzio staat voor luxe, kwaliteit en betrouwbaarheid. Met zorgvuldig ges…" at bounding box center [229, 120] width 181 height 118
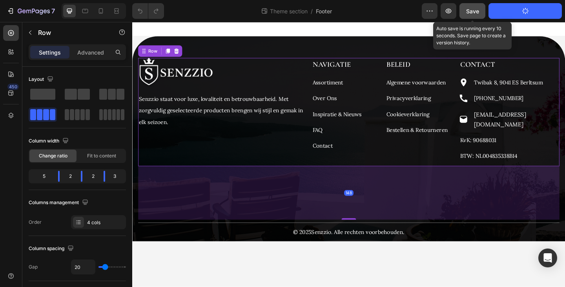
click at [478, 11] on span "Save" at bounding box center [472, 11] width 13 height 7
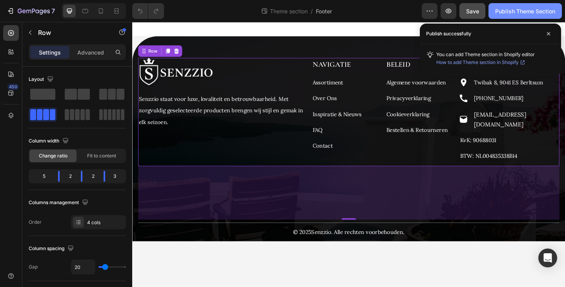
click at [518, 14] on div "Publish Theme Section" at bounding box center [525, 11] width 60 height 8
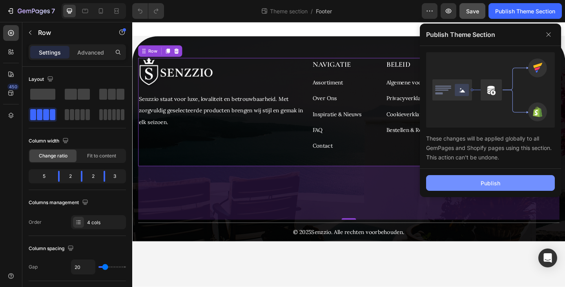
click at [493, 180] on div "Publish" at bounding box center [491, 183] width 20 height 8
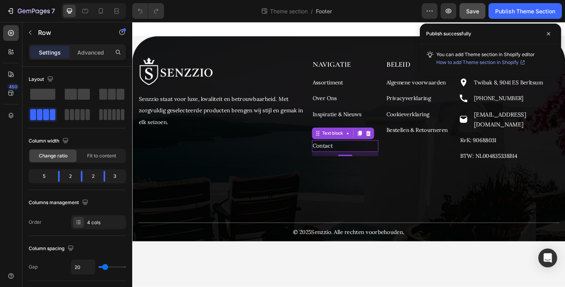
click at [348, 157] on link "Contact" at bounding box center [339, 156] width 22 height 7
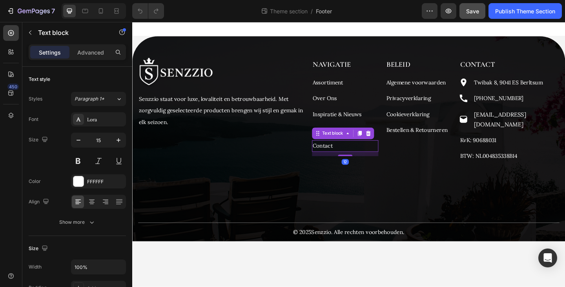
click at [358, 155] on p "Contact" at bounding box center [363, 156] width 71 height 11
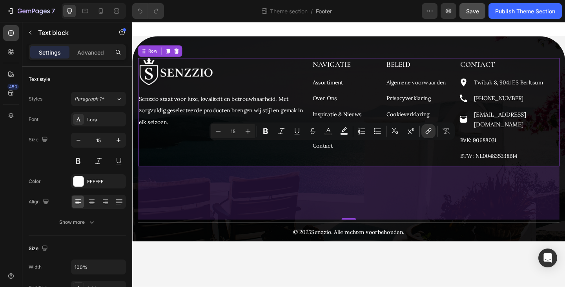
click at [317, 156] on div "Image Senzzio staat voor luxe, kwaliteit en betrouwbaarheid. Met zorgvuldig ges…" at bounding box center [229, 120] width 181 height 118
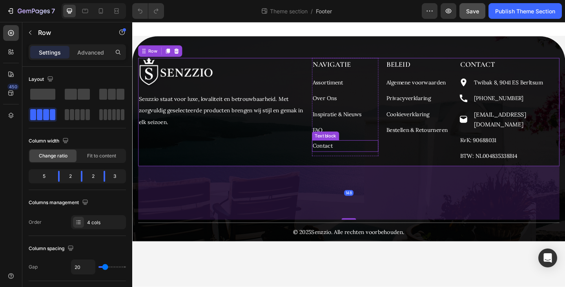
click at [353, 156] on p "Contact" at bounding box center [363, 156] width 71 height 11
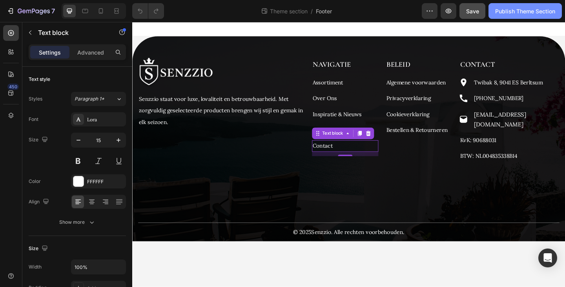
click at [522, 11] on div "Publish Theme Section" at bounding box center [525, 11] width 60 height 8
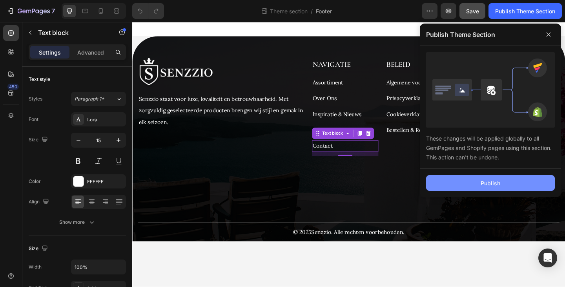
click at [480, 179] on button "Publish" at bounding box center [490, 183] width 129 height 16
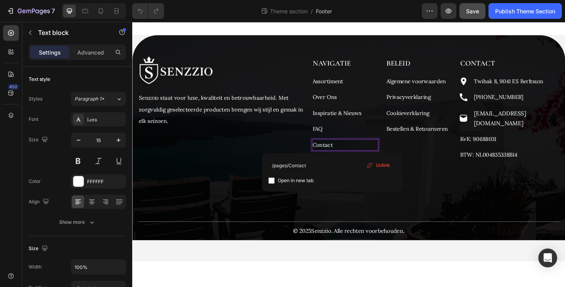
click at [354, 156] on p "Contact" at bounding box center [363, 155] width 71 height 11
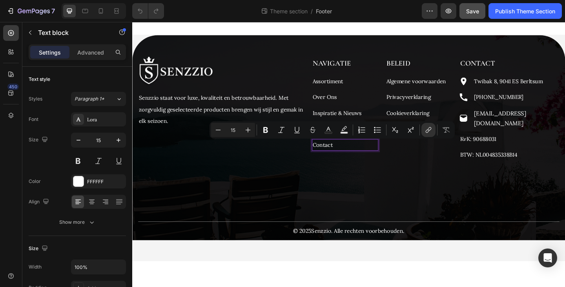
click at [354, 156] on p "Contact" at bounding box center [363, 155] width 71 height 11
click at [359, 184] on div "Image Senzzio staat voor luxe, kwaliteit en betrouwbaarheid. Met zorgvuldig ges…" at bounding box center [368, 159] width 458 height 199
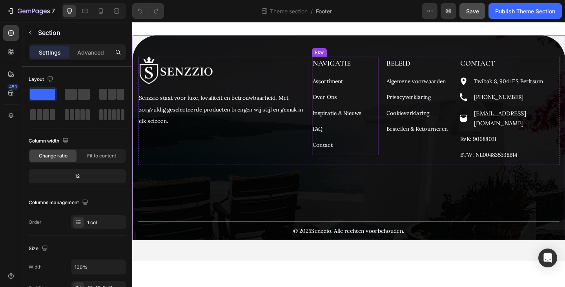
click at [352, 158] on p "Contact" at bounding box center [363, 155] width 71 height 11
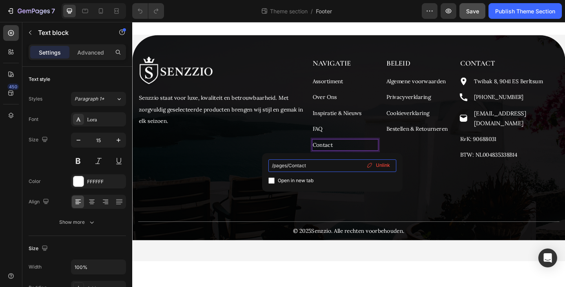
click at [323, 170] on input "/pages/Contact" at bounding box center [332, 165] width 128 height 13
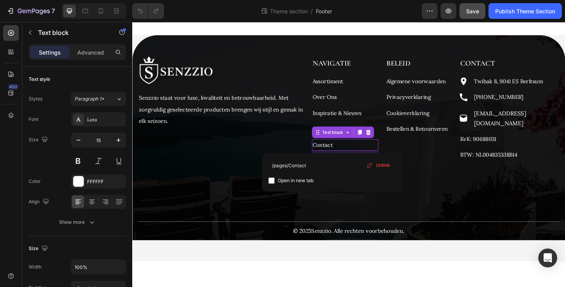
click at [285, 158] on div "Image Senzzio staat voor luxe, kwaliteit en betrouwbaarheid. Met zorgvuldig ges…" at bounding box center [229, 119] width 181 height 118
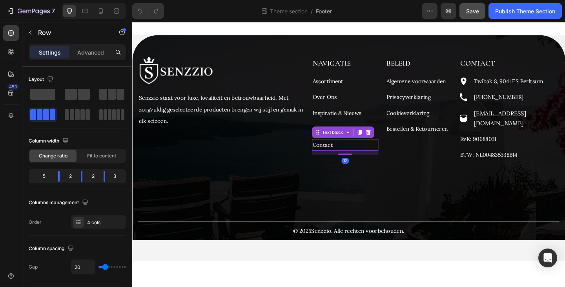
click at [341, 152] on link "Contact" at bounding box center [339, 155] width 22 height 7
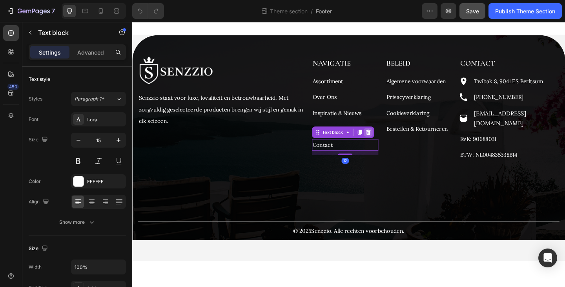
click at [390, 142] on icon at bounding box center [388, 141] width 5 height 5
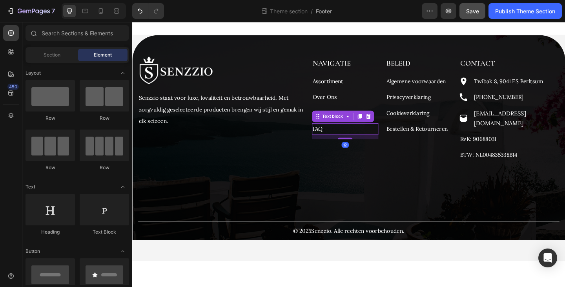
click at [359, 138] on p "FAQ" at bounding box center [363, 138] width 71 height 11
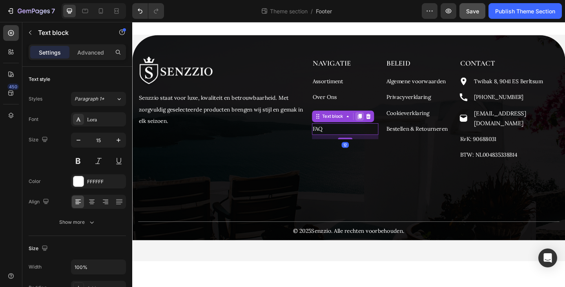
click at [379, 125] on icon at bounding box center [379, 124] width 4 height 5
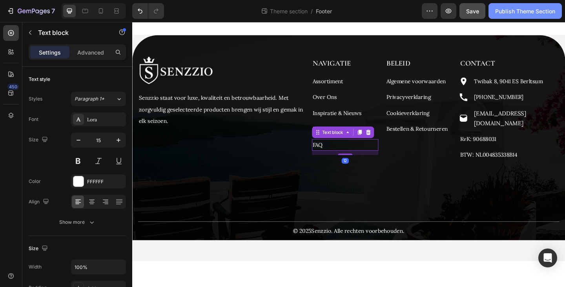
click at [529, 11] on div "Publish Theme Section" at bounding box center [525, 11] width 60 height 8
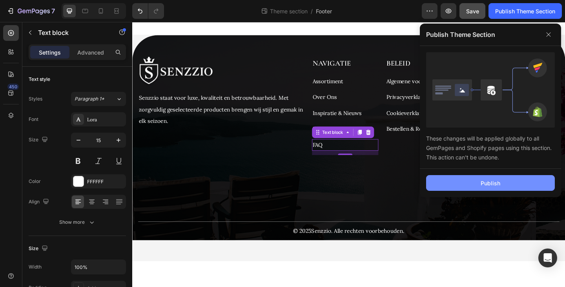
click at [472, 181] on button "Publish" at bounding box center [490, 183] width 129 height 16
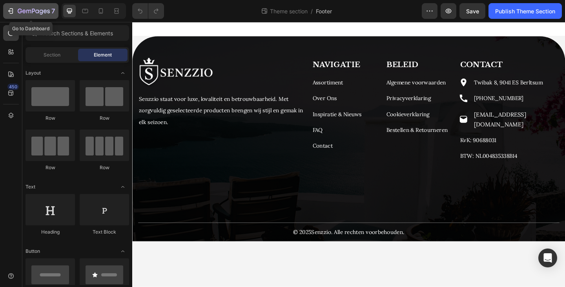
click at [10, 6] on button "7" at bounding box center [30, 11] width 55 height 16
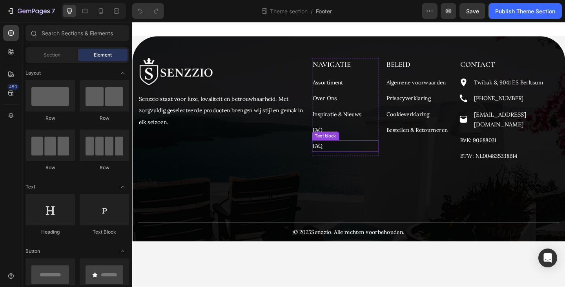
click at [343, 156] on p "FAQ" at bounding box center [363, 156] width 71 height 11
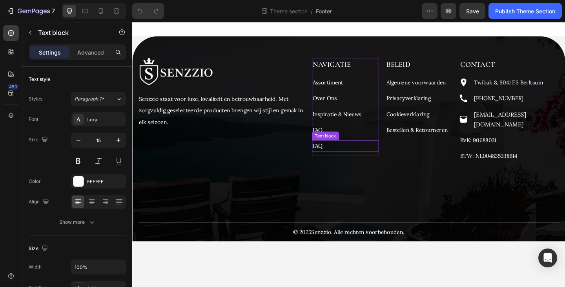
click at [343, 156] on p "FAQ" at bounding box center [363, 156] width 71 height 11
click at [355, 175] on div "Image Senzzio staat voor luxe, kwaliteit en betrouwbaarheid. Met zorgvuldig ges…" at bounding box center [368, 160] width 458 height 199
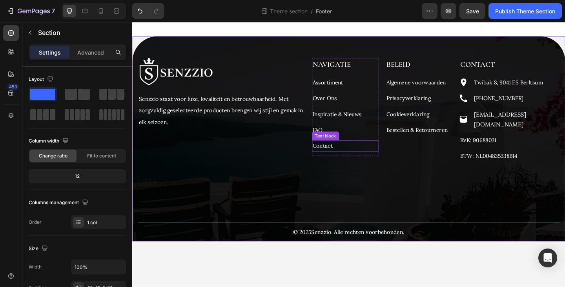
click at [348, 156] on p "Contact" at bounding box center [363, 156] width 71 height 11
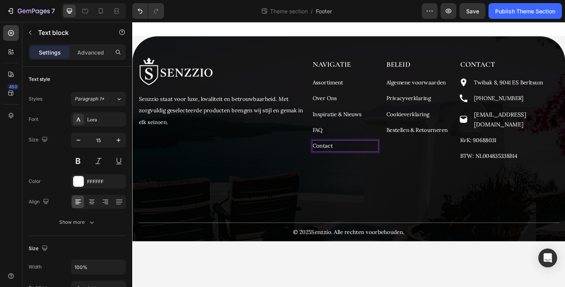
click at [348, 156] on p "Contact" at bounding box center [363, 156] width 71 height 11
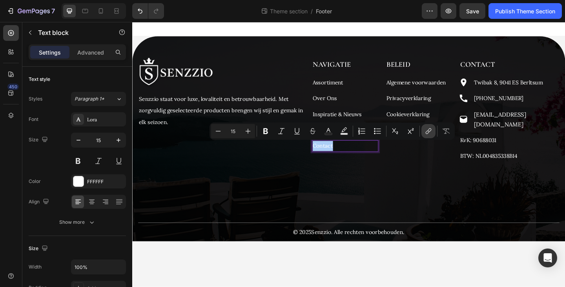
click at [430, 128] on icon "Editor contextual toolbar" at bounding box center [430, 130] width 4 height 4
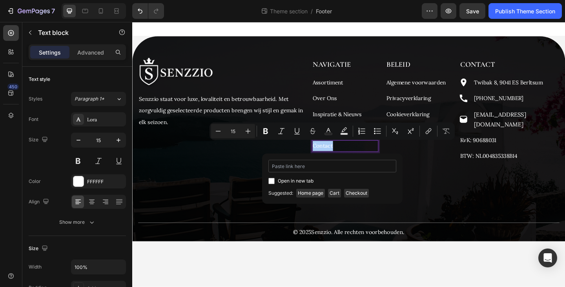
click at [334, 165] on input "Editor contextual toolbar" at bounding box center [332, 166] width 128 height 13
type input "/pages/Contact"
click at [267, 166] on div "/pages/Contact Open in new tab Unlink" at bounding box center [332, 172] width 140 height 38
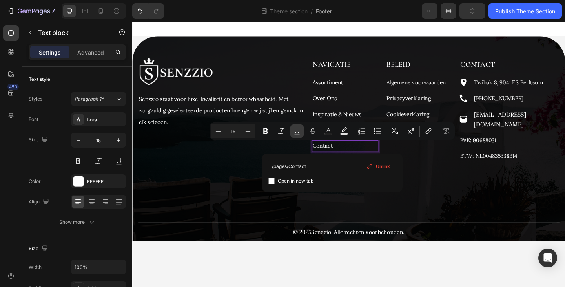
click at [298, 128] on icon "Editor contextual toolbar" at bounding box center [297, 131] width 8 height 8
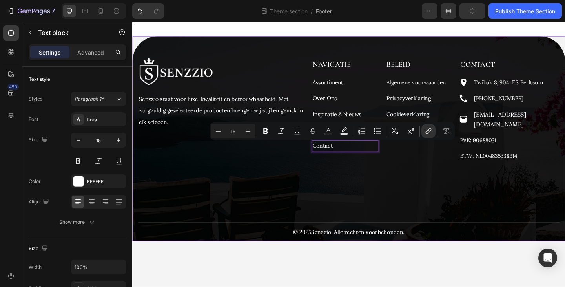
click at [348, 171] on div "Image Senzzio staat voor luxe, kwaliteit en betrouwbaarheid. Met zorgvuldig ges…" at bounding box center [368, 160] width 458 height 199
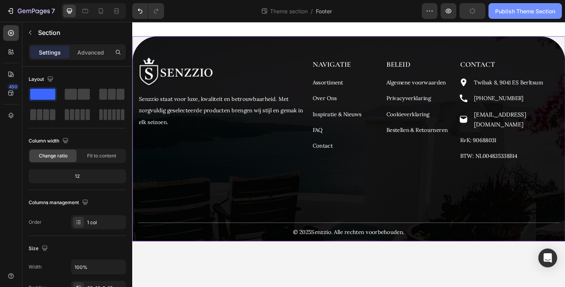
click at [520, 8] on div "Publish Theme Section" at bounding box center [525, 11] width 60 height 8
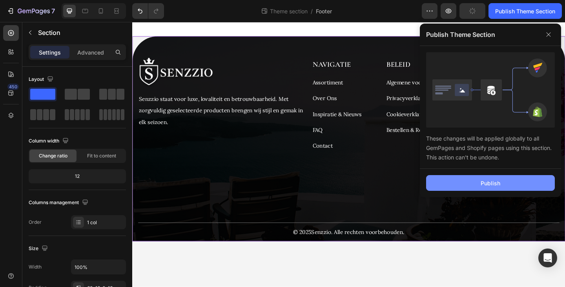
click at [495, 176] on button "Publish" at bounding box center [490, 183] width 129 height 16
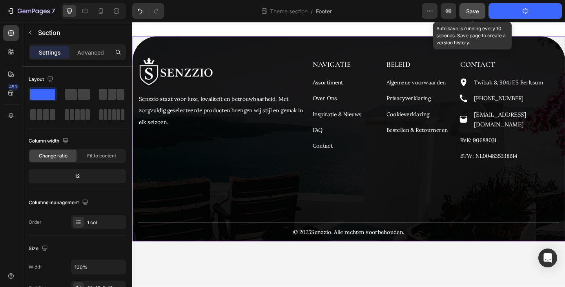
click at [481, 15] on button "Save" at bounding box center [473, 11] width 26 height 16
